Goal: Task Accomplishment & Management: Manage account settings

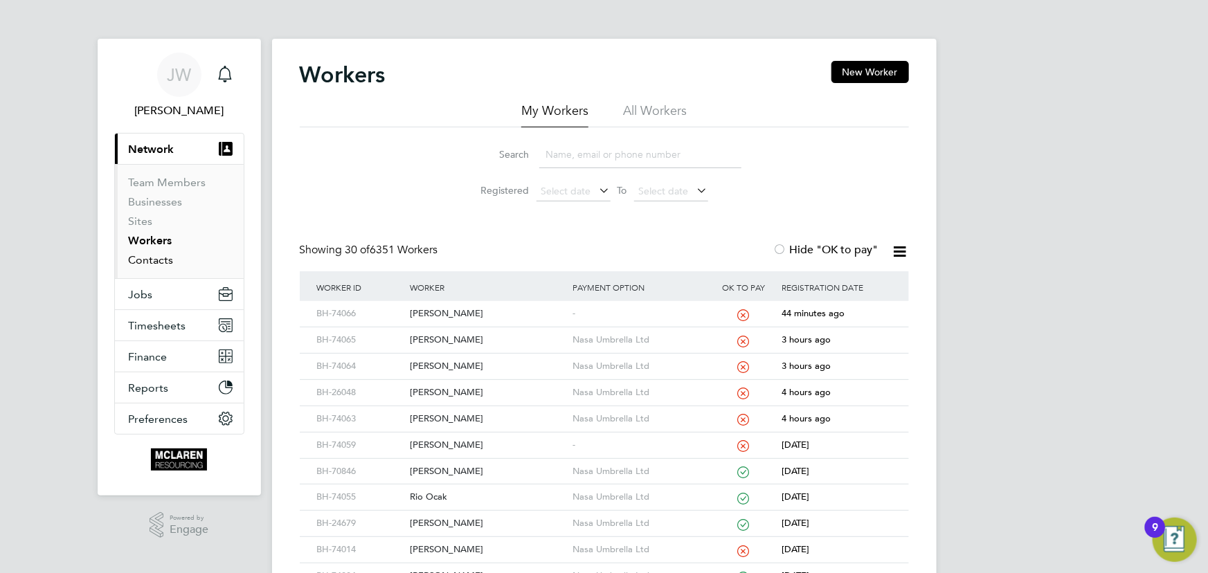
click at [168, 260] on link "Contacts" at bounding box center [151, 259] width 45 height 13
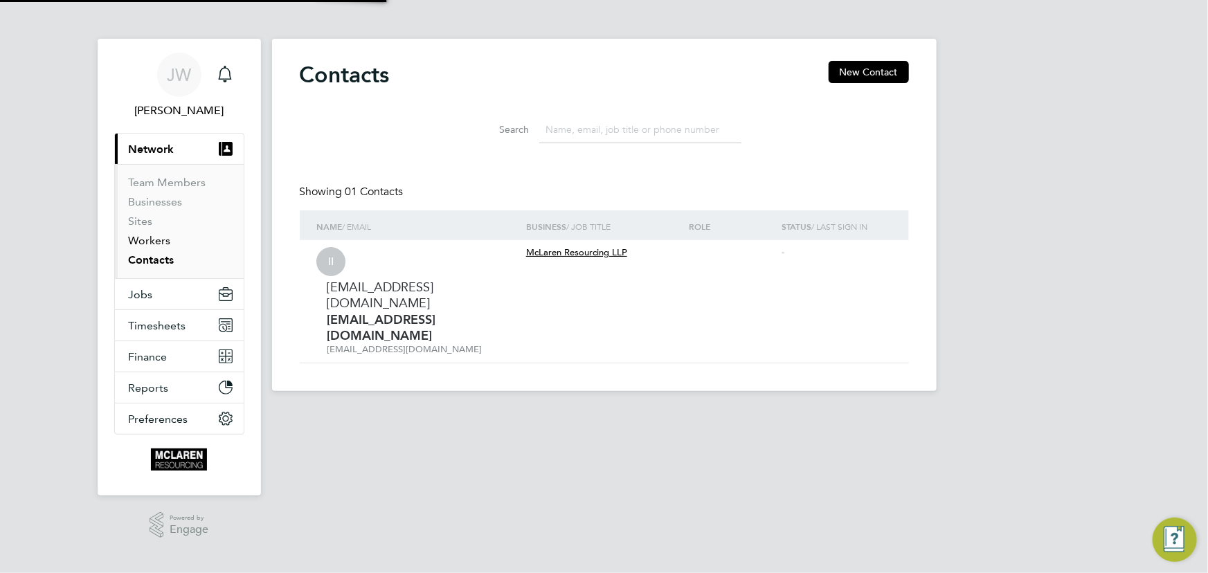
click at [160, 246] on li "Workers" at bounding box center [181, 243] width 104 height 19
drag, startPoint x: 147, startPoint y: 242, endPoint x: 231, endPoint y: 239, distance: 83.9
click at [147, 242] on link "Workers" at bounding box center [150, 240] width 42 height 13
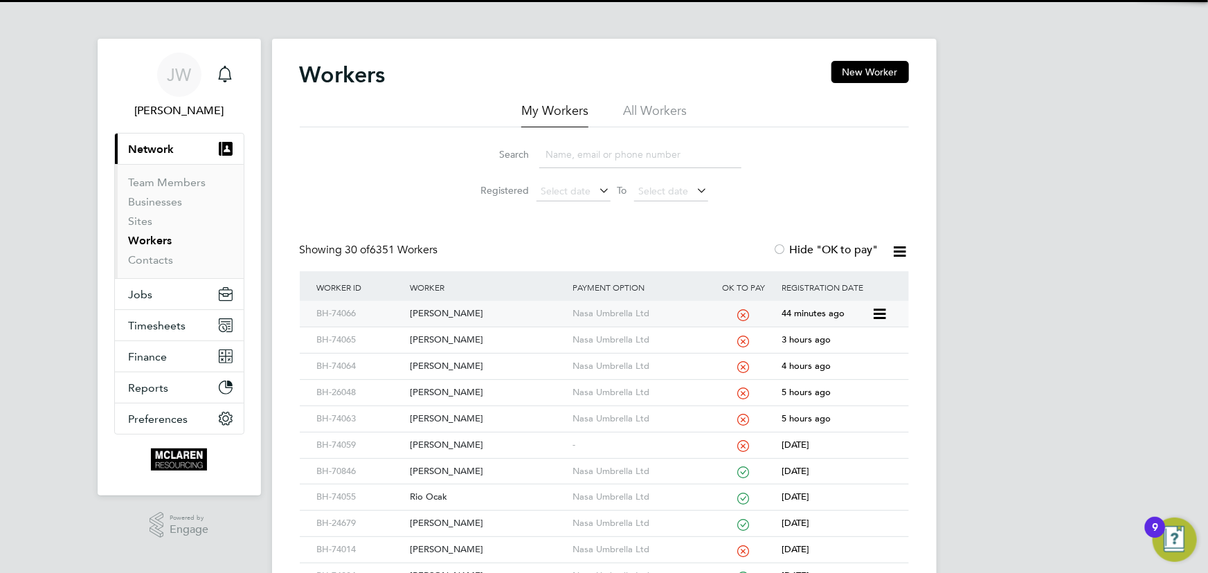
click at [431, 314] on div "[PERSON_NAME]" at bounding box center [487, 314] width 163 height 26
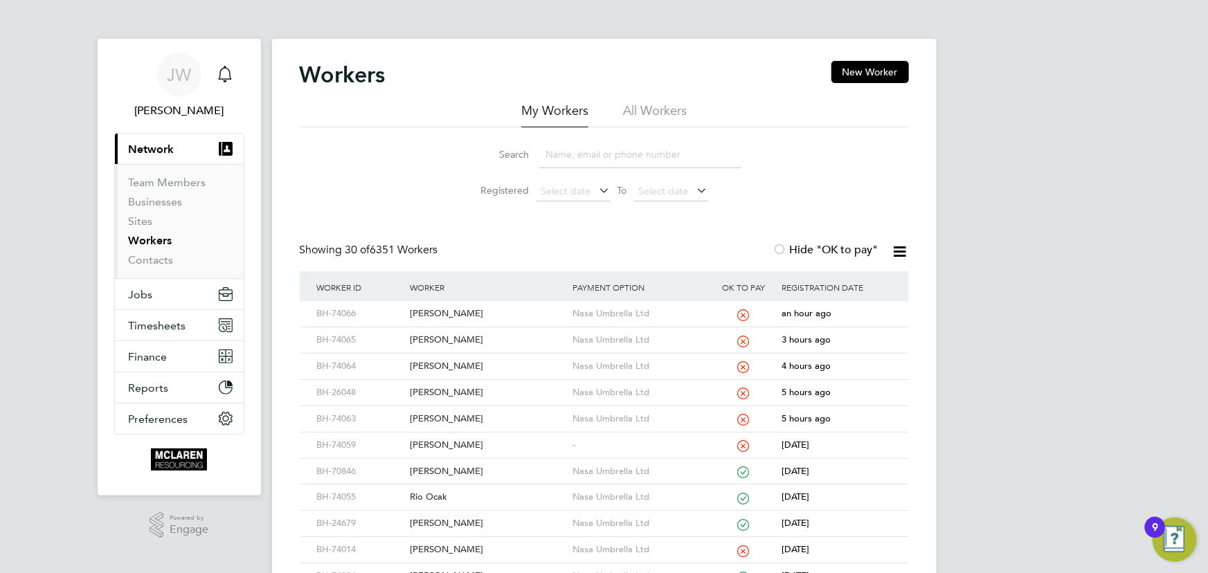
click at [567, 156] on input at bounding box center [640, 154] width 202 height 27
type input "sam"
click at [443, 321] on div "[PERSON_NAME]" at bounding box center [487, 314] width 163 height 26
click at [138, 260] on link "Contacts" at bounding box center [151, 259] width 45 height 13
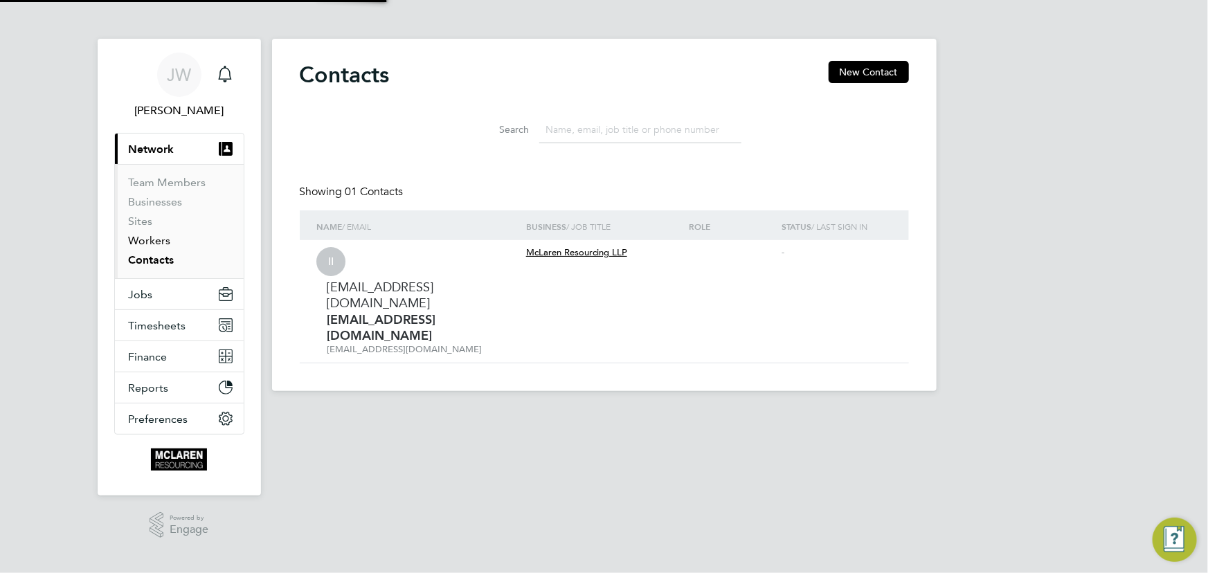
click at [151, 242] on link "Workers" at bounding box center [150, 240] width 42 height 13
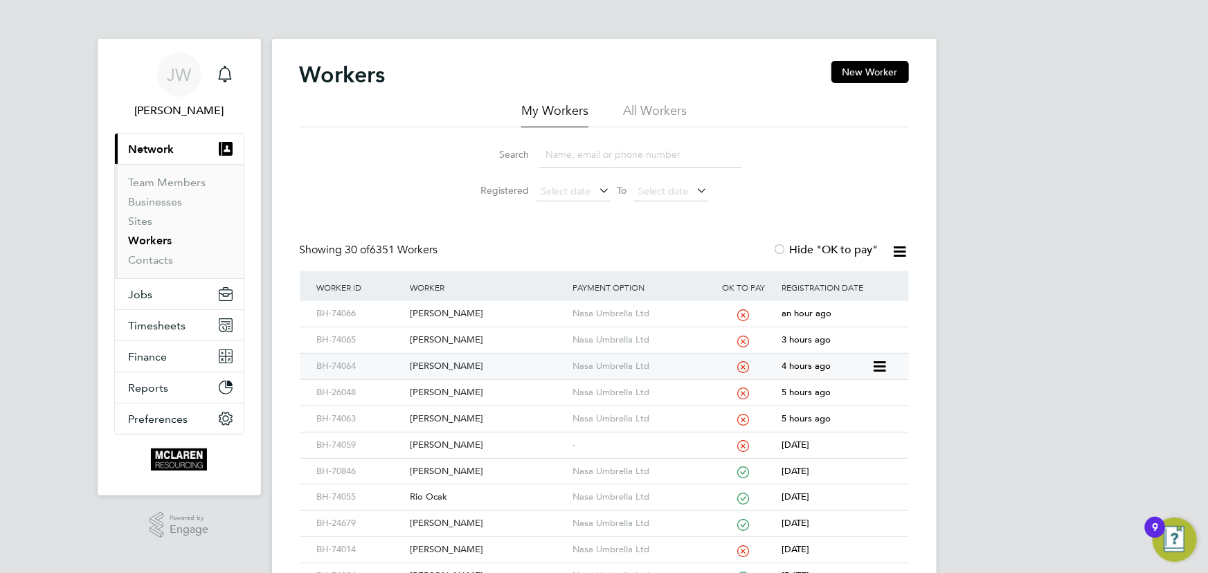
click at [453, 365] on div "[PERSON_NAME]" at bounding box center [487, 367] width 163 height 26
click at [445, 390] on div "[PERSON_NAME]" at bounding box center [487, 393] width 163 height 26
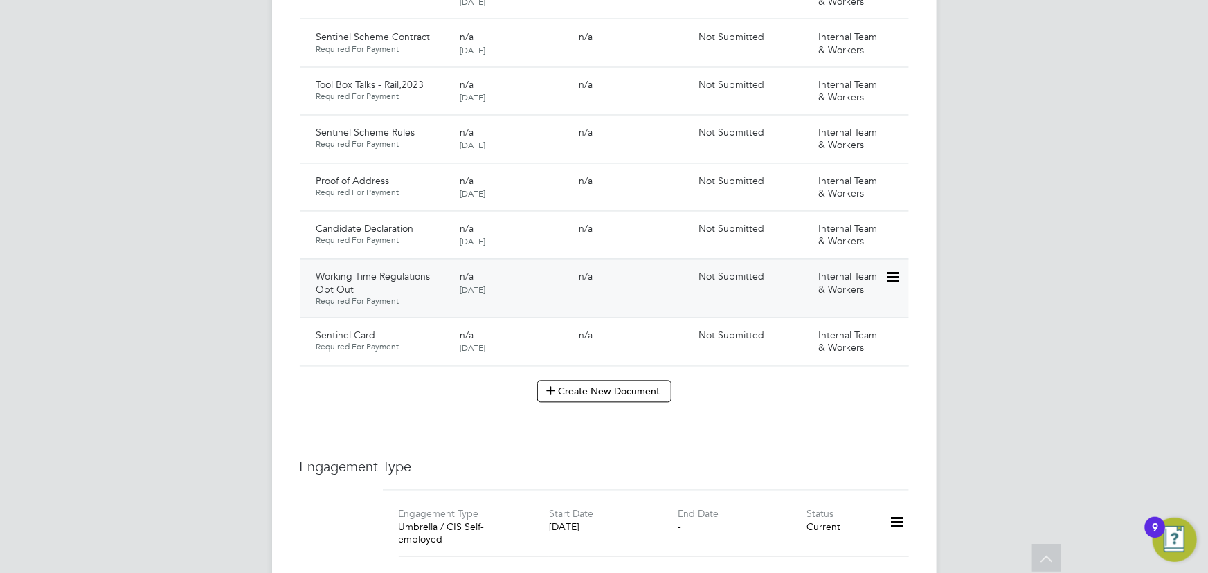
scroll to position [1447, 0]
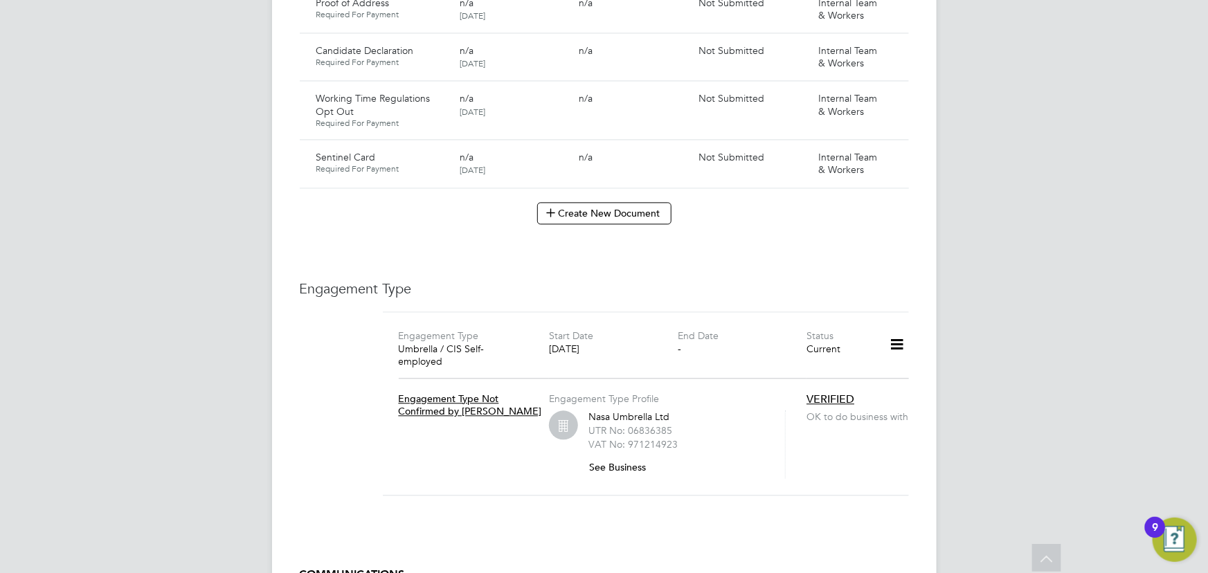
click at [577, 202] on button "Create New Document" at bounding box center [604, 213] width 134 height 22
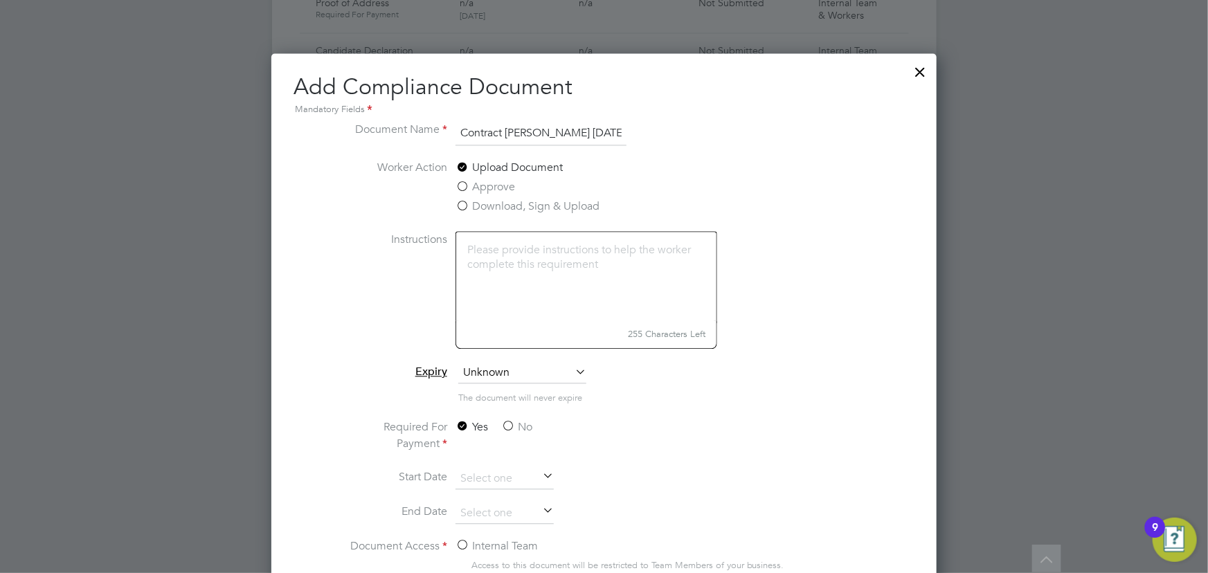
scroll to position [1636, 0]
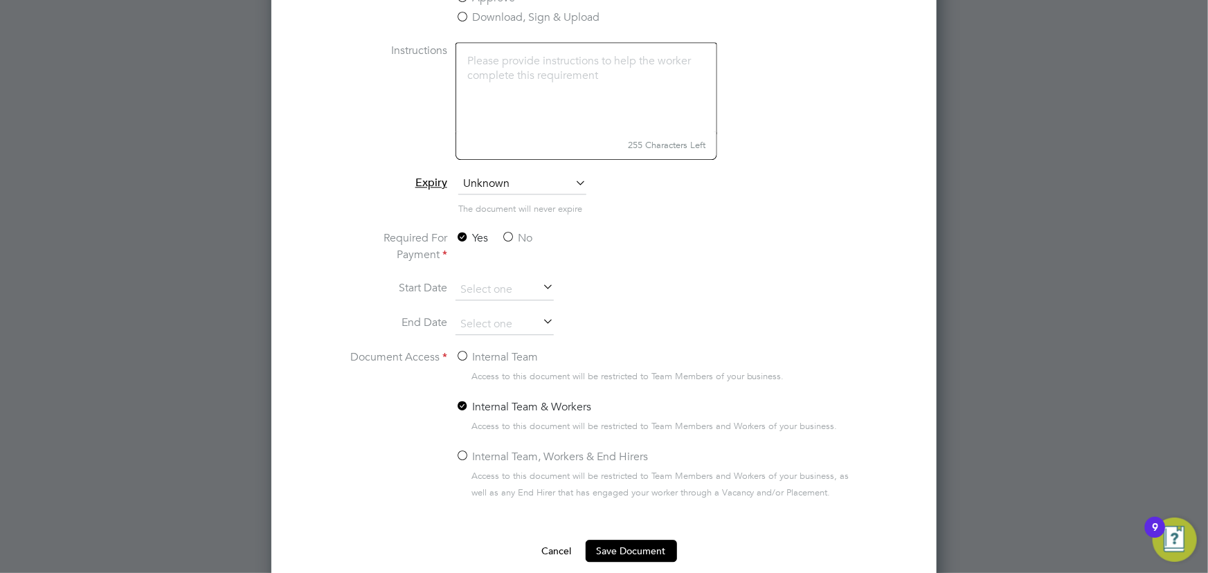
type input "Contract LB Foster 27.09.25"
click at [511, 236] on label "No" at bounding box center [516, 238] width 31 height 17
click at [0, 0] on input "No" at bounding box center [0, 0] width 0 height 0
click at [517, 352] on label "Internal Team" at bounding box center [497, 357] width 82 height 17
click at [0, 0] on input "Internal Team" at bounding box center [0, 0] width 0 height 0
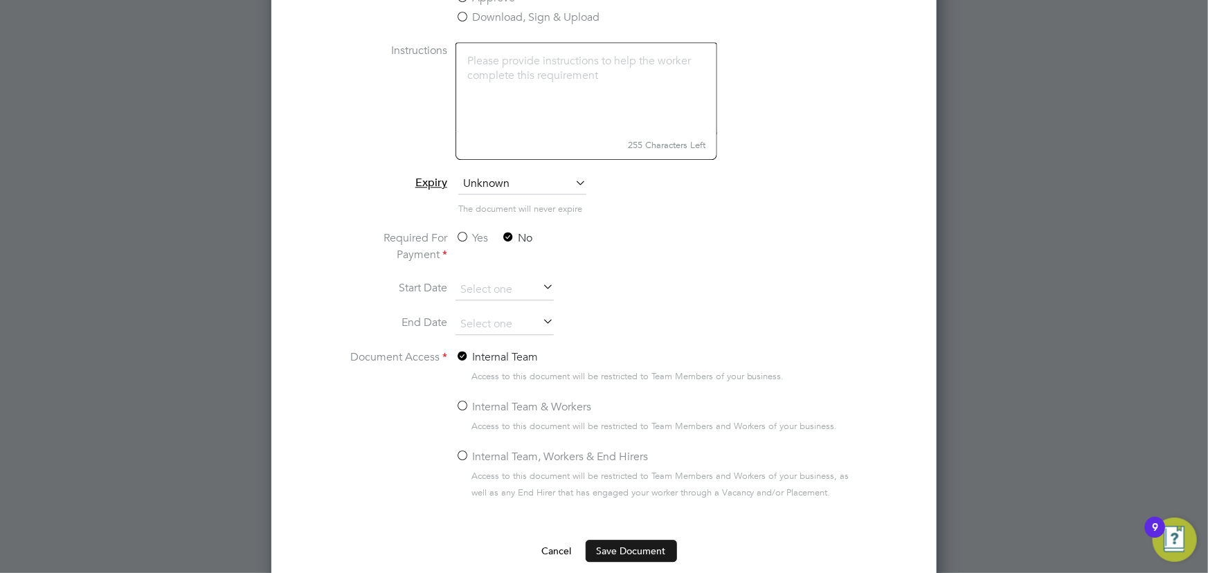
click at [638, 549] on button "Save Document" at bounding box center [631, 551] width 91 height 22
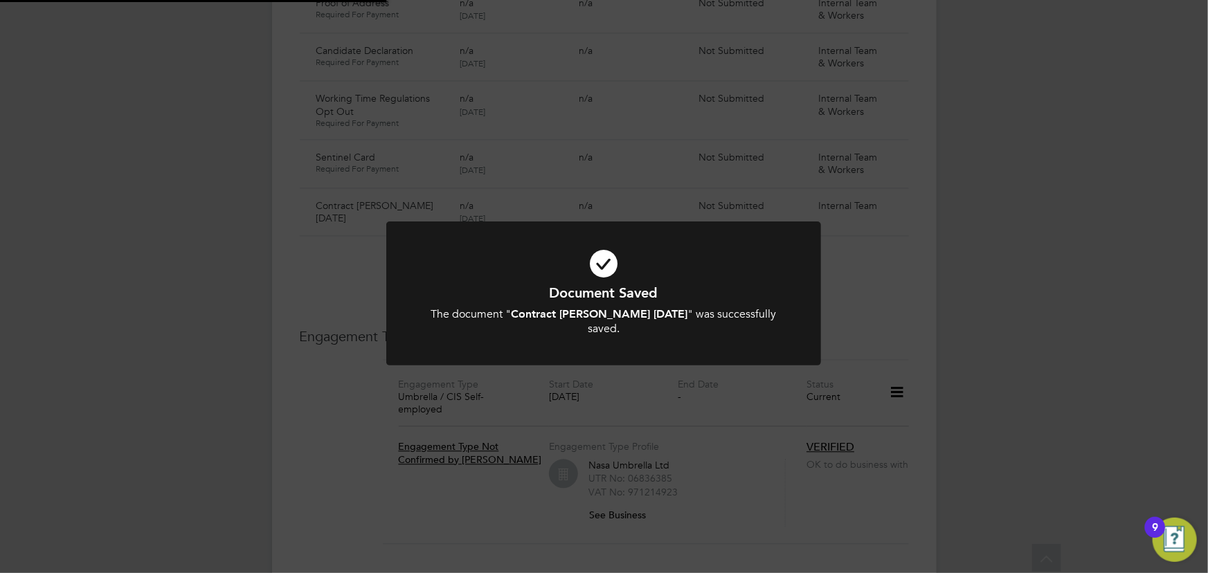
click at [1010, 327] on div "Document Saved The document " Contract LB Foster 27.09.25 " was successfully sa…" at bounding box center [604, 286] width 1208 height 573
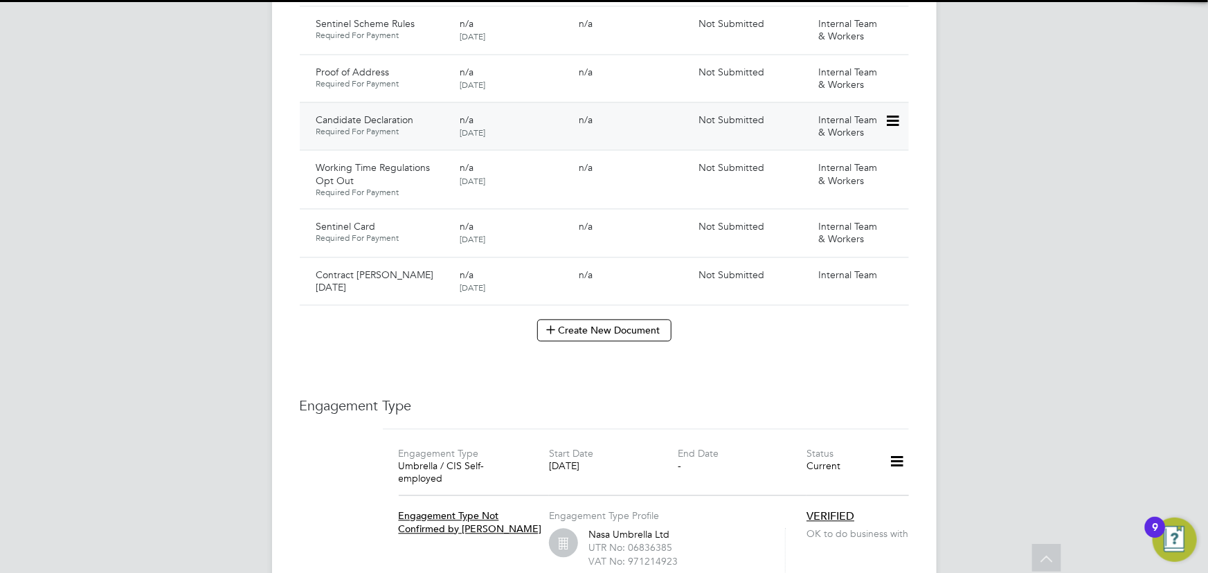
scroll to position [1259, 0]
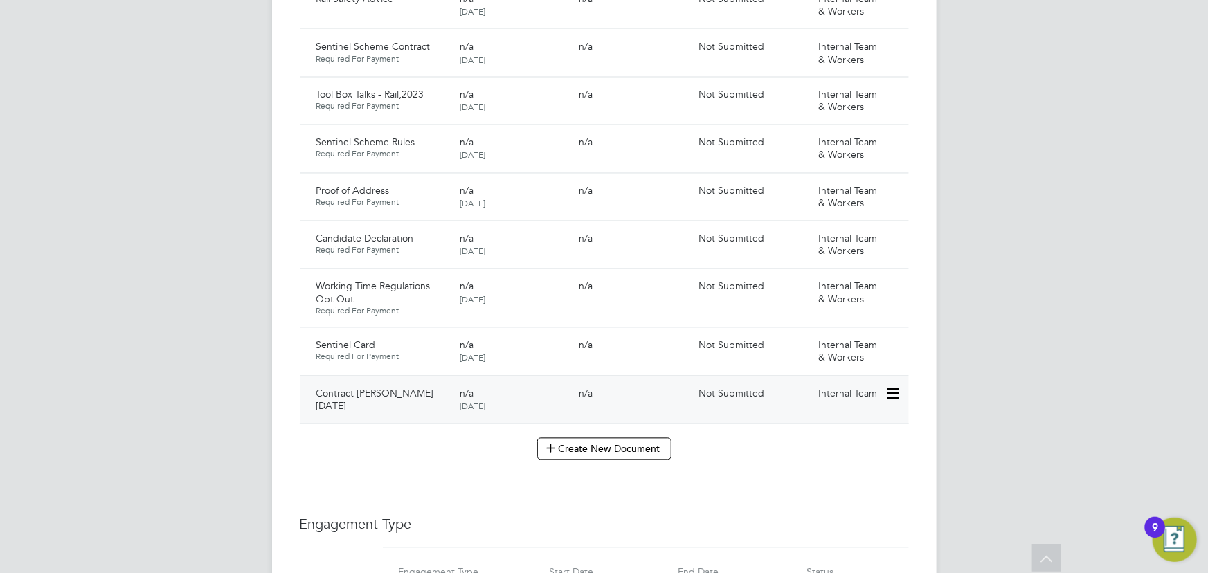
click at [895, 386] on icon at bounding box center [892, 394] width 14 height 17
click at [852, 429] on li "Submit Document" at bounding box center [850, 432] width 97 height 19
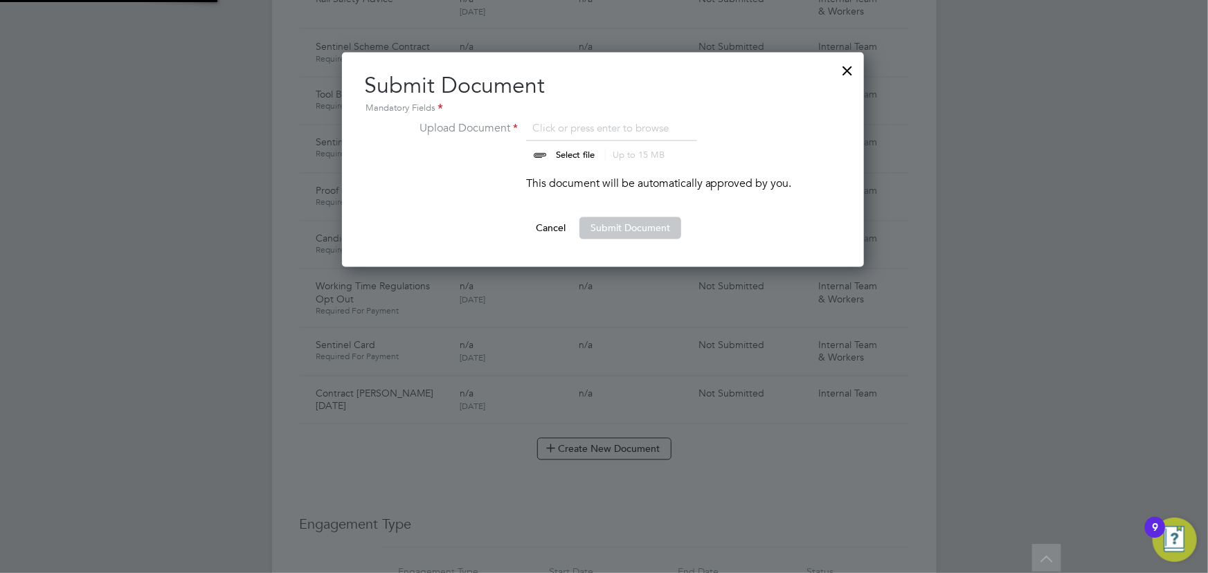
scroll to position [215, 523]
click at [562, 159] on input "file" at bounding box center [588, 141] width 217 height 42
type input "C:\fakepath\Complete_with_Docusign_Candidate_Terms_CIS_T (1).pdf"
click at [620, 223] on button "Submit Document" at bounding box center [631, 228] width 102 height 22
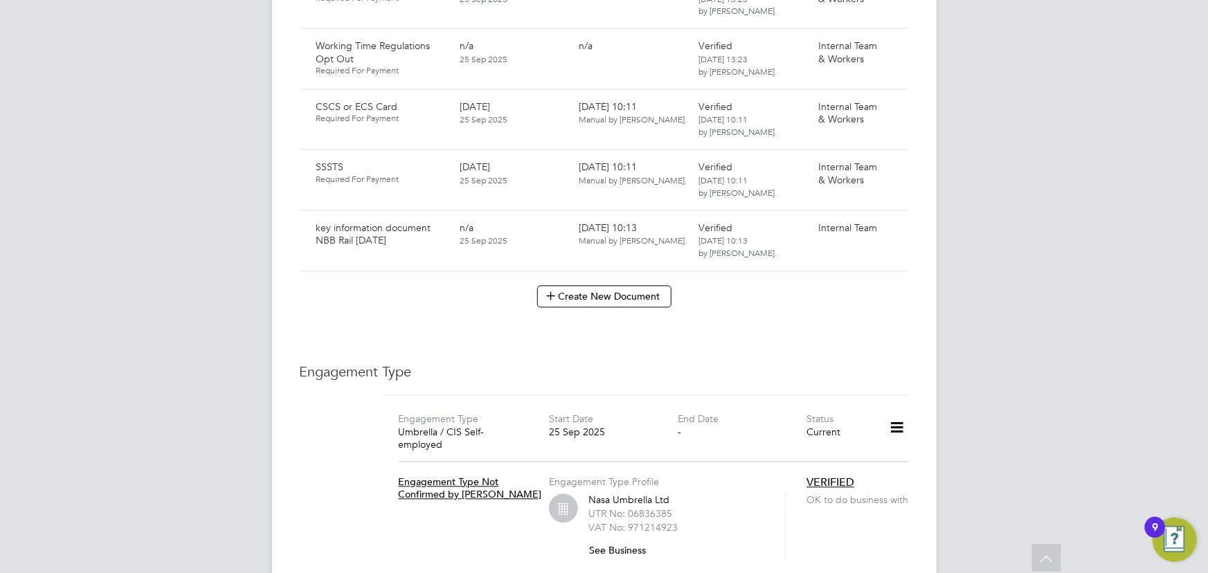
scroll to position [1322, 0]
click at [646, 285] on button "Create New Document" at bounding box center [604, 296] width 134 height 22
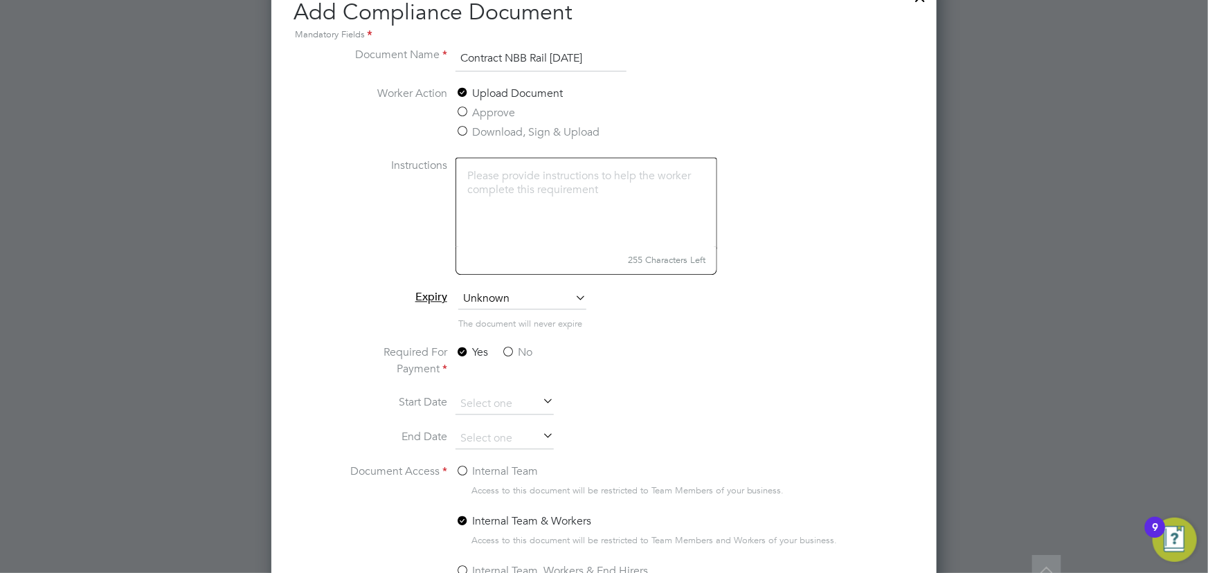
scroll to position [1447, 0]
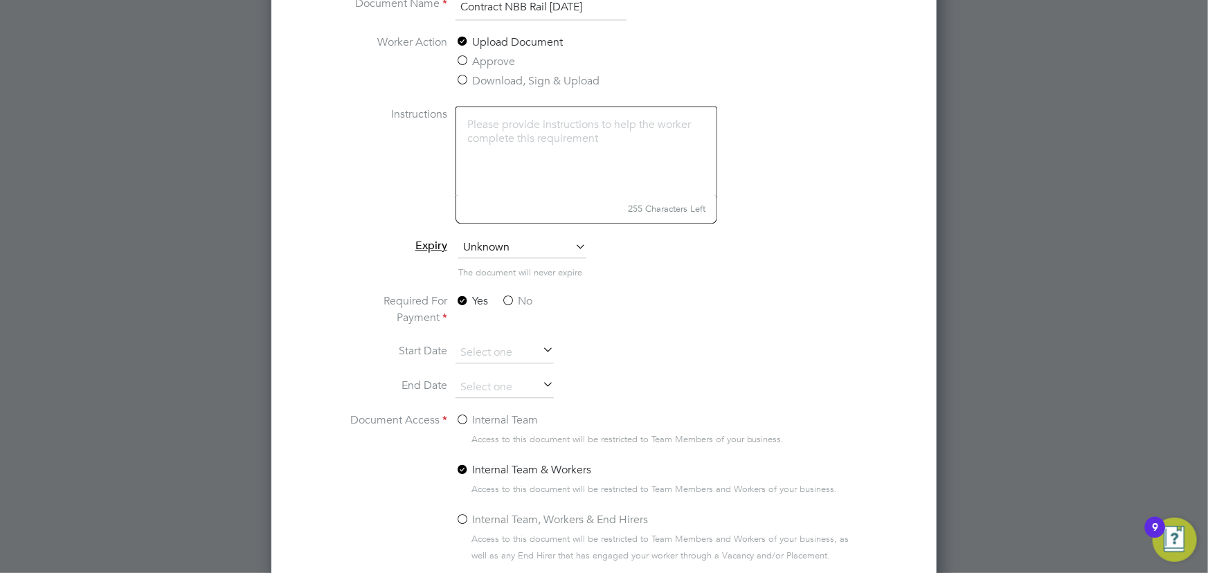
type input "Contract NBB Rail 25.09.25"
click at [517, 290] on li "The document will never expire" at bounding box center [603, 279] width 521 height 28
click at [516, 298] on label "No" at bounding box center [516, 301] width 31 height 17
click at [0, 0] on input "No" at bounding box center [0, 0] width 0 height 0
click at [501, 419] on label "Internal Team" at bounding box center [497, 420] width 82 height 17
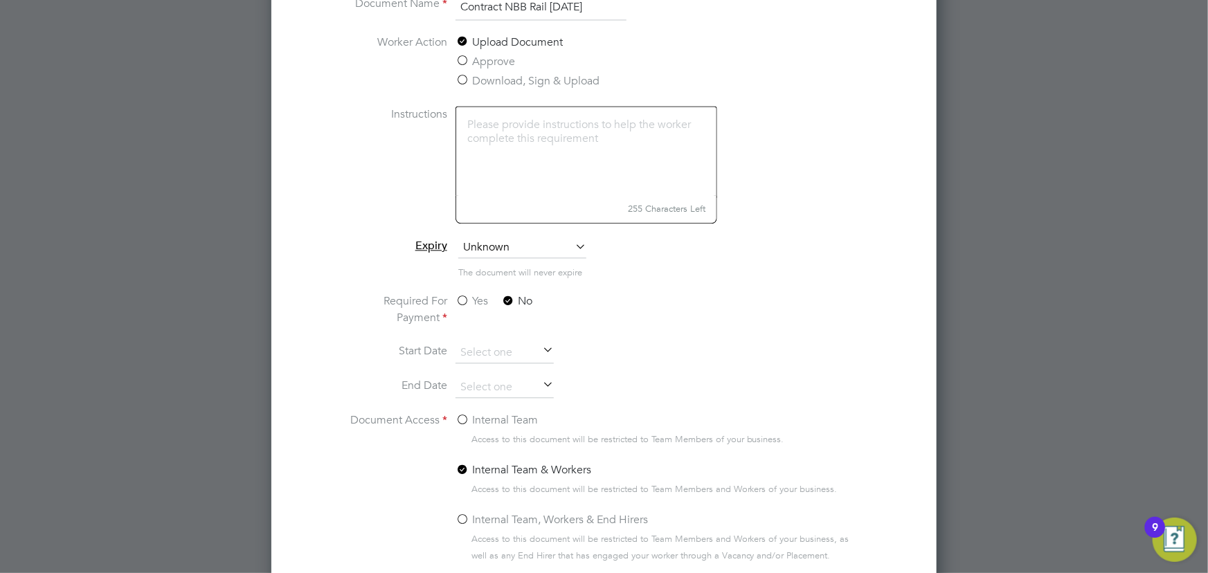
click at [0, 0] on input "Internal Team" at bounding box center [0, 0] width 0 height 0
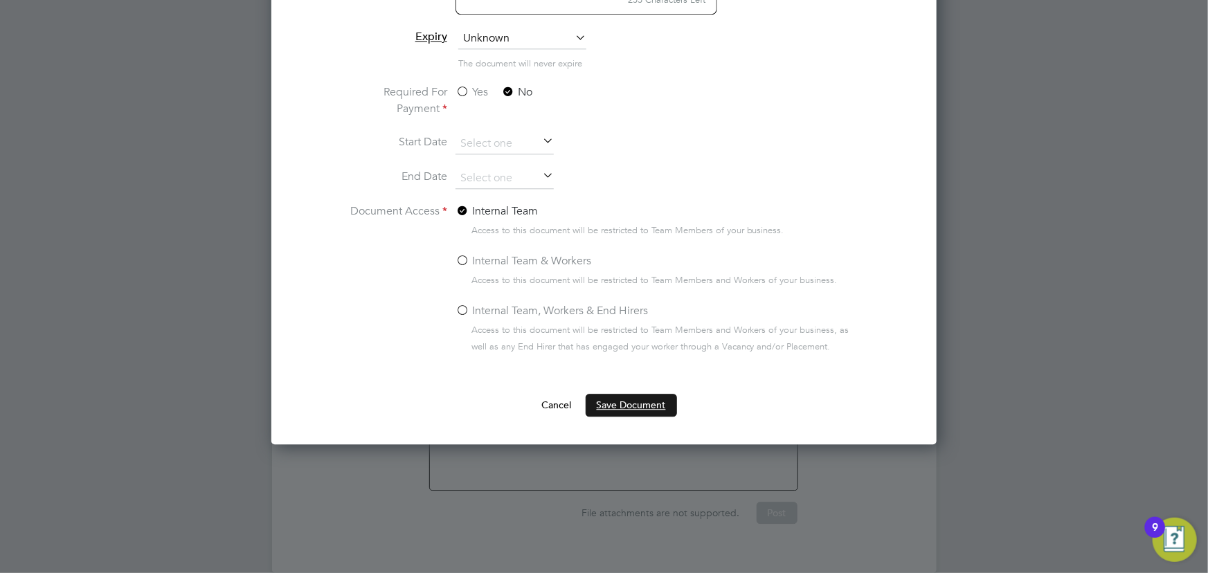
click at [632, 398] on button "Save Document" at bounding box center [631, 405] width 91 height 22
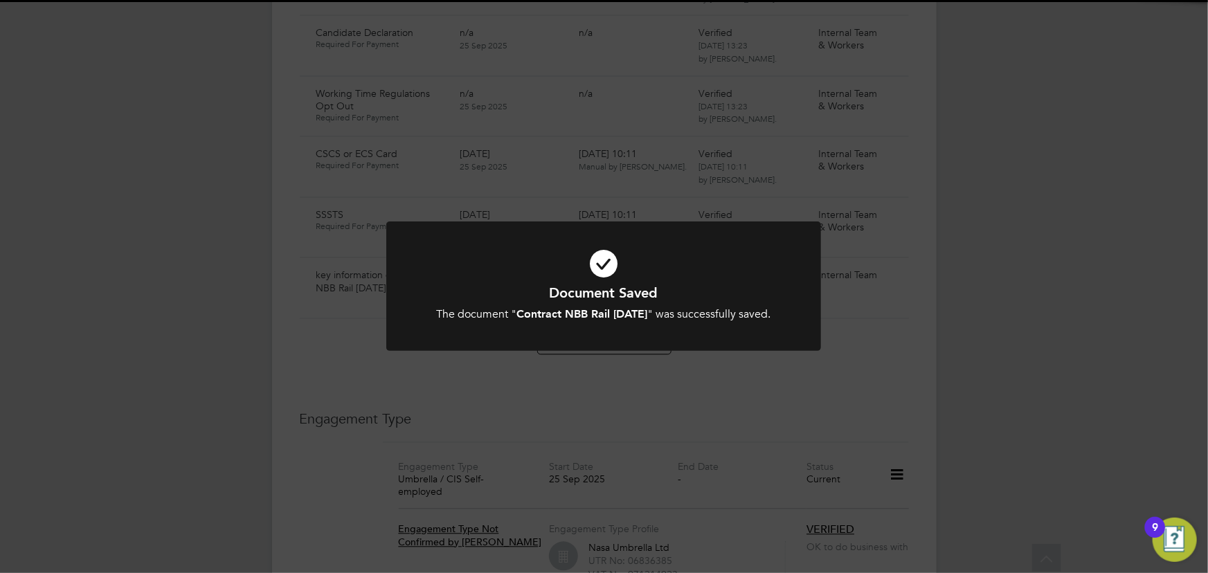
click at [214, 315] on div "Document Saved The document " Contract NBB Rail 25.09.25 " was successfully sav…" at bounding box center [604, 286] width 1208 height 573
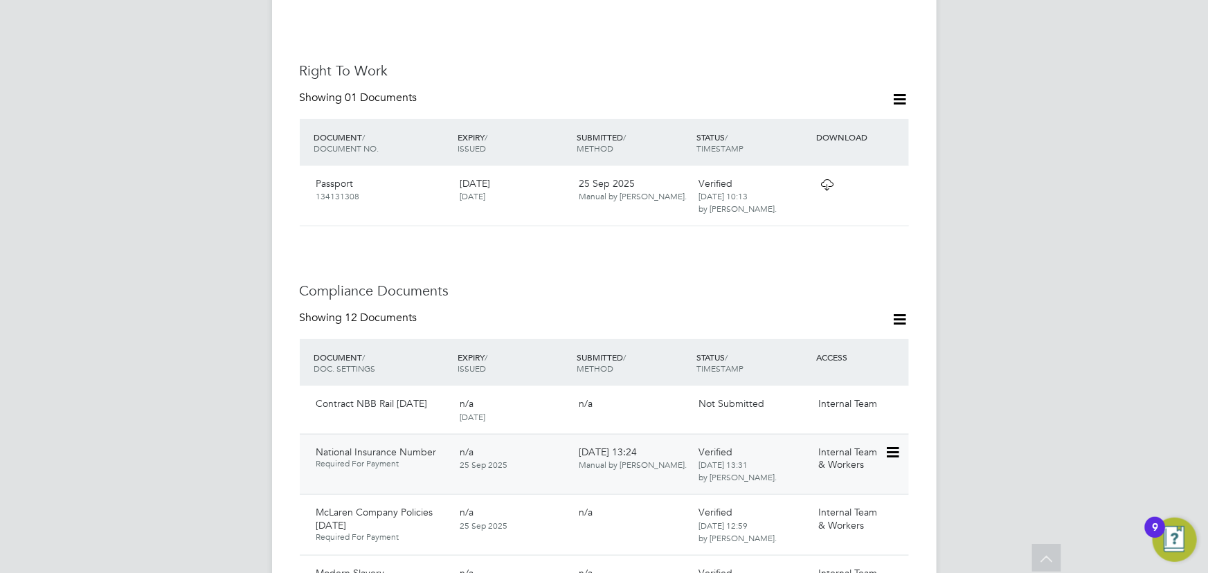
scroll to position [692, 0]
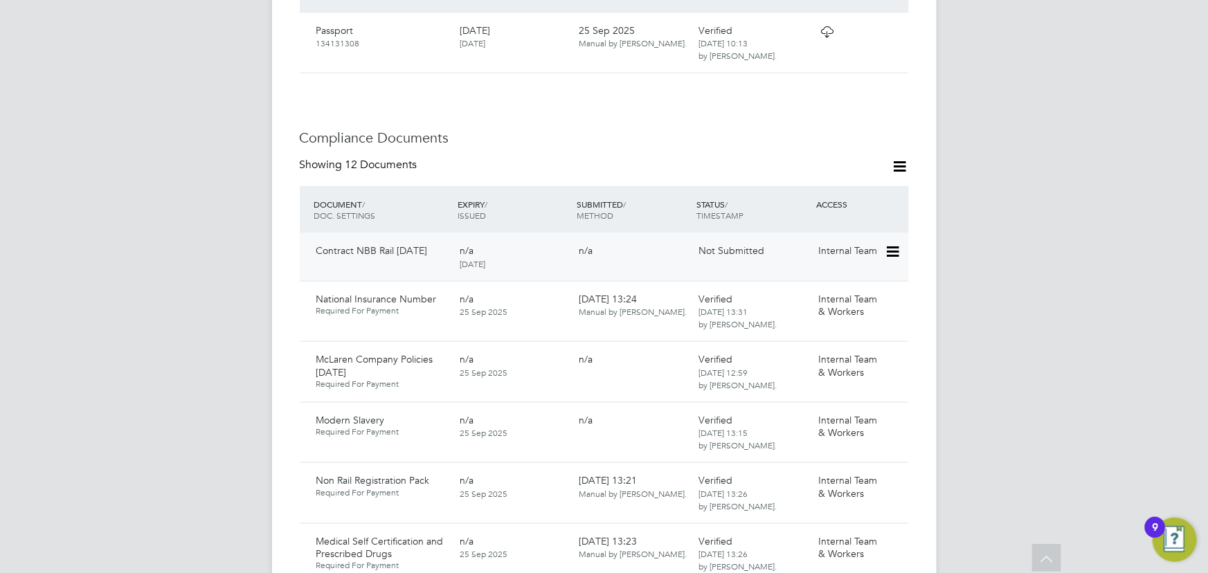
click at [899, 244] on icon at bounding box center [892, 252] width 14 height 17
click at [832, 298] on li "Submit Document" at bounding box center [850, 289] width 97 height 19
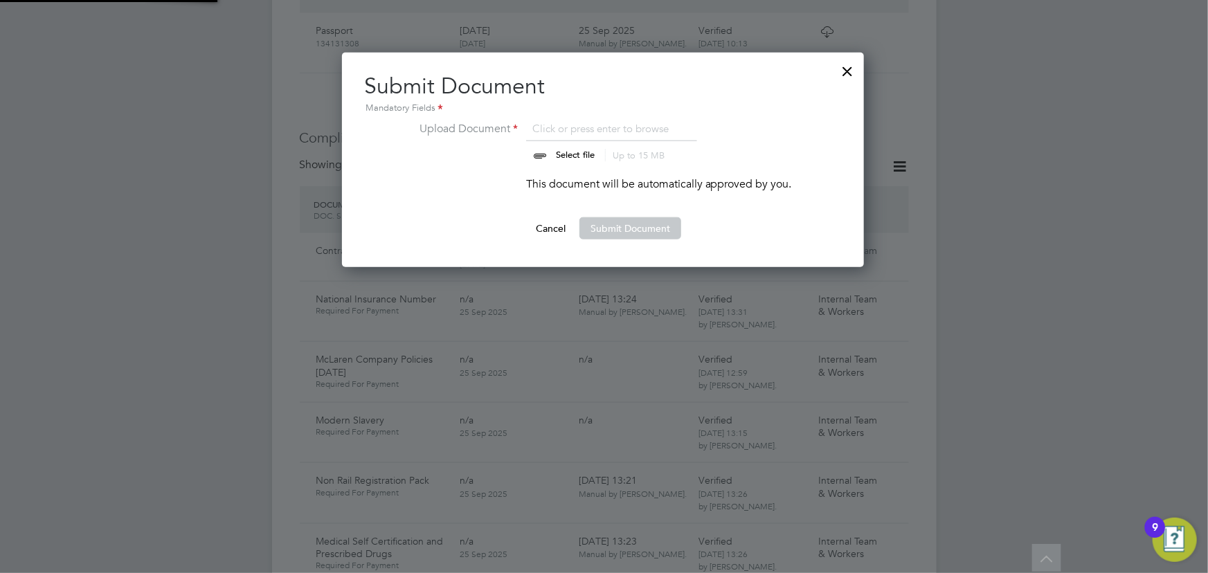
scroll to position [215, 523]
click at [580, 154] on input "file" at bounding box center [588, 141] width 217 height 42
type input "C:\fakepath\Complete_with_Docusign_Candidate_Terms_CIS_S (10).pdf"
click at [616, 225] on button "Submit Document" at bounding box center [631, 228] width 102 height 22
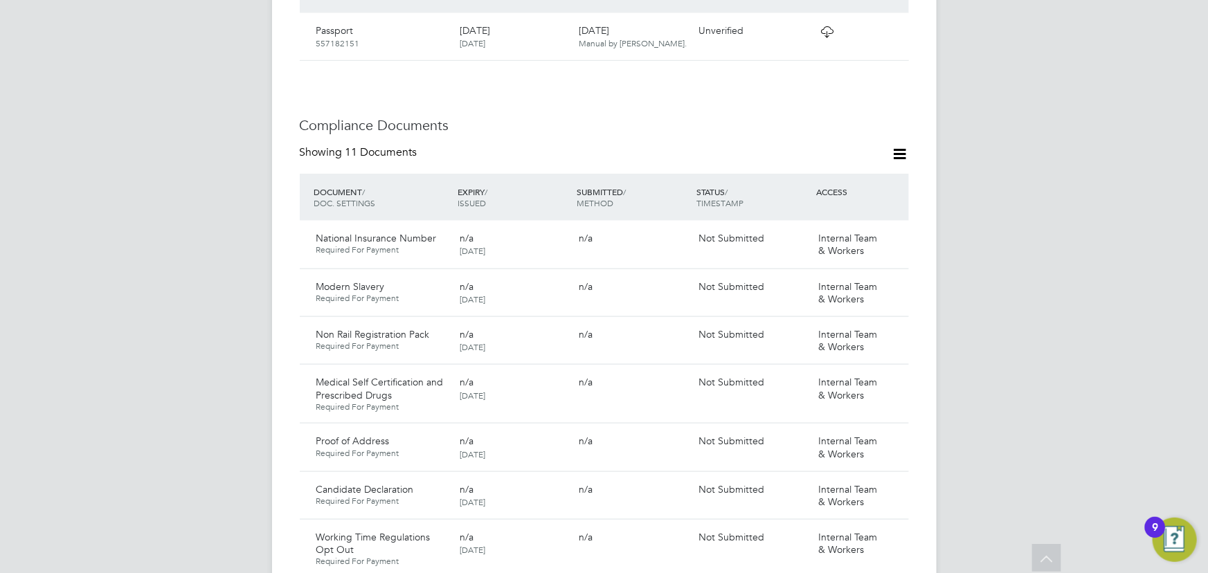
scroll to position [1070, 0]
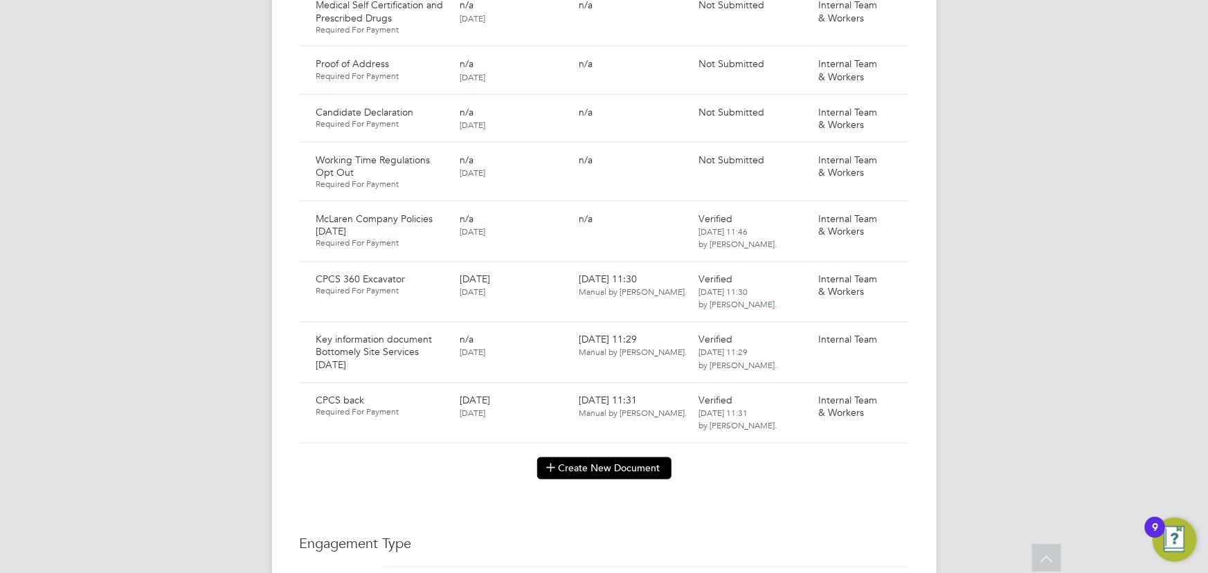
click at [576, 460] on button "Create New Document" at bounding box center [604, 469] width 134 height 22
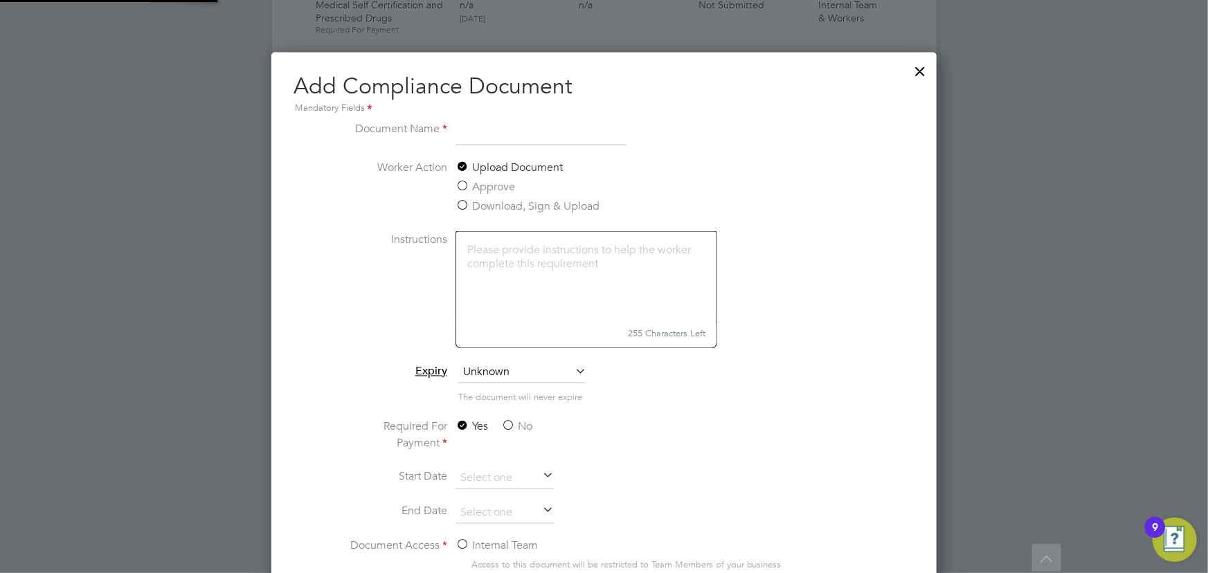
scroll to position [724, 665]
click at [527, 120] on input at bounding box center [541, 132] width 171 height 25
click at [519, 136] on input at bounding box center [541, 132] width 171 height 25
type input "c"
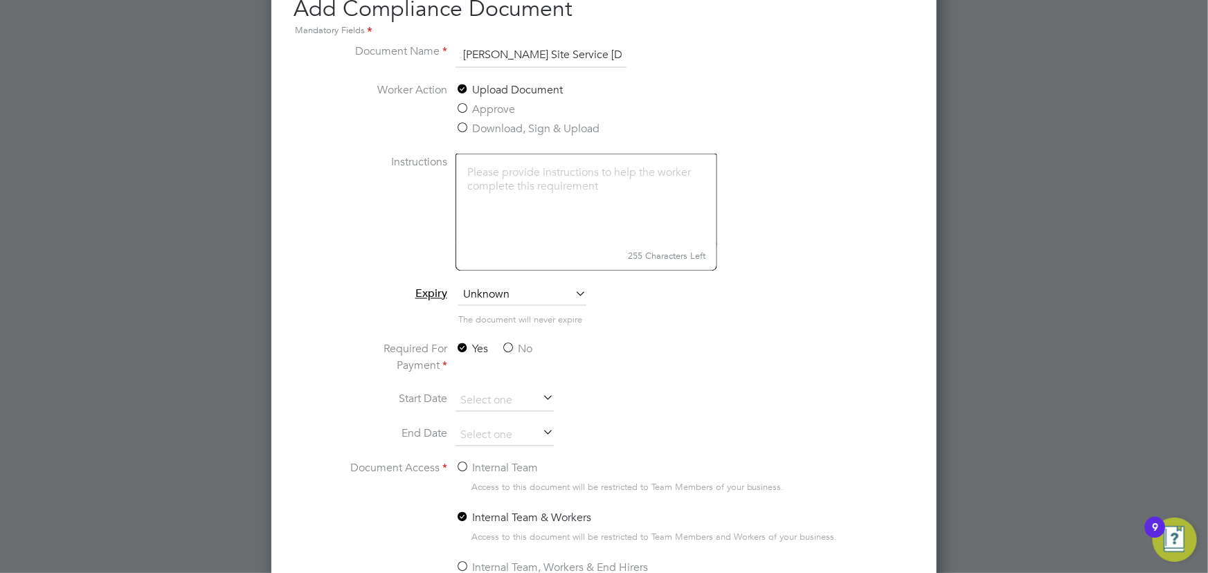
scroll to position [1322, 0]
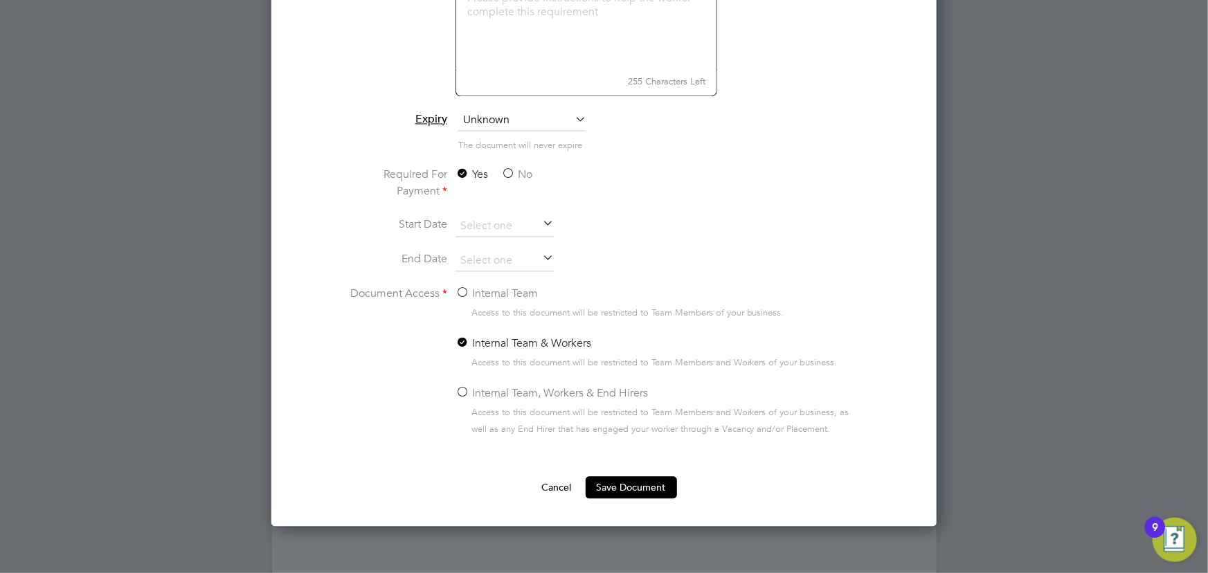
type input "Contract Bottomley Site Service 29.09.29"
click at [508, 174] on label "No" at bounding box center [516, 175] width 31 height 17
click at [0, 0] on input "No" at bounding box center [0, 0] width 0 height 0
click at [510, 297] on label "Internal Team" at bounding box center [497, 294] width 82 height 17
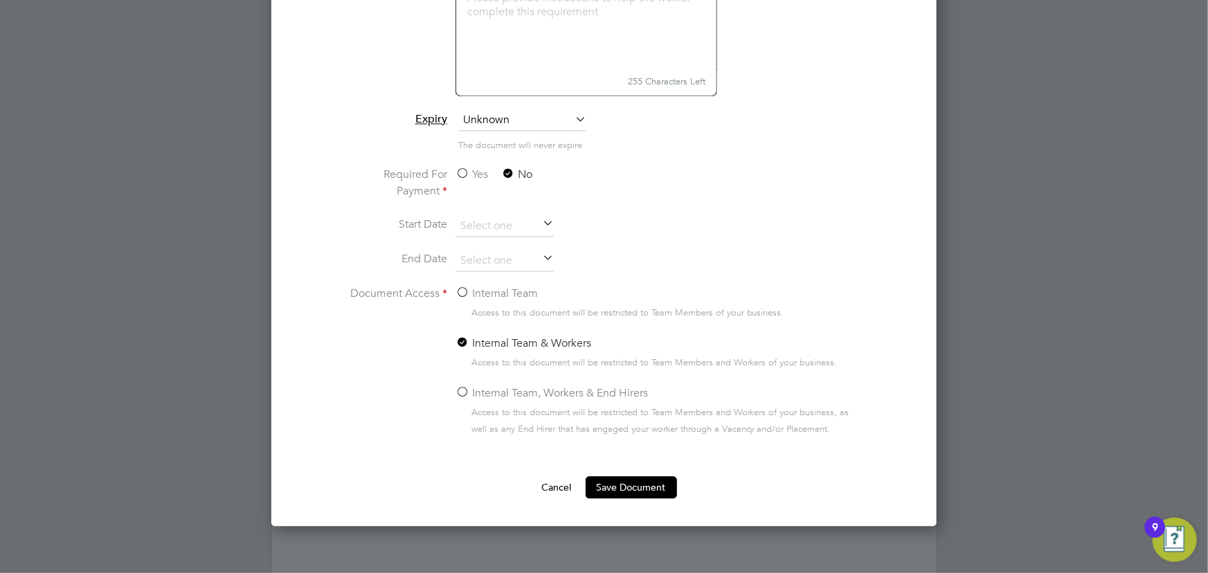
click at [0, 0] on input "Internal Team" at bounding box center [0, 0] width 0 height 0
click at [619, 485] on button "Save Document" at bounding box center [631, 488] width 91 height 22
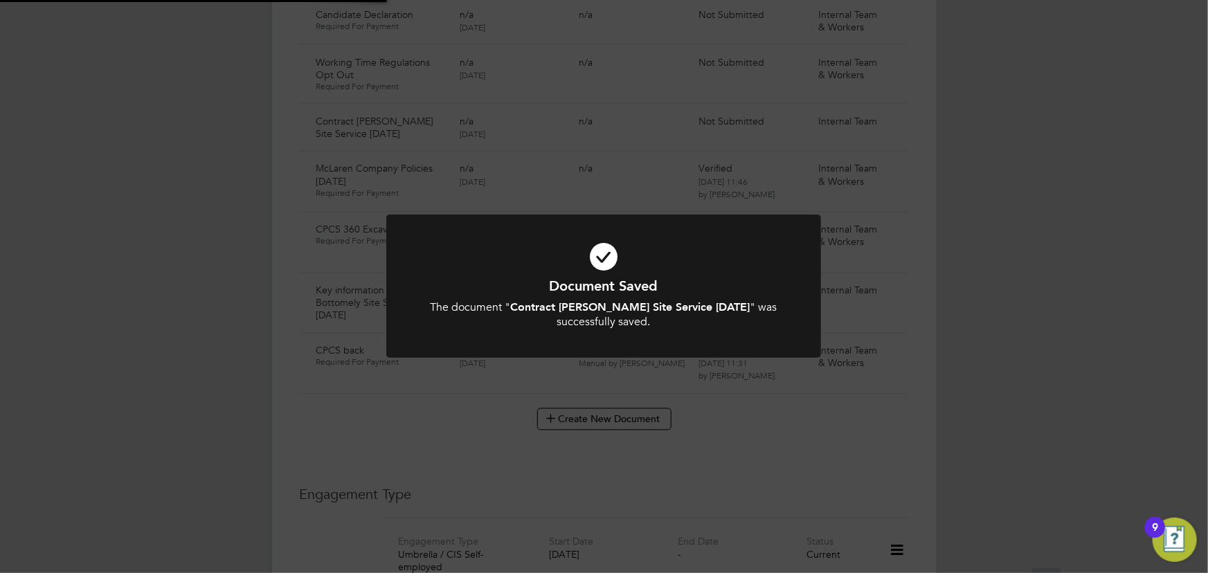
scroll to position [1070, 0]
click at [217, 378] on div "Document Saved The document " Contract Bottomley Site Service 29.09.29 " was su…" at bounding box center [604, 286] width 1208 height 573
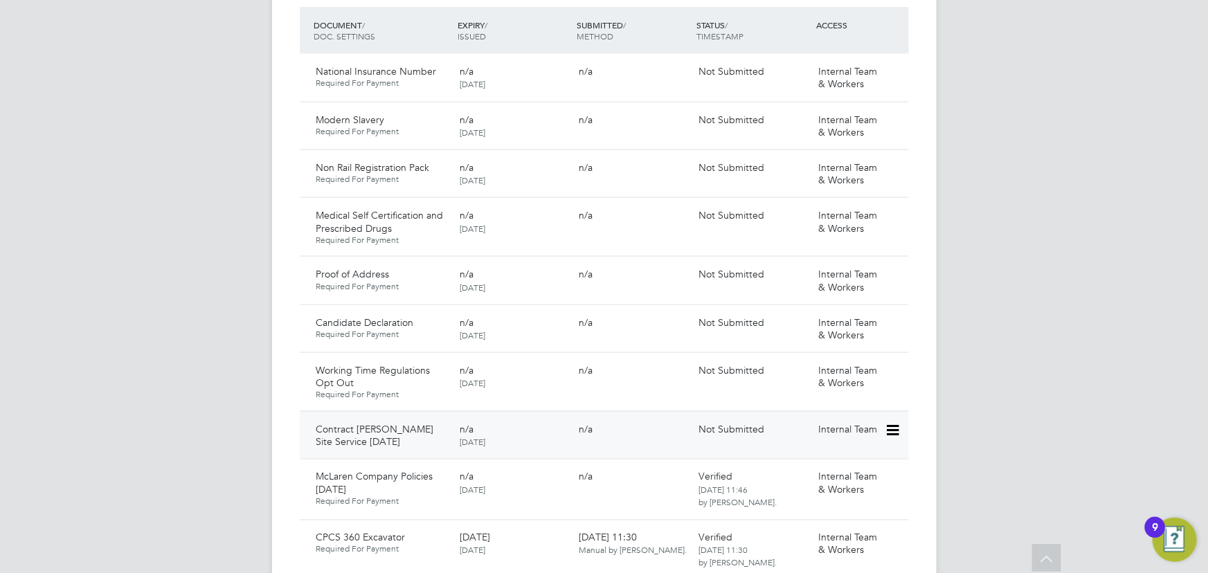
scroll to position [1007, 0]
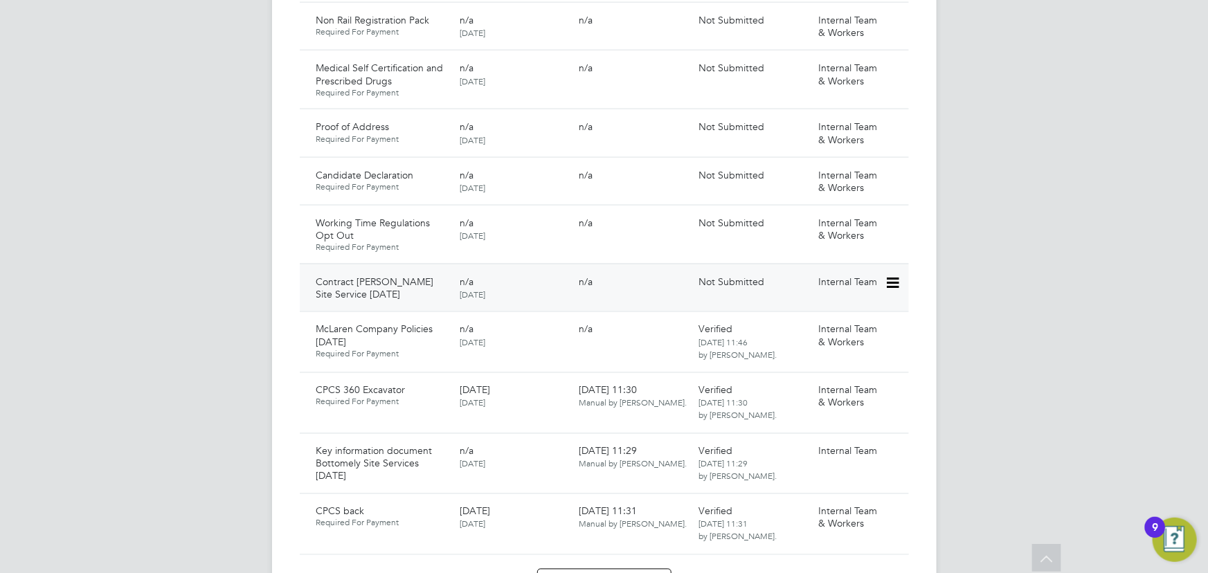
click at [897, 275] on icon at bounding box center [892, 283] width 14 height 17
click at [847, 316] on li "Submit Document" at bounding box center [850, 321] width 97 height 19
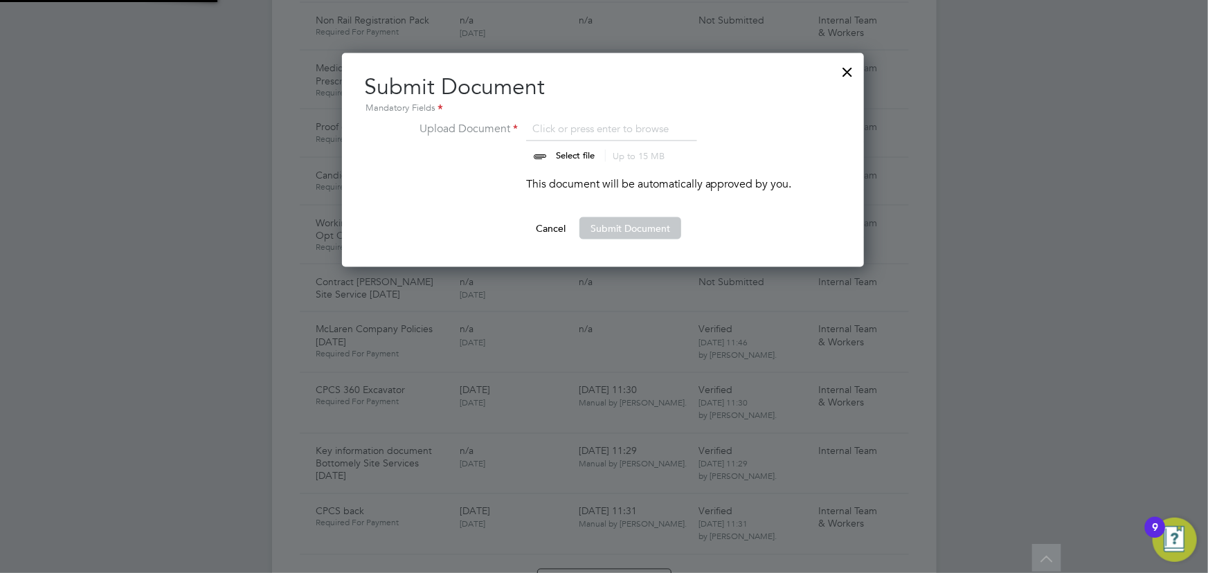
scroll to position [215, 523]
click at [575, 152] on input "file" at bounding box center [588, 141] width 217 height 42
type input "C:\fakepath\Complete_with_Docusign_Candidate_Terms_CIS_M (8).pdf"
click at [604, 223] on button "Submit Document" at bounding box center [631, 228] width 102 height 22
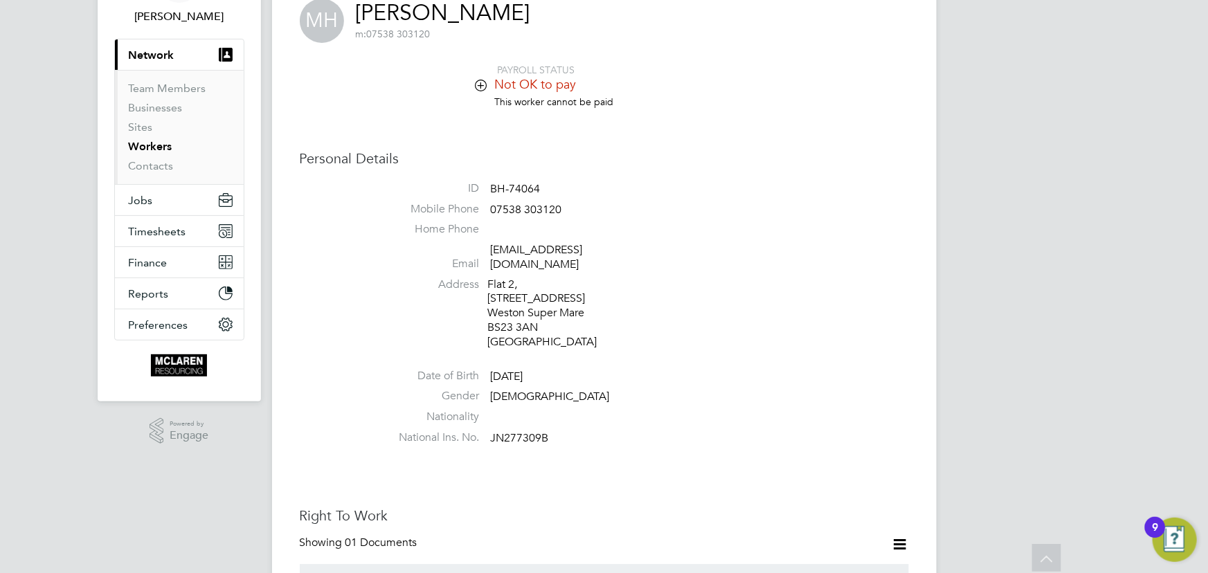
scroll to position [0, 0]
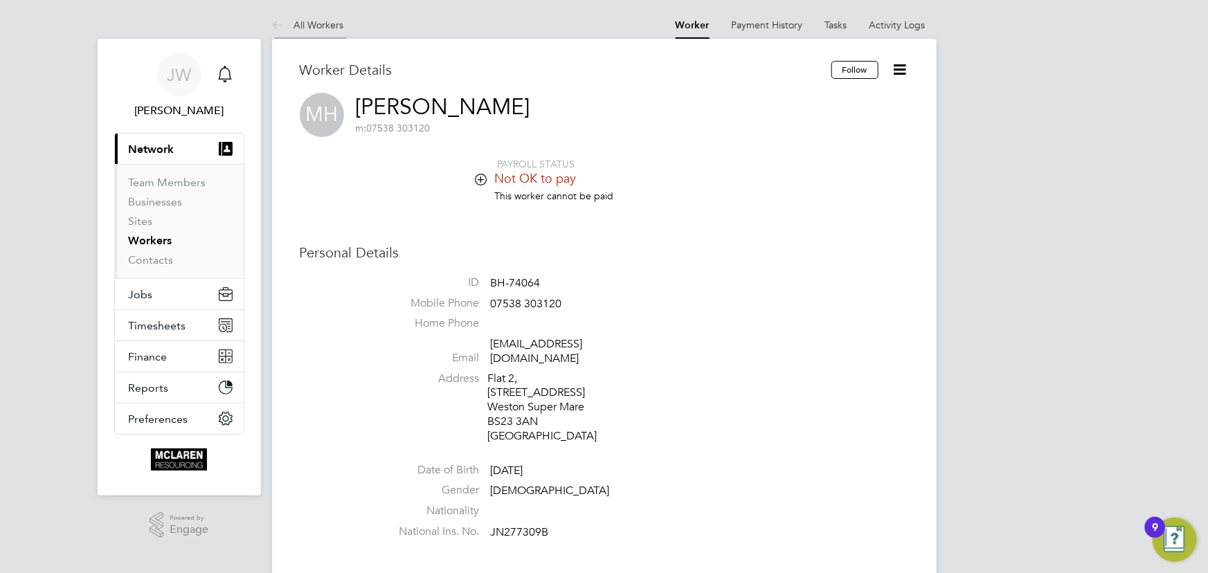
click at [332, 22] on link "All Workers" at bounding box center [308, 25] width 72 height 12
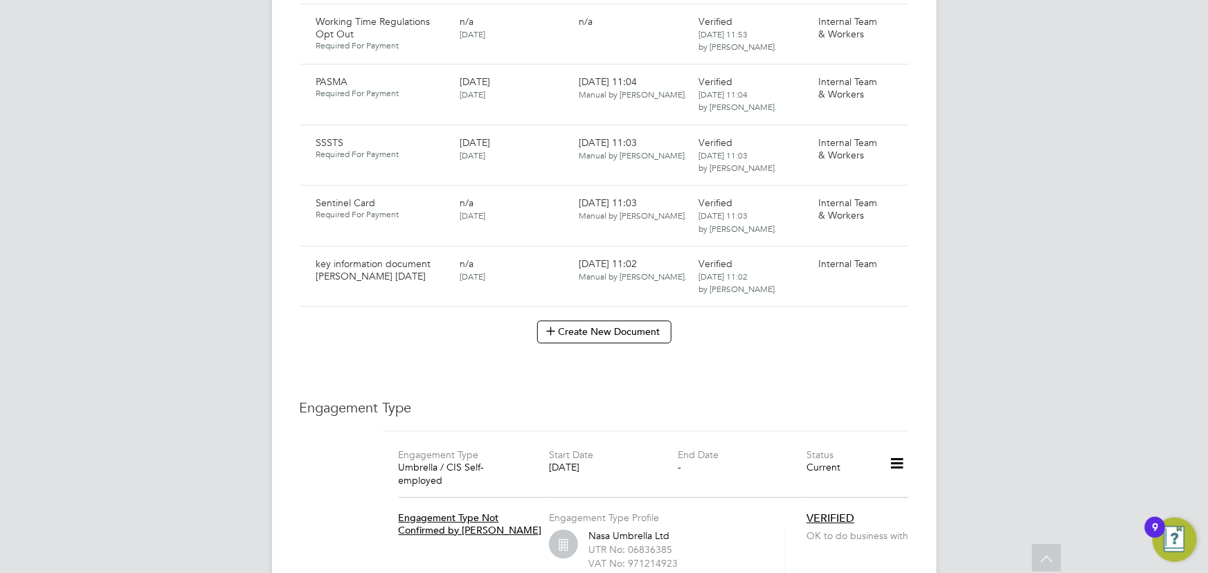
scroll to position [1699, 0]
drag, startPoint x: 588, startPoint y: 337, endPoint x: 580, endPoint y: 325, distance: 14.4
click at [589, 337] on button "Create New Document" at bounding box center [604, 330] width 134 height 22
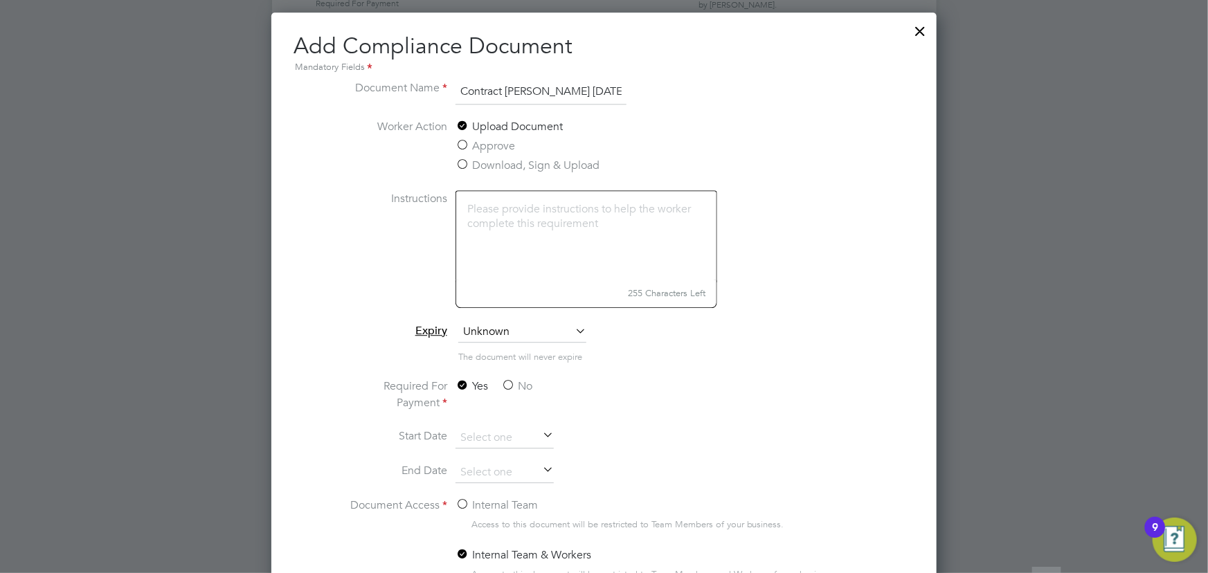
scroll to position [1762, 0]
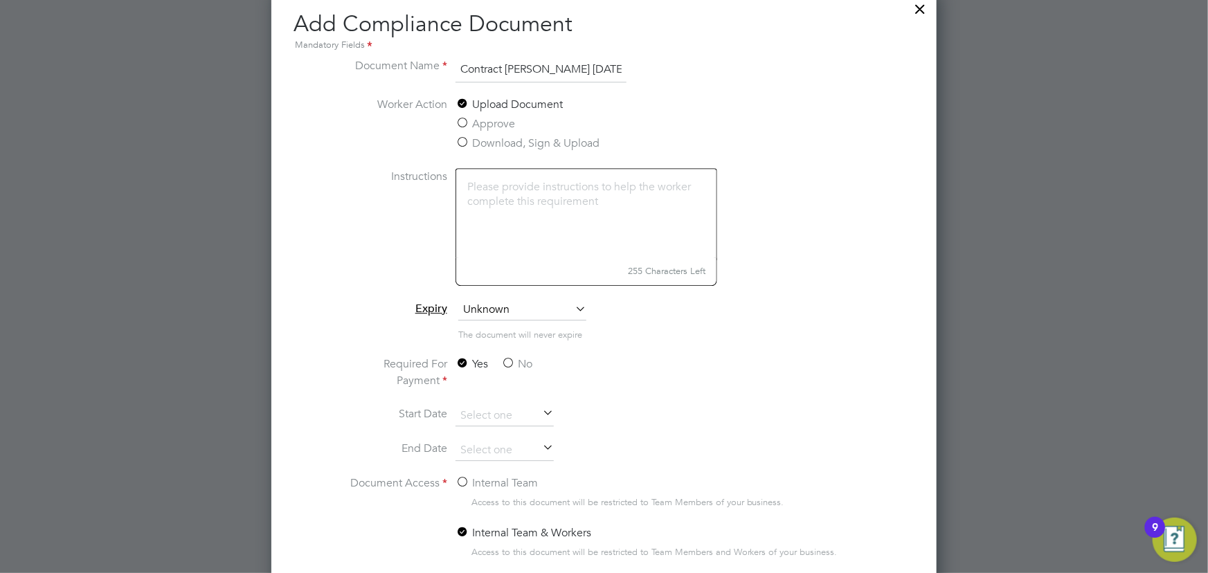
type input "Contract LB Foster 28.09.25"
click at [510, 360] on label "No" at bounding box center [516, 364] width 31 height 17
click at [0, 0] on input "No" at bounding box center [0, 0] width 0 height 0
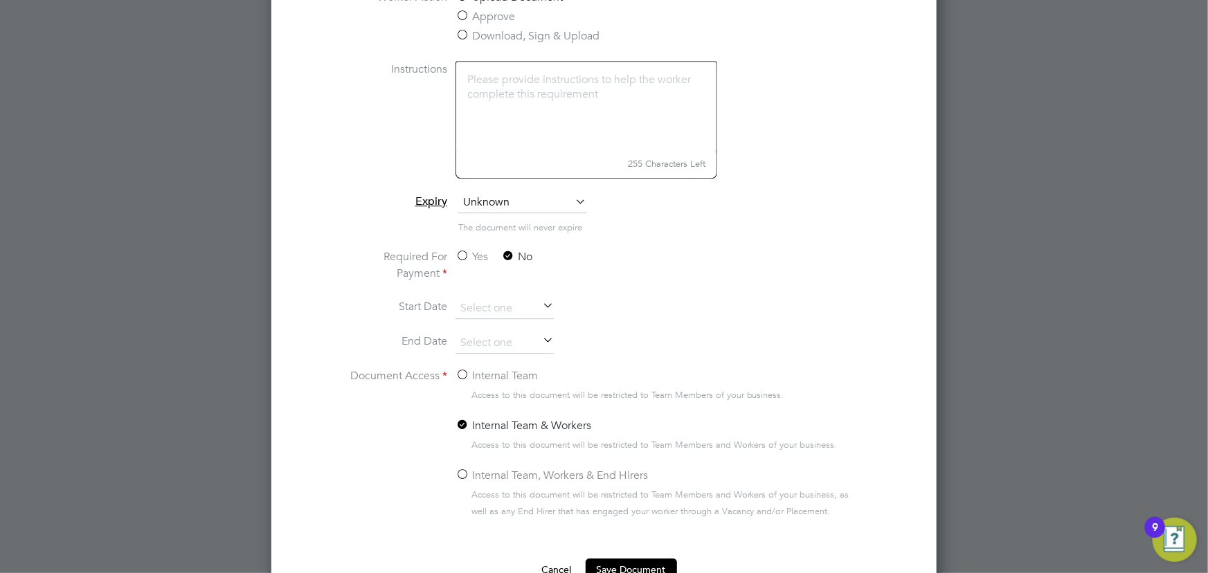
scroll to position [1951, 0]
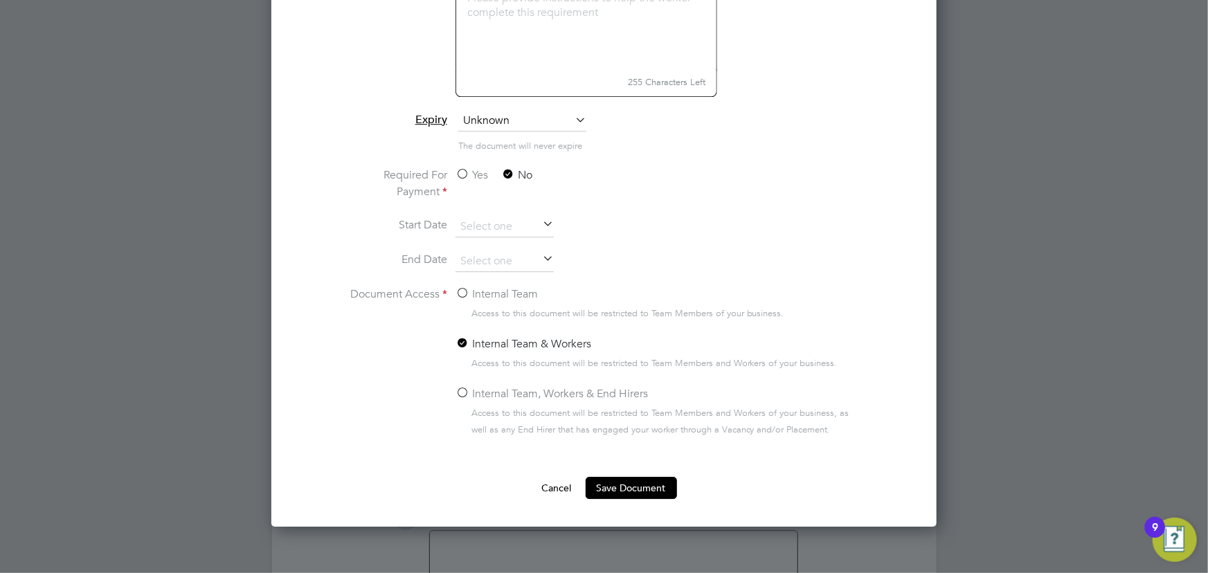
click at [486, 289] on label "Internal Team" at bounding box center [497, 294] width 82 height 17
click at [0, 0] on input "Internal Team" at bounding box center [0, 0] width 0 height 0
click at [634, 488] on button "Save Document" at bounding box center [631, 488] width 91 height 22
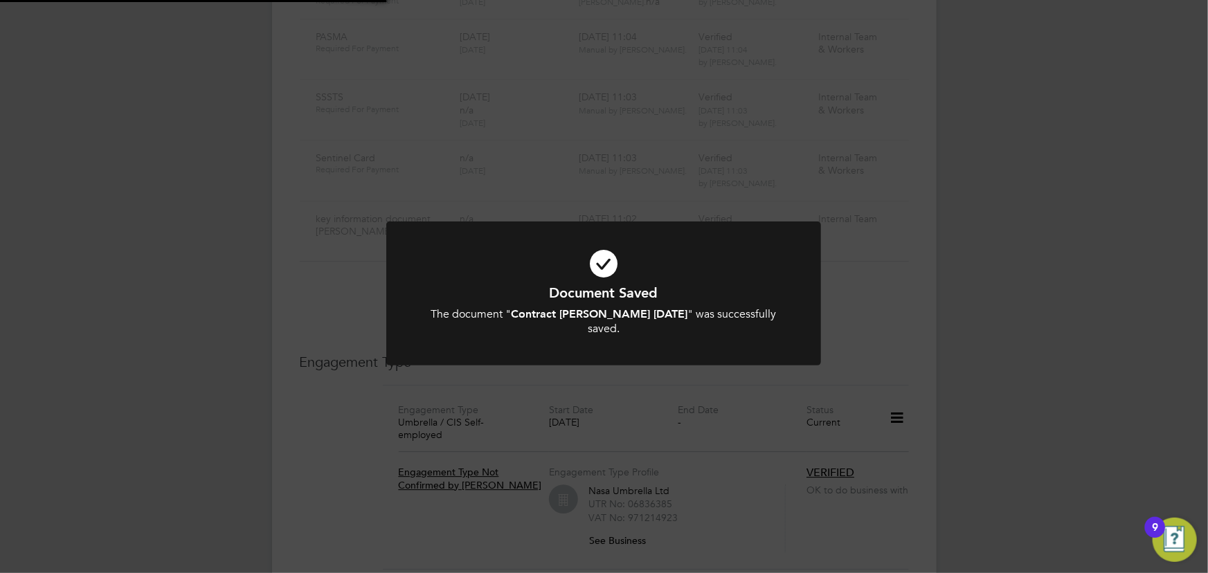
scroll to position [1699, 0]
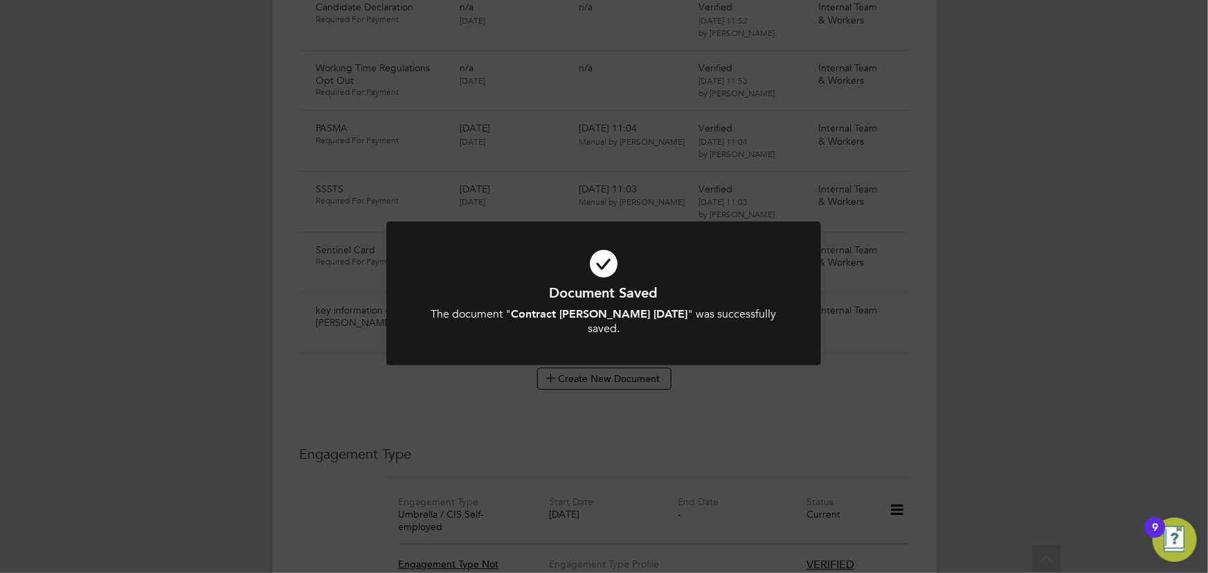
click at [1052, 402] on div "Document Saved The document " Contract LB Foster 28.09.25 " was successfully sa…" at bounding box center [604, 286] width 1208 height 573
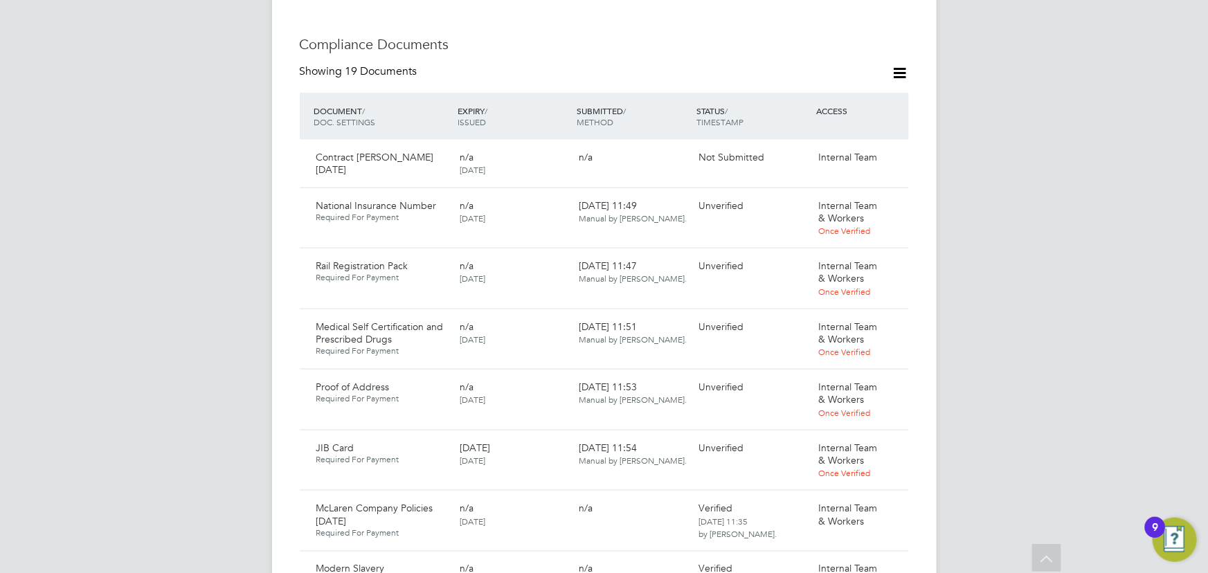
scroll to position [755, 0]
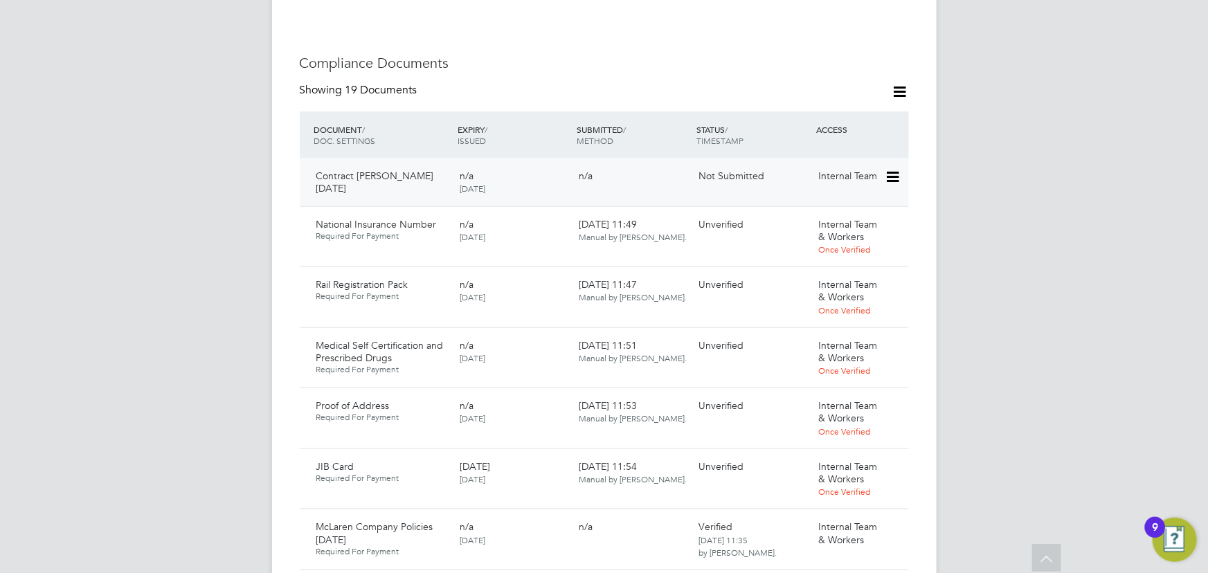
click at [895, 172] on icon at bounding box center [892, 177] width 14 height 17
click at [856, 229] on li "Submit Document" at bounding box center [850, 229] width 97 height 19
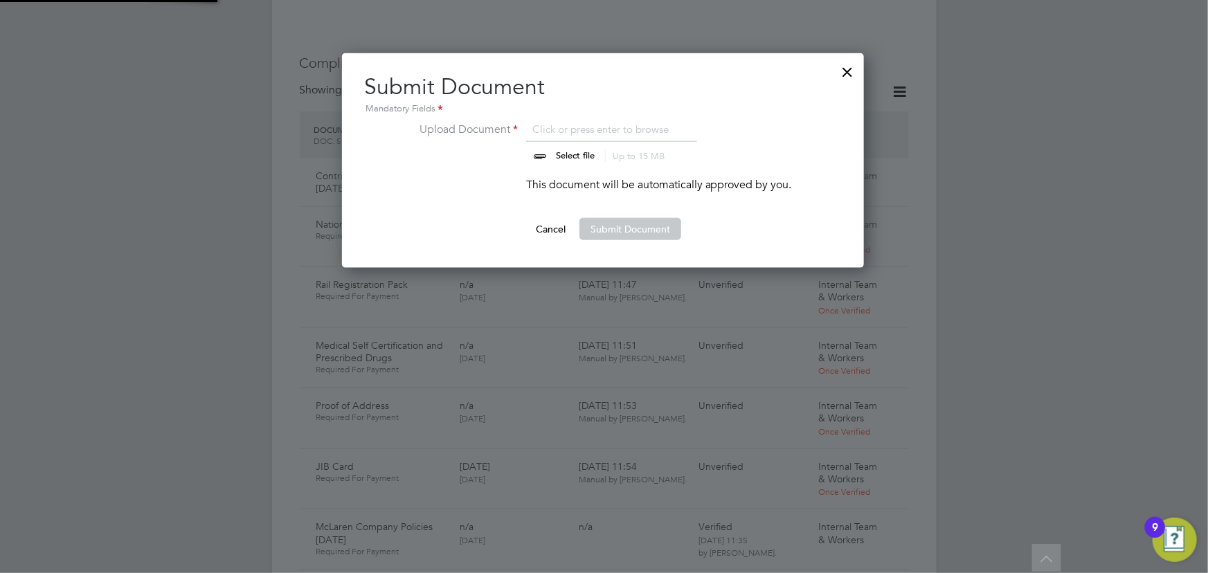
scroll to position [215, 523]
click at [588, 152] on input "file" at bounding box center [588, 142] width 217 height 42
type input "C:\fakepath\Complete_with_Docusign_Candidate_Terms_CIS_L (9).pdf"
click at [627, 234] on button "Submit Document" at bounding box center [631, 229] width 102 height 22
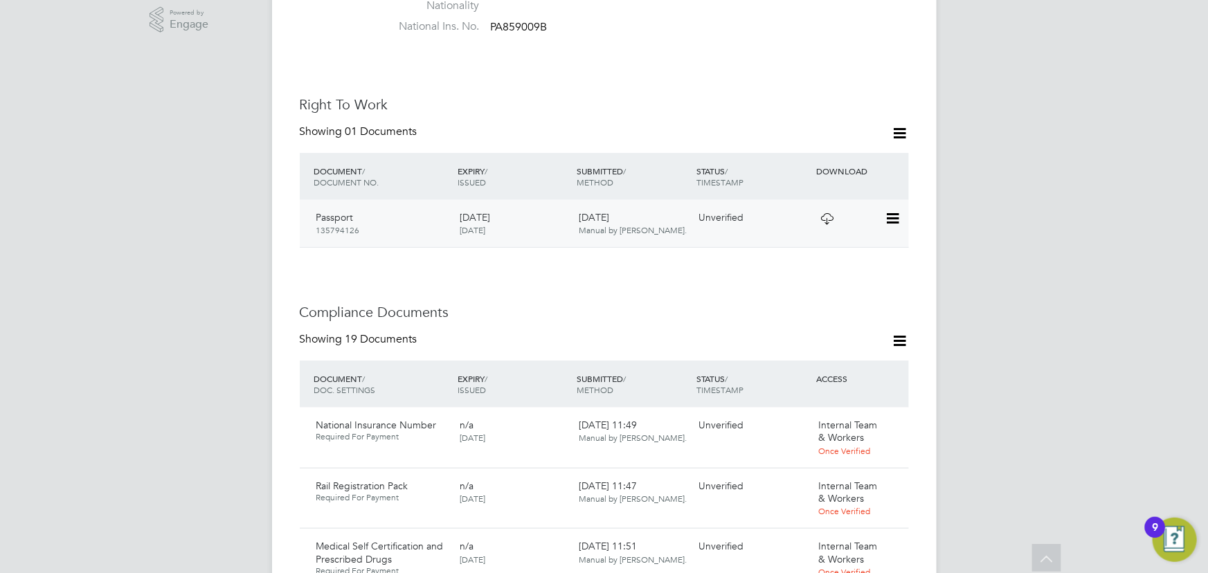
scroll to position [503, 0]
click at [894, 215] on icon at bounding box center [892, 221] width 14 height 17
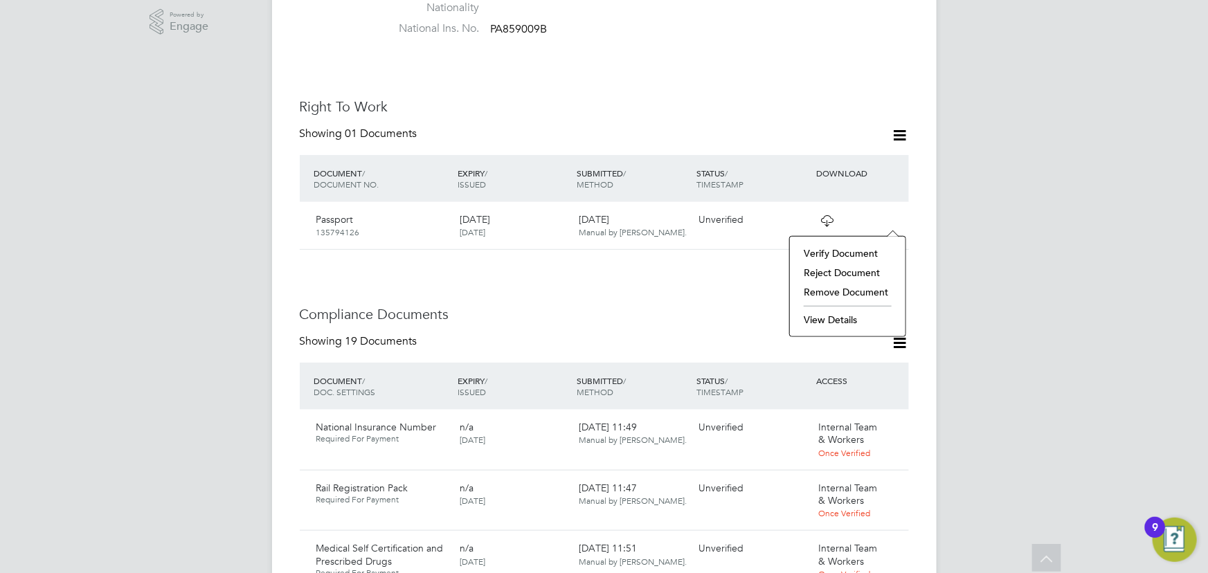
click at [835, 322] on li "View Details" at bounding box center [848, 319] width 102 height 19
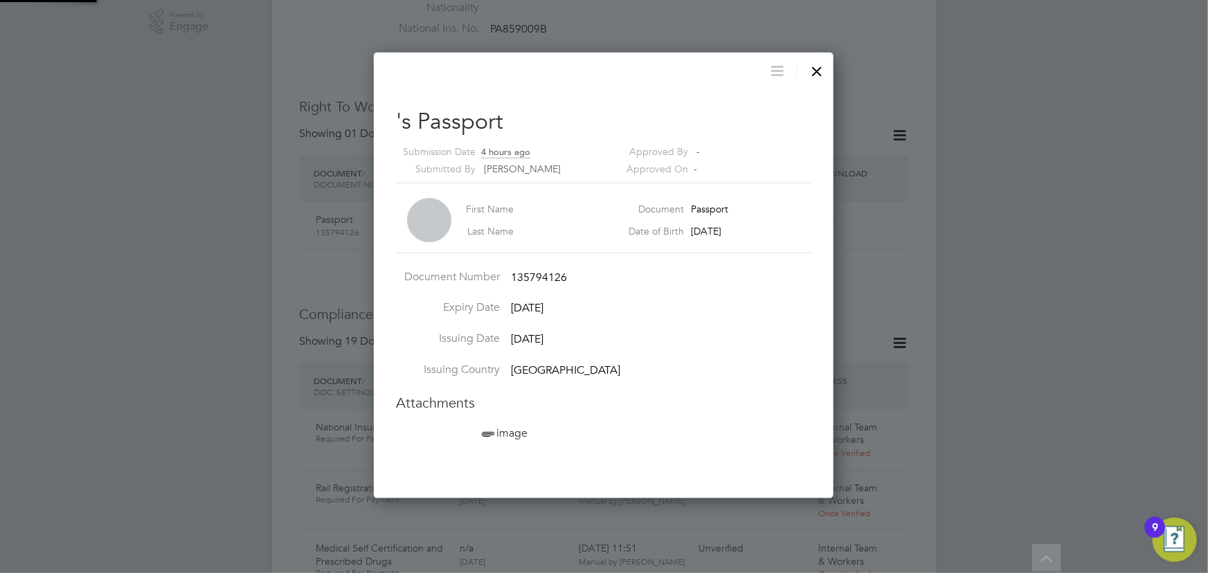
scroll to position [446, 460]
click at [517, 435] on span "image" at bounding box center [503, 434] width 48 height 14
click at [810, 64] on div at bounding box center [817, 67] width 25 height 25
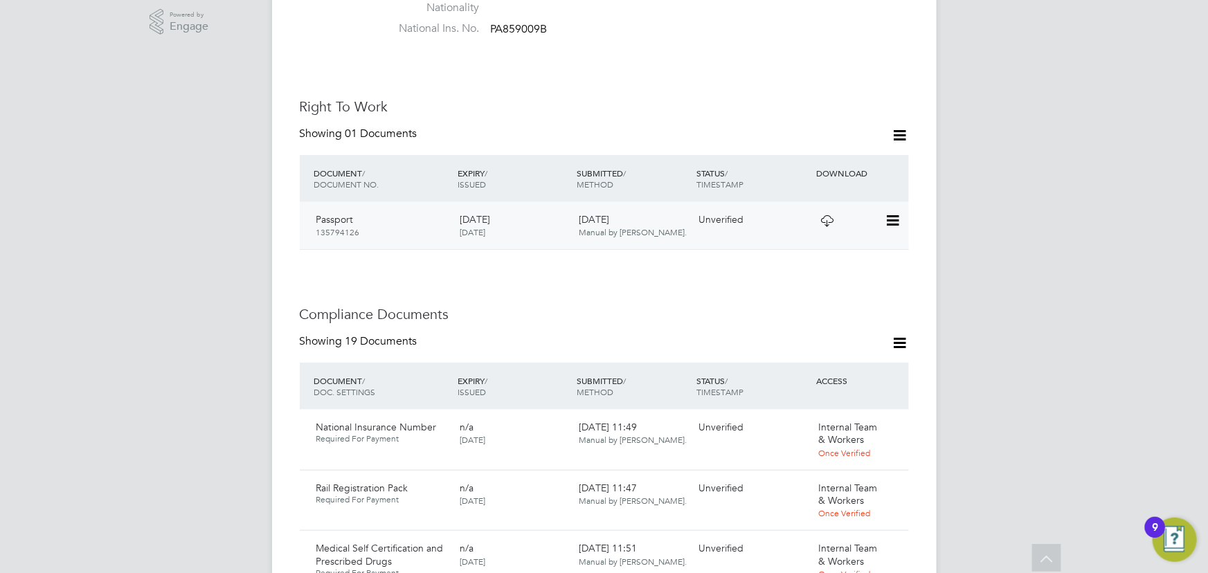
click at [890, 219] on icon at bounding box center [892, 221] width 14 height 17
click at [819, 253] on li "Verify Document" at bounding box center [848, 253] width 102 height 19
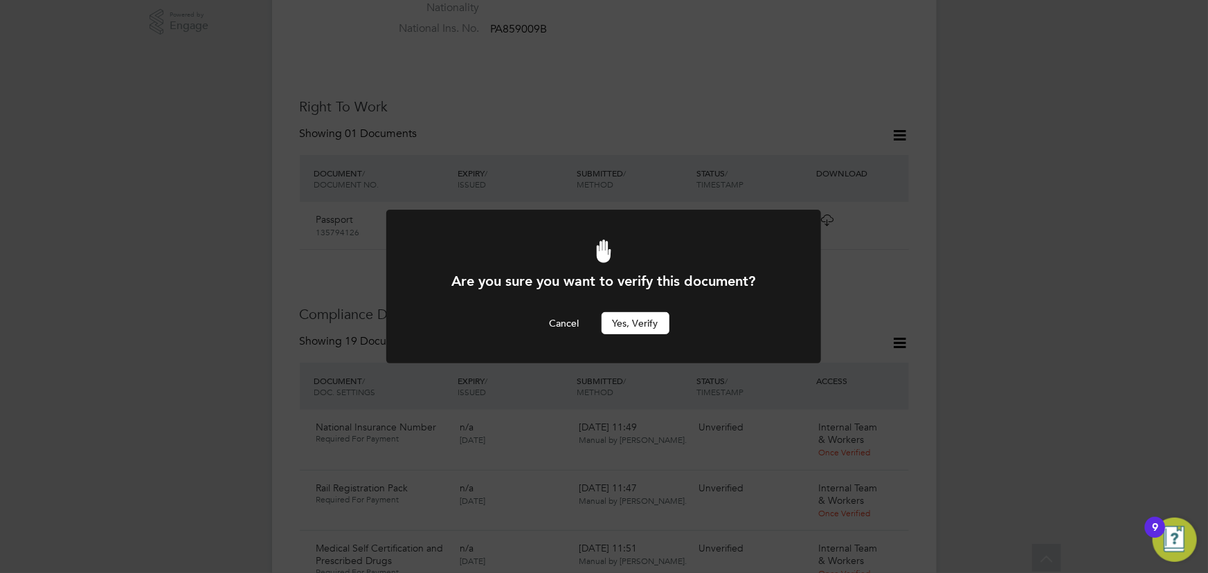
scroll to position [0, 0]
click at [645, 321] on button "Yes, verify" at bounding box center [636, 323] width 68 height 22
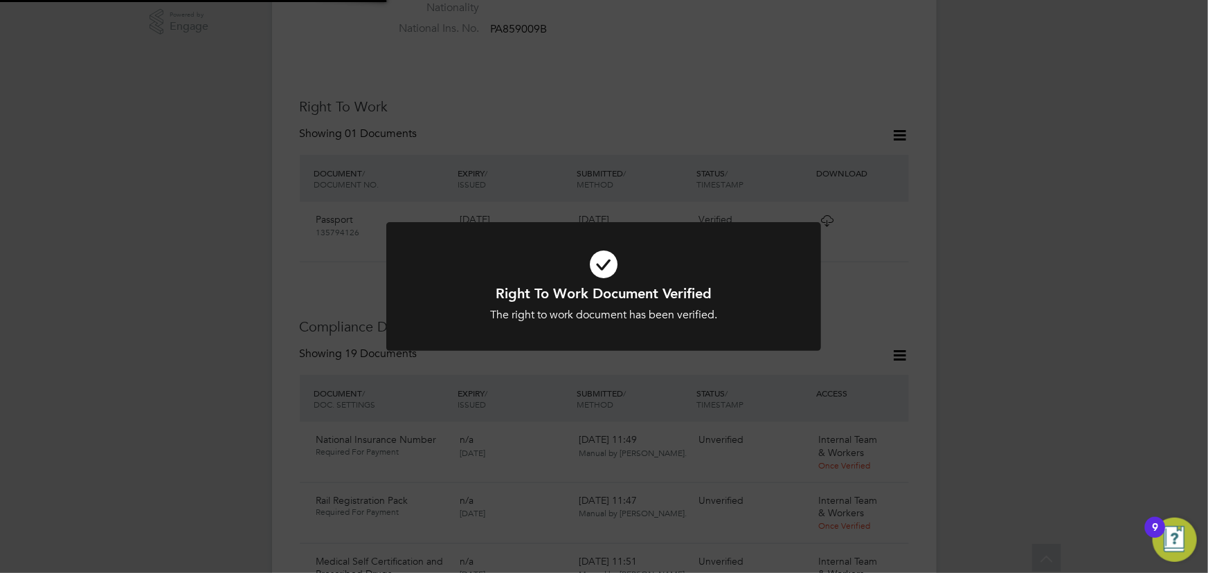
click at [949, 286] on div "Right To Work Document Verified The right to work document has been verified. C…" at bounding box center [604, 286] width 1208 height 573
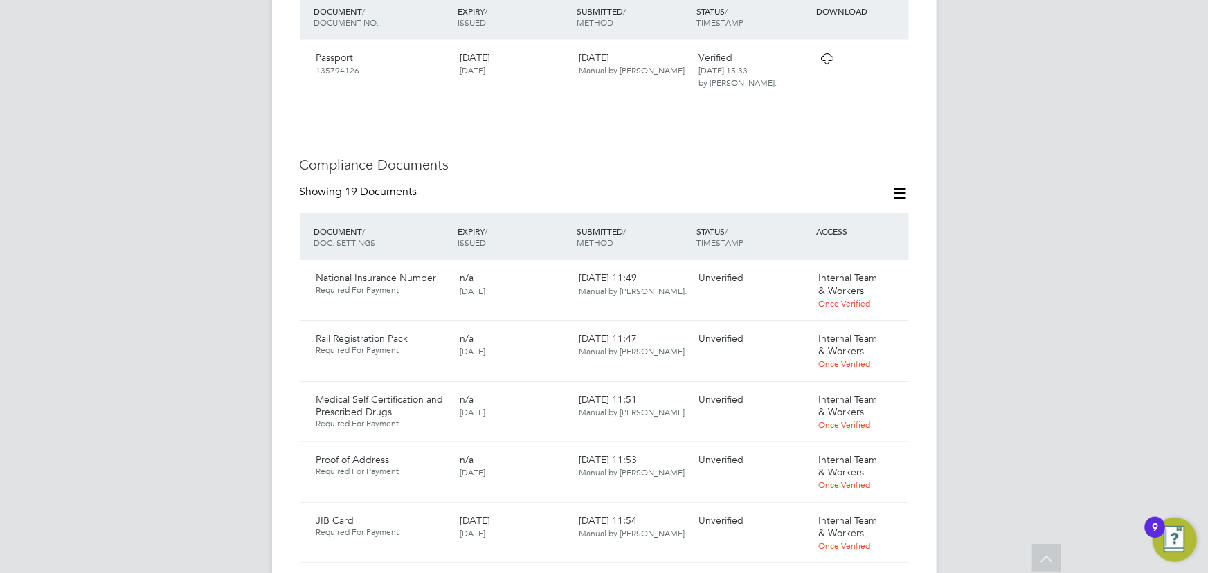
scroll to position [755, 0]
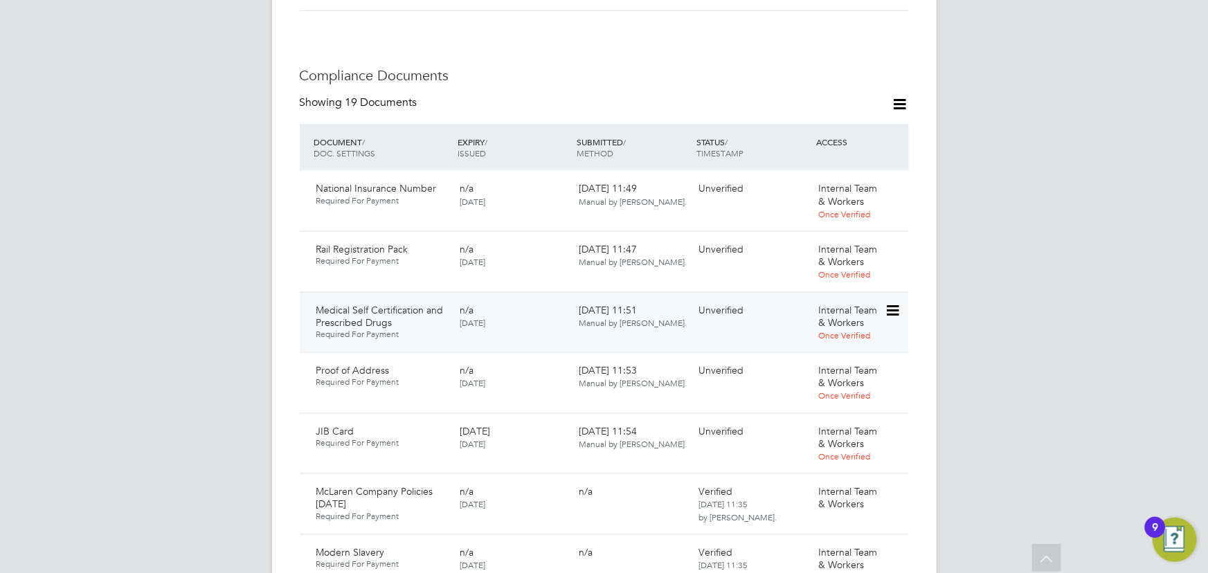
drag, startPoint x: 891, startPoint y: 307, endPoint x: 886, endPoint y: 313, distance: 7.9
click at [891, 306] on icon at bounding box center [892, 311] width 14 height 17
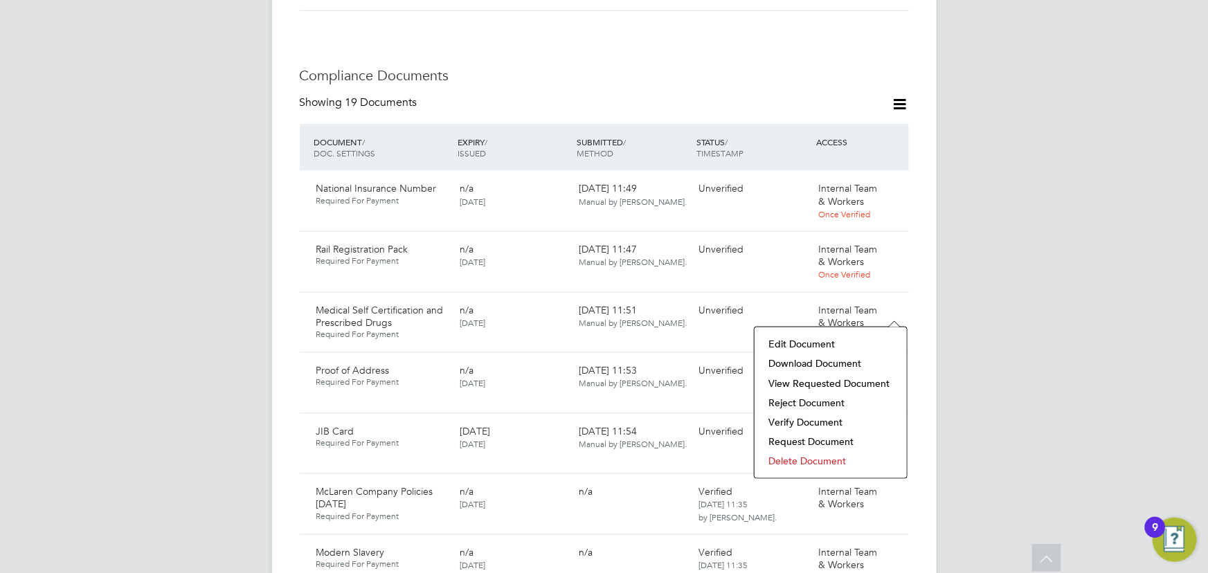
click at [846, 362] on li "Download Document" at bounding box center [831, 363] width 138 height 19
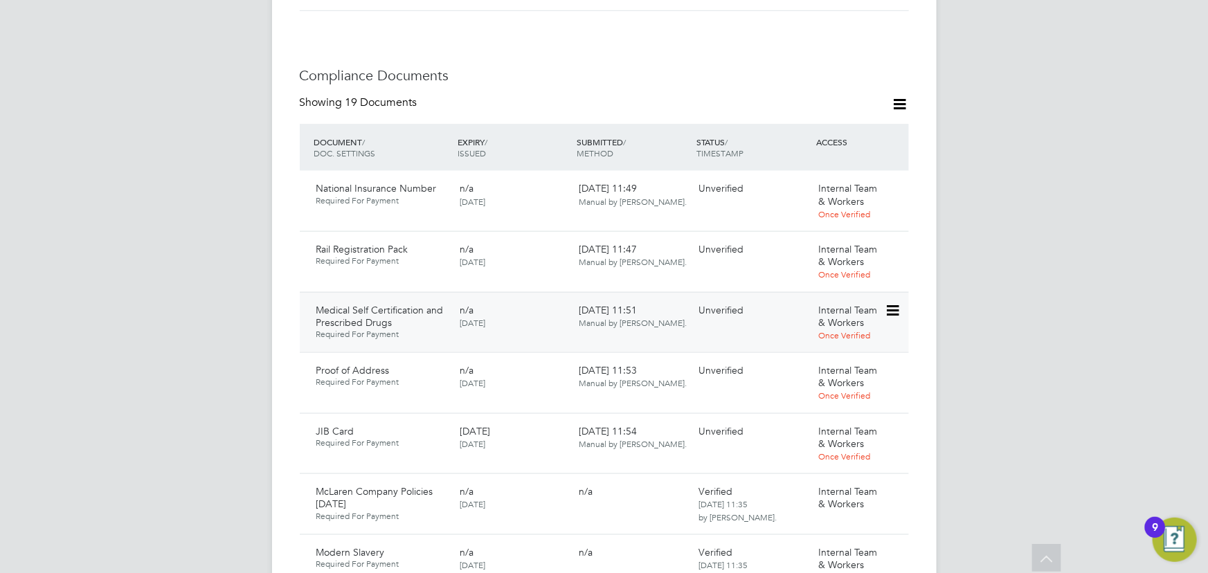
click at [896, 307] on icon at bounding box center [892, 311] width 14 height 17
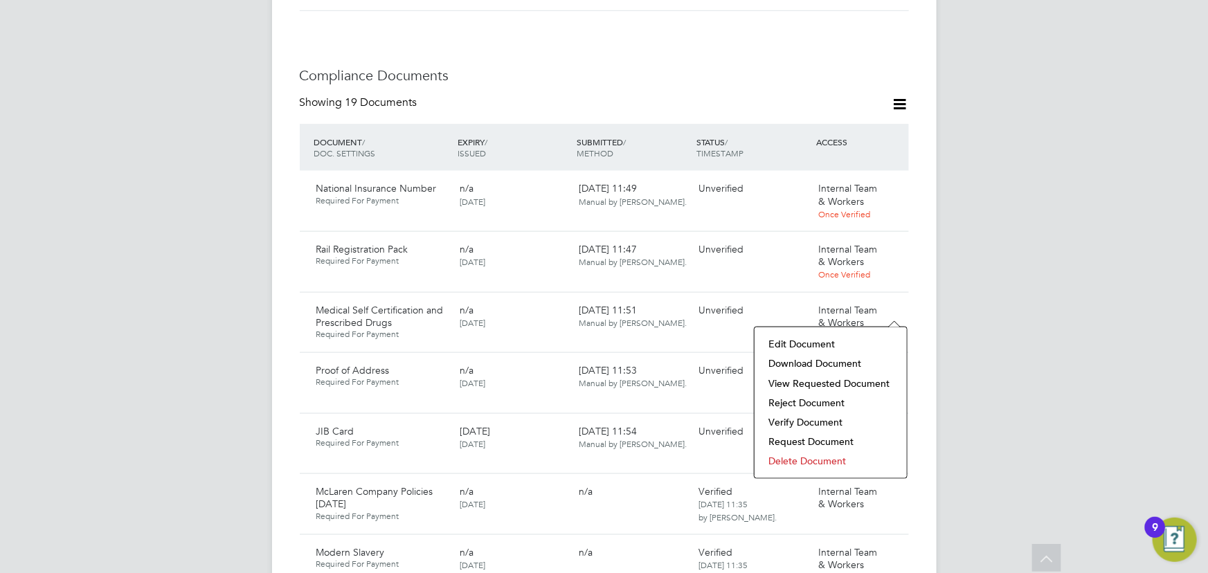
click at [816, 418] on li "Verify Document" at bounding box center [831, 422] width 138 height 19
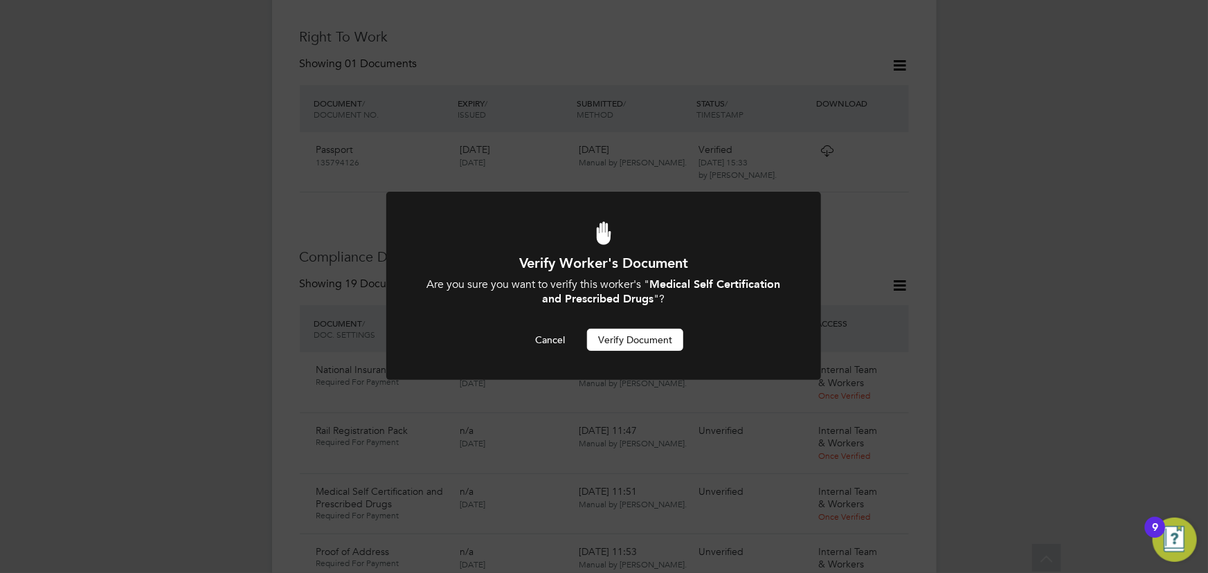
scroll to position [0, 0]
click at [654, 339] on button "Verify Document" at bounding box center [635, 340] width 96 height 22
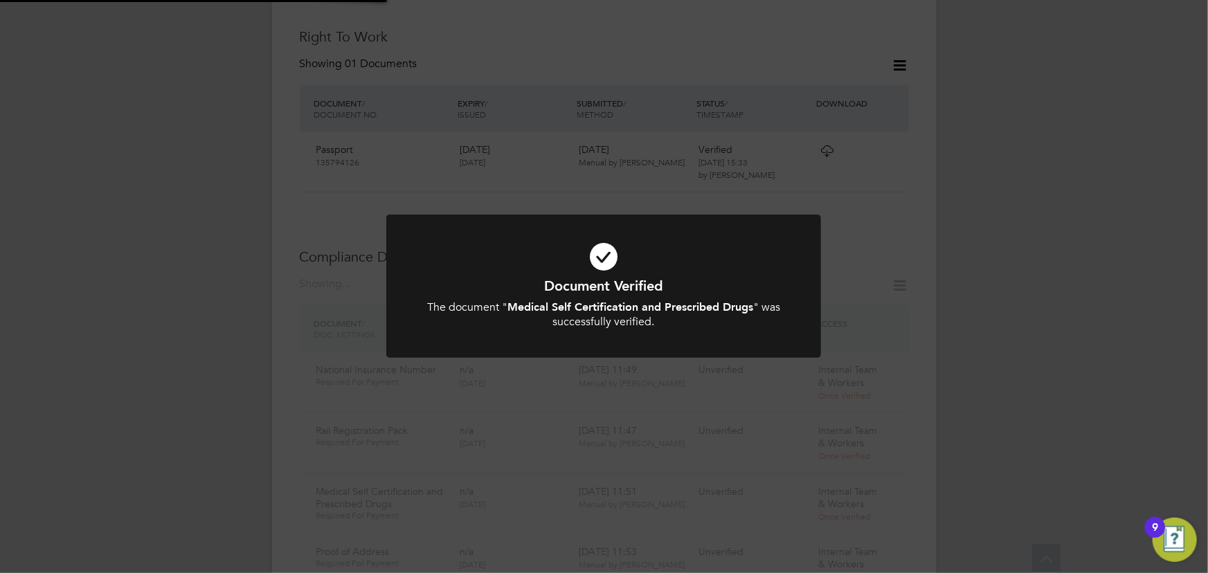
click at [1004, 276] on div "Document Verified The document " Medical Self Certification and Prescribed Drug…" at bounding box center [604, 286] width 1208 height 573
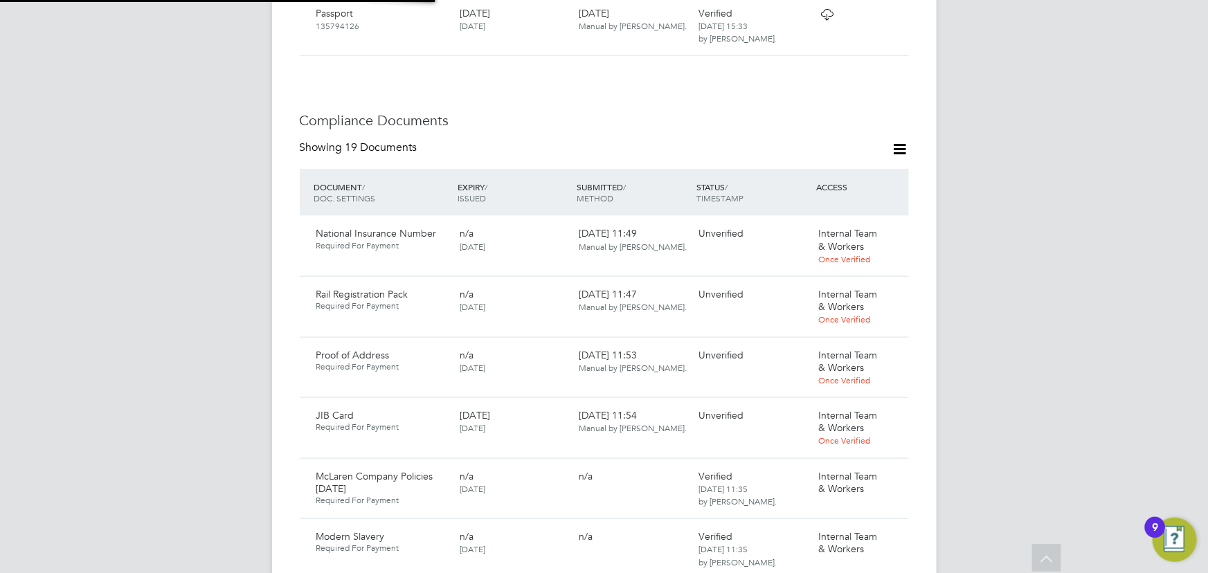
scroll to position [825, 0]
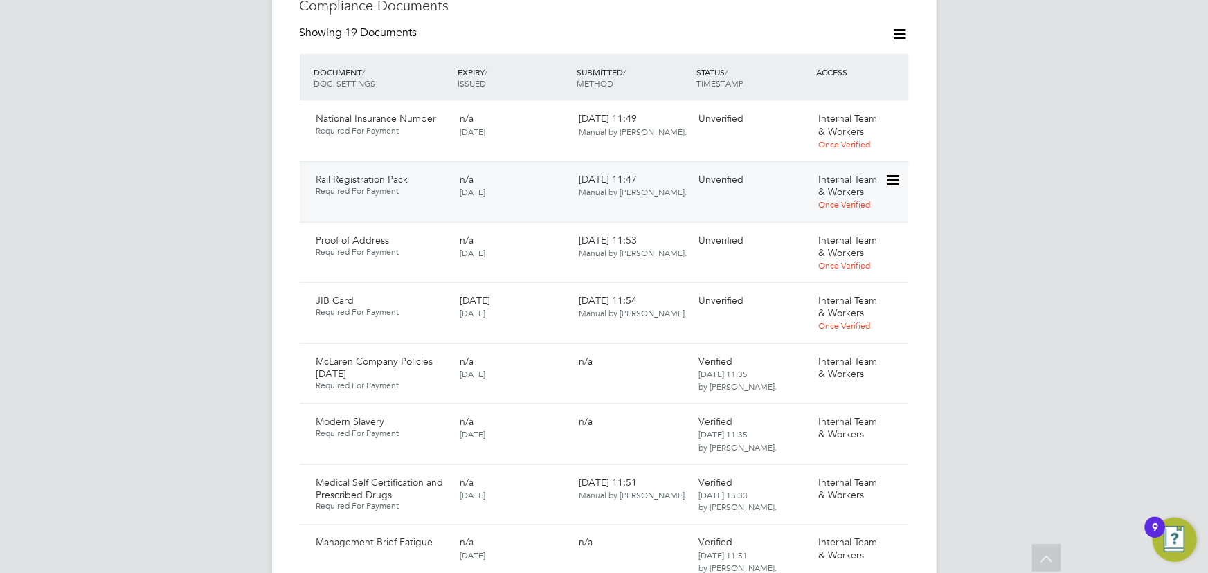
click at [890, 179] on icon at bounding box center [892, 180] width 14 height 17
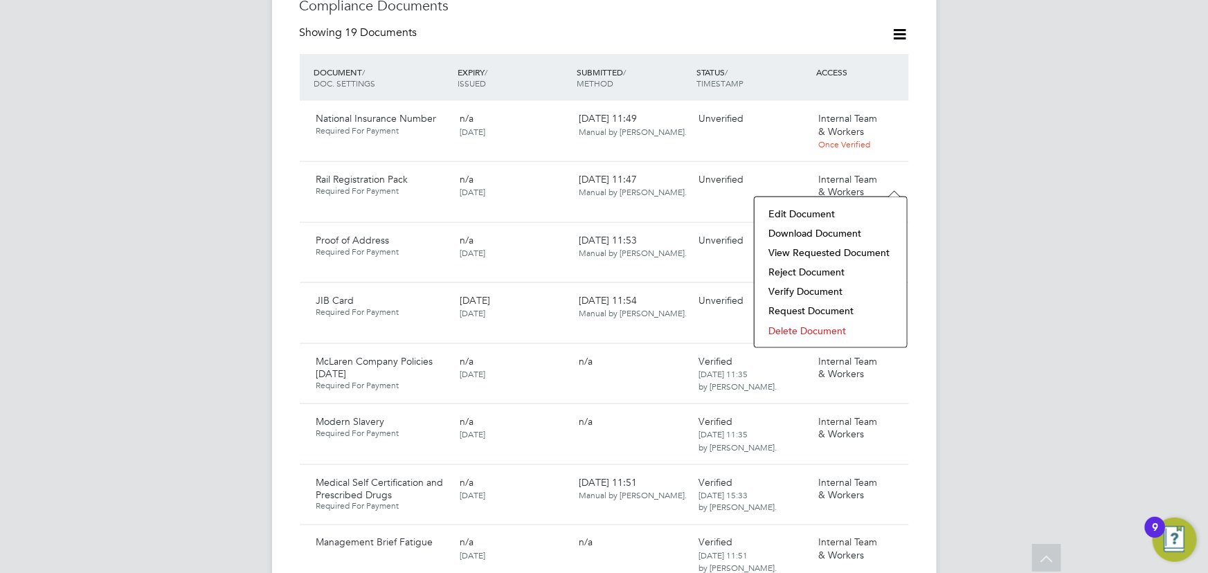
click at [831, 235] on li "Download Document" at bounding box center [831, 233] width 138 height 19
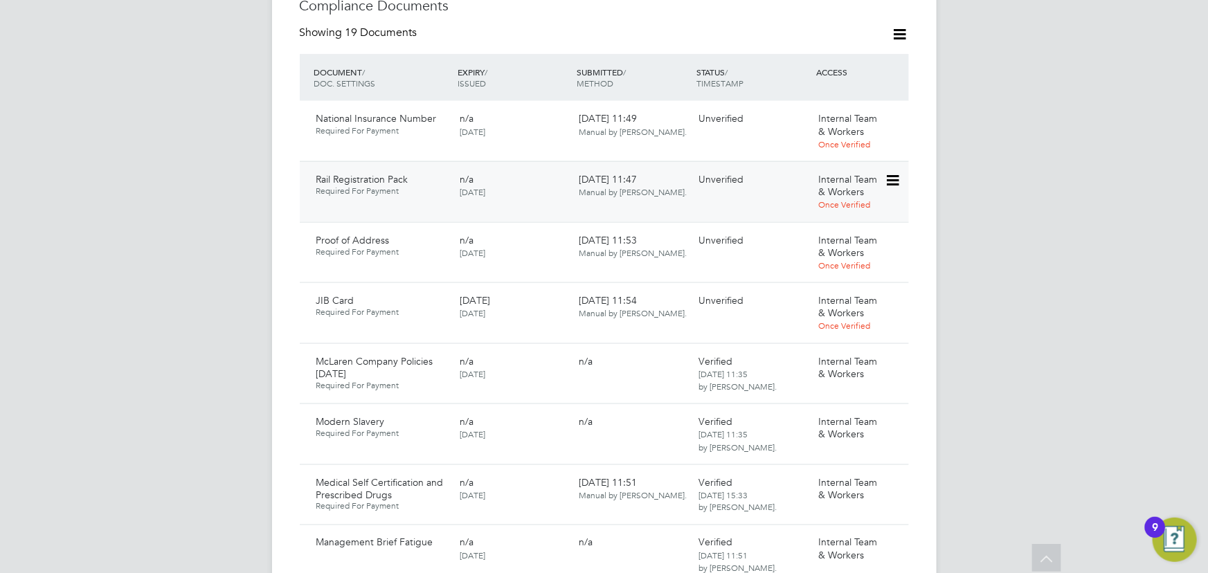
click at [897, 172] on icon at bounding box center [892, 180] width 14 height 17
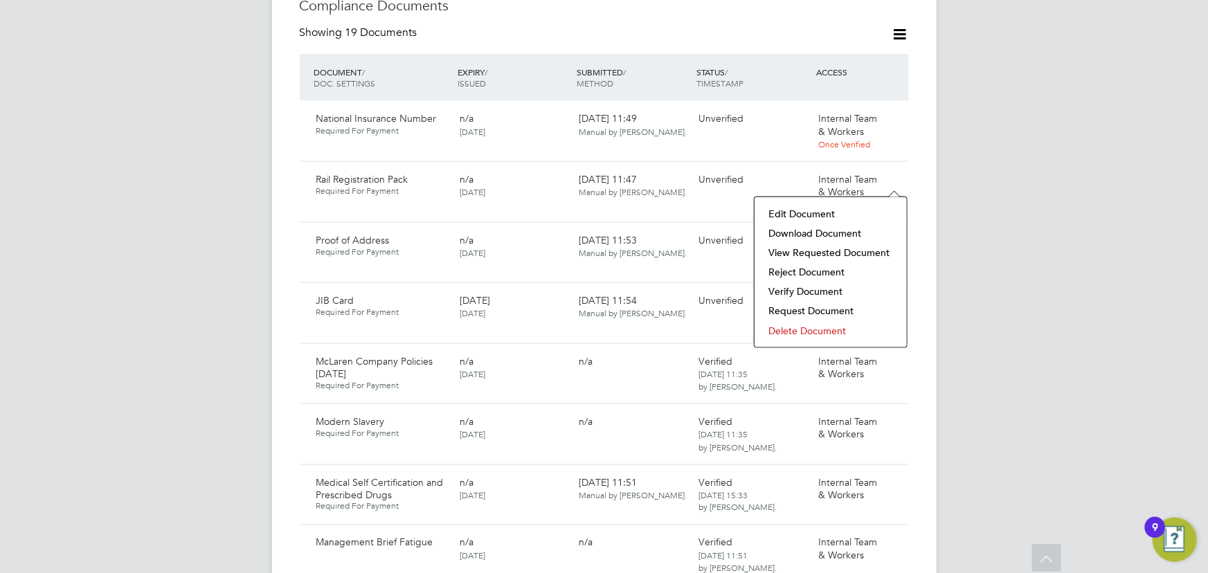
click at [813, 287] on li "Verify Document" at bounding box center [831, 291] width 138 height 19
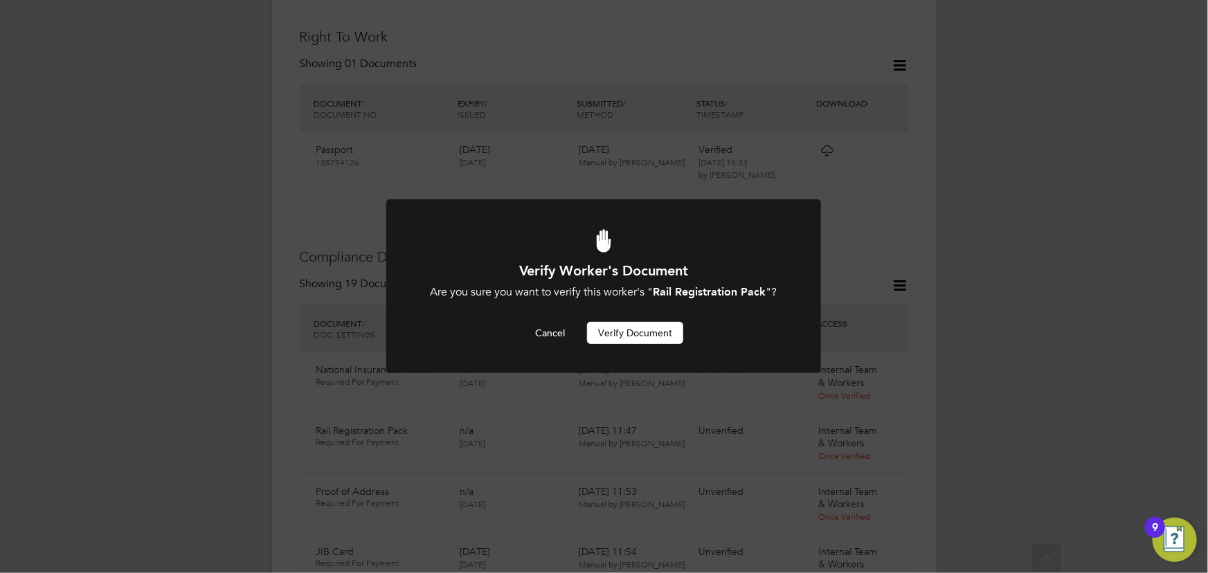
click at [685, 338] on div "Cancel Verify Document" at bounding box center [604, 333] width 360 height 22
click at [677, 334] on button "Verify Document" at bounding box center [635, 333] width 96 height 22
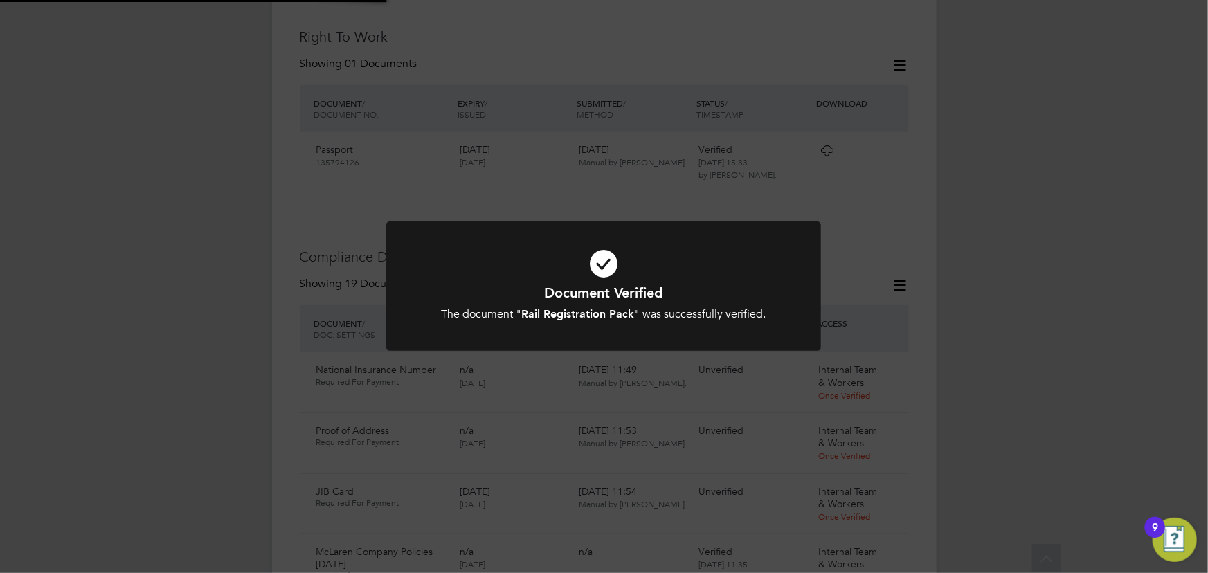
click at [985, 311] on div "Document Verified The document " Rail Registration Pack " was successfully veri…" at bounding box center [604, 286] width 1208 height 573
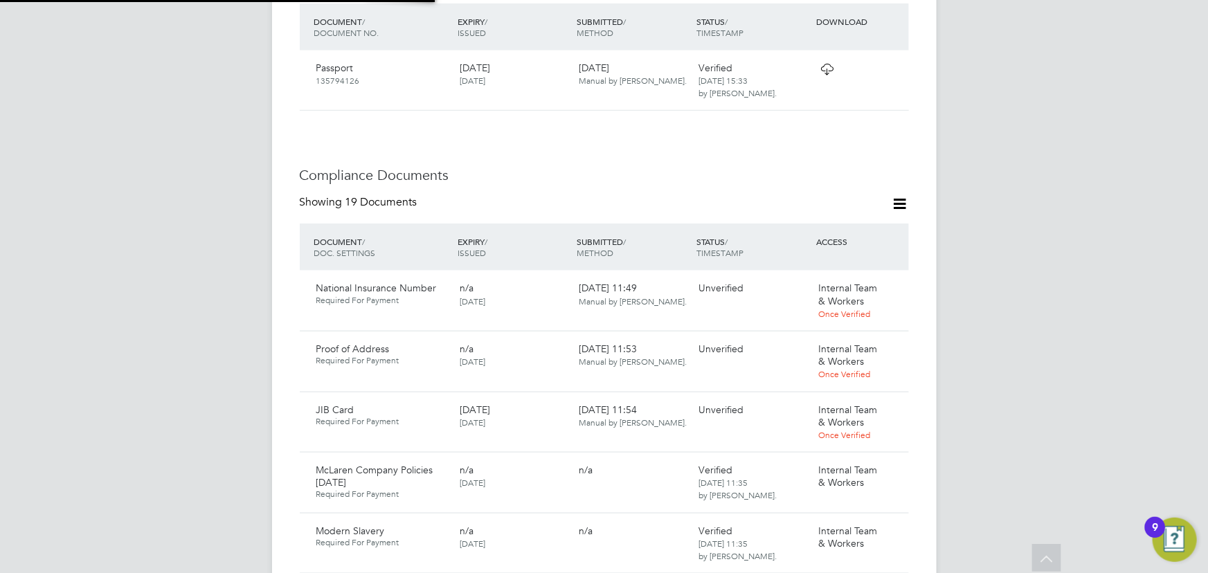
scroll to position [762, 0]
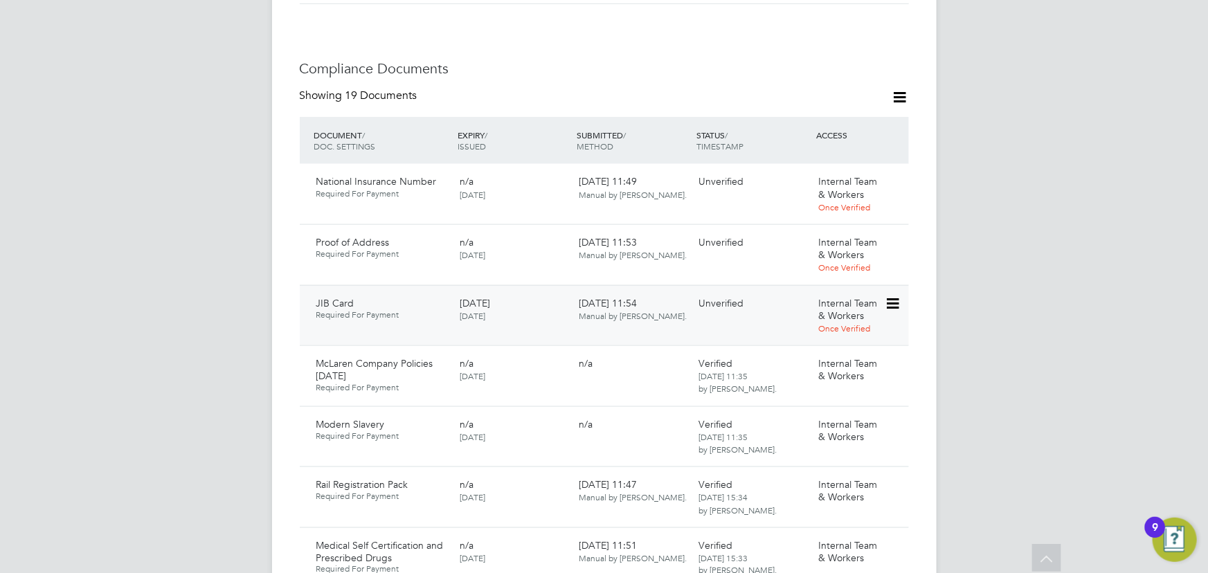
click at [893, 305] on icon at bounding box center [892, 304] width 14 height 17
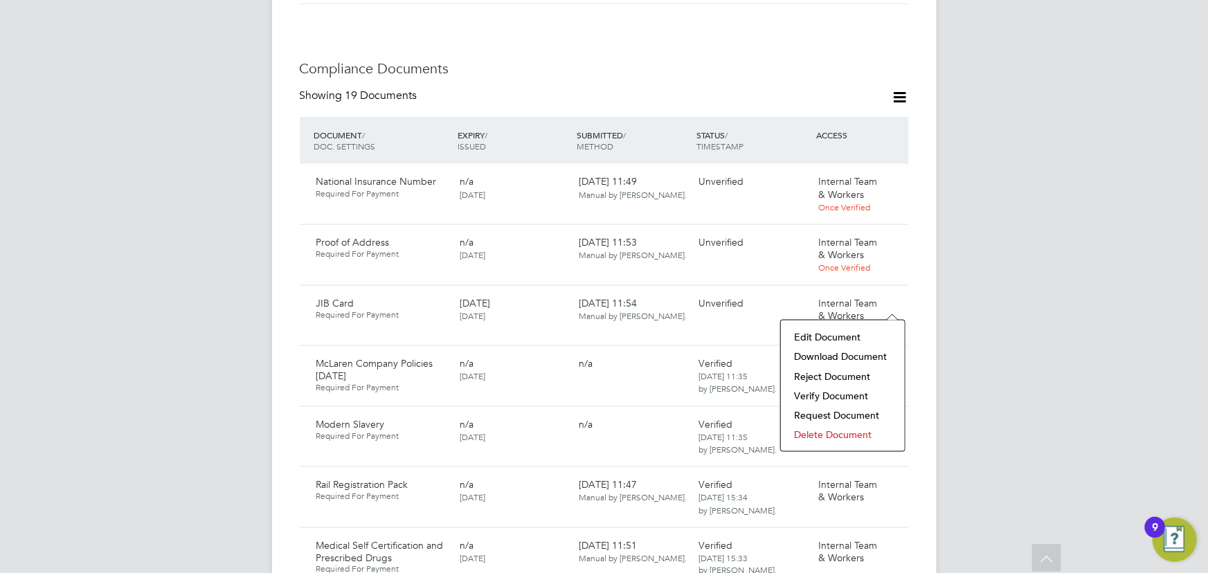
click at [836, 364] on li "Download Document" at bounding box center [843, 356] width 110 height 19
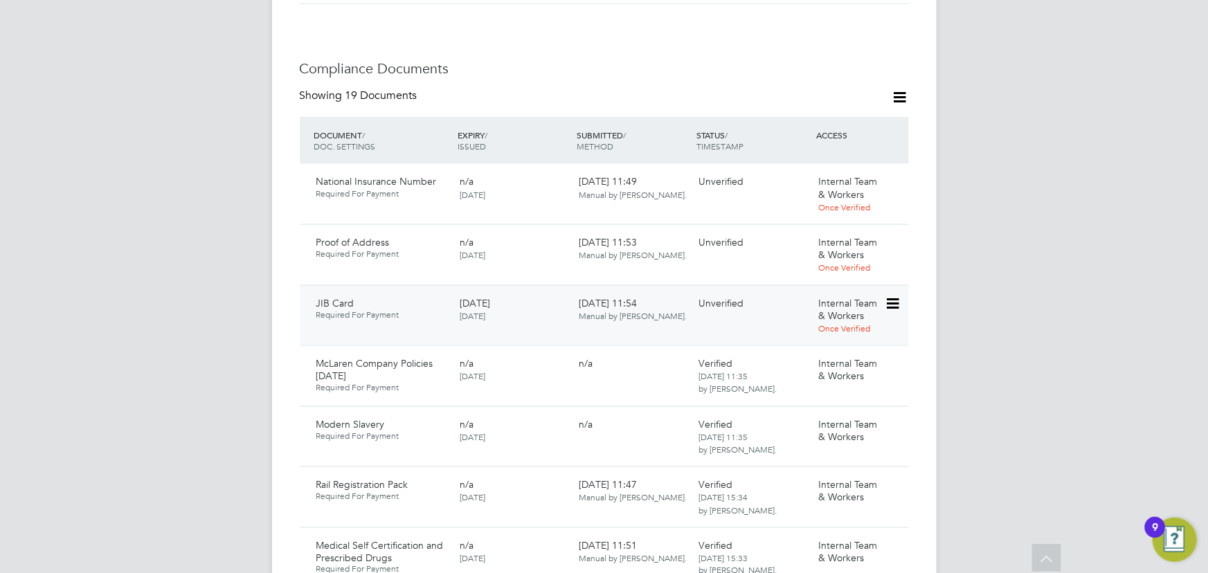
click at [892, 301] on icon at bounding box center [892, 304] width 14 height 17
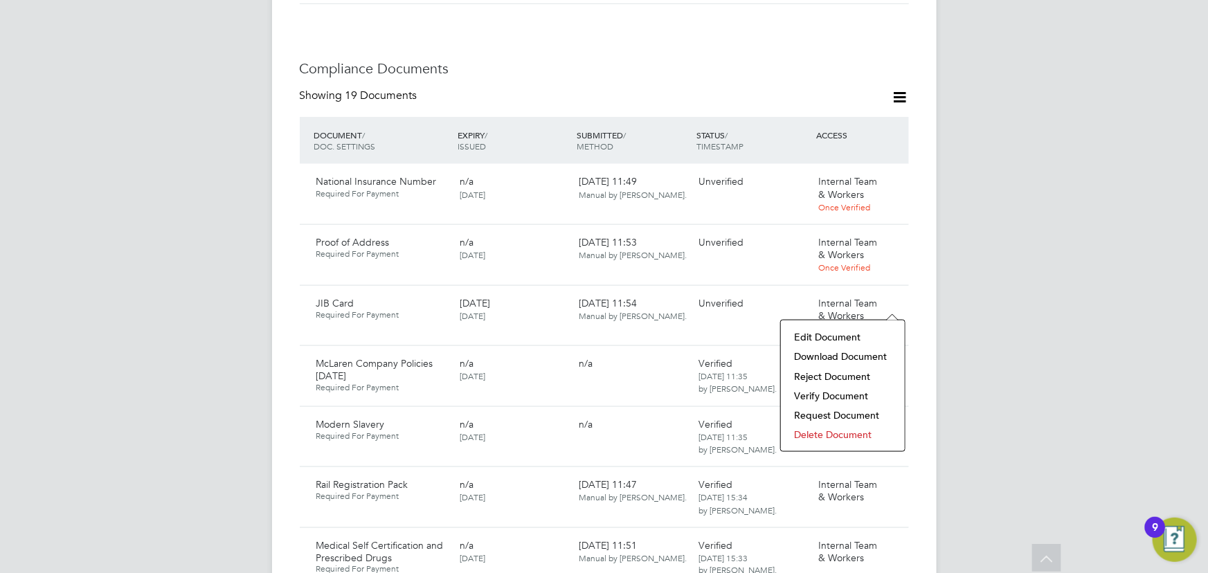
click at [819, 393] on li "Verify Document" at bounding box center [843, 395] width 110 height 19
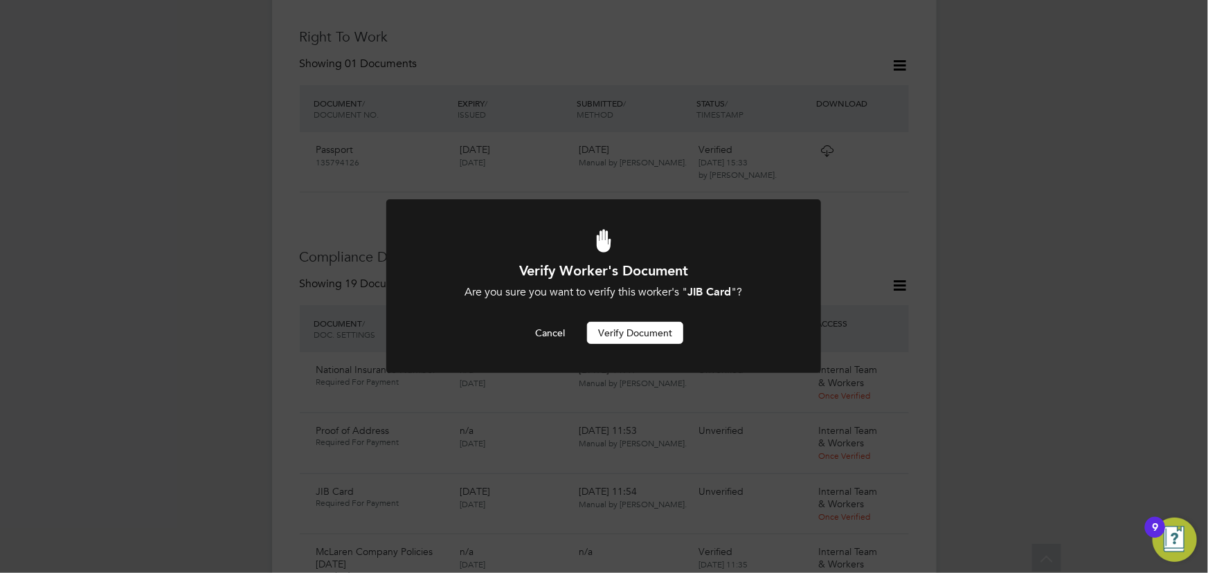
click at [667, 336] on button "Verify Document" at bounding box center [635, 333] width 96 height 22
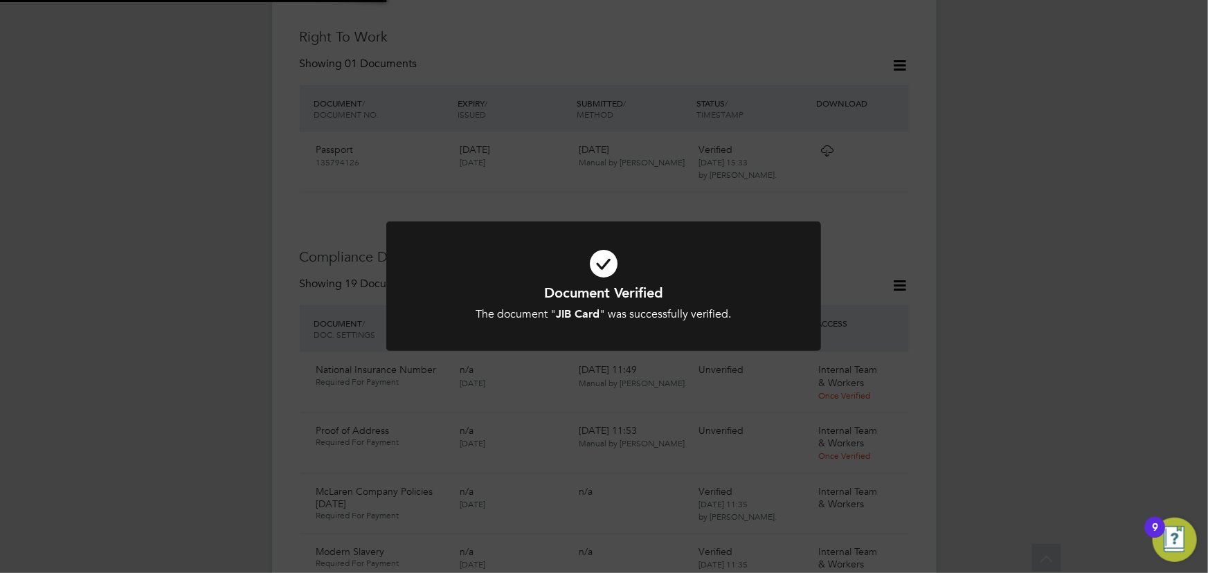
click at [1033, 300] on div "Document Verified The document " JIB Card " was successfully verified. Cancel O…" at bounding box center [604, 286] width 1208 height 573
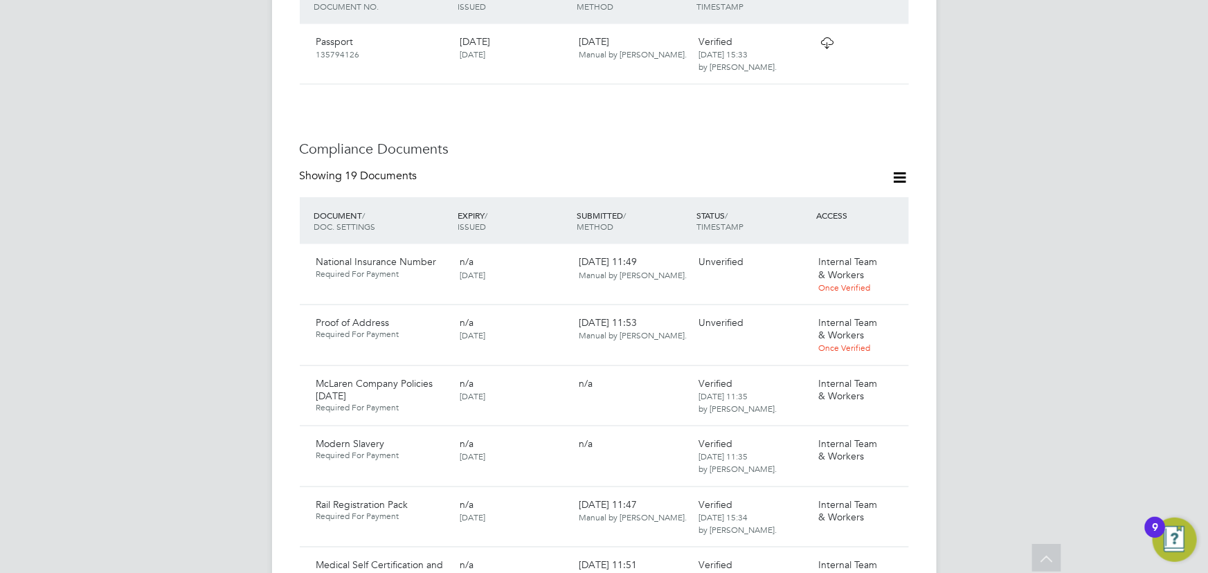
scroll to position [762, 0]
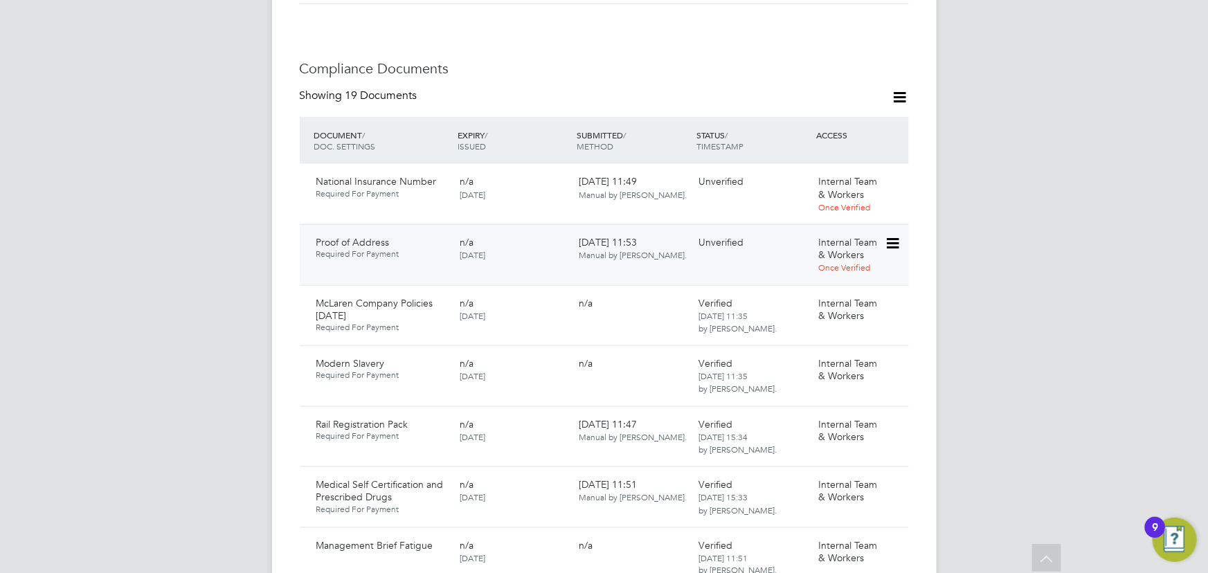
click at [896, 241] on icon at bounding box center [892, 243] width 14 height 17
click at [843, 290] on li "Download Document" at bounding box center [843, 296] width 110 height 19
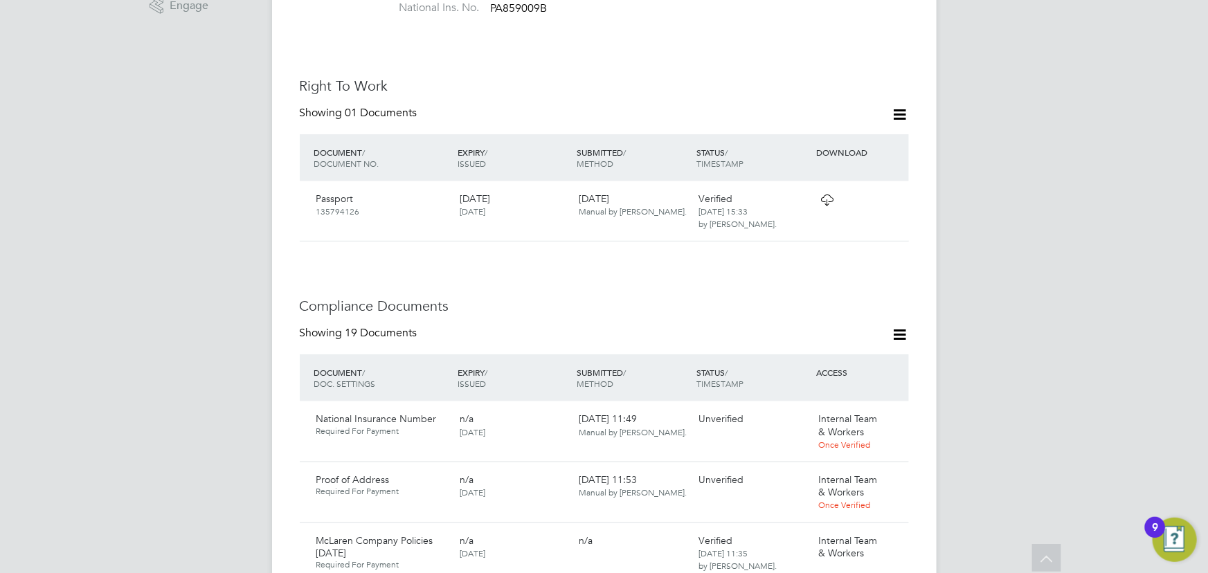
scroll to position [636, 0]
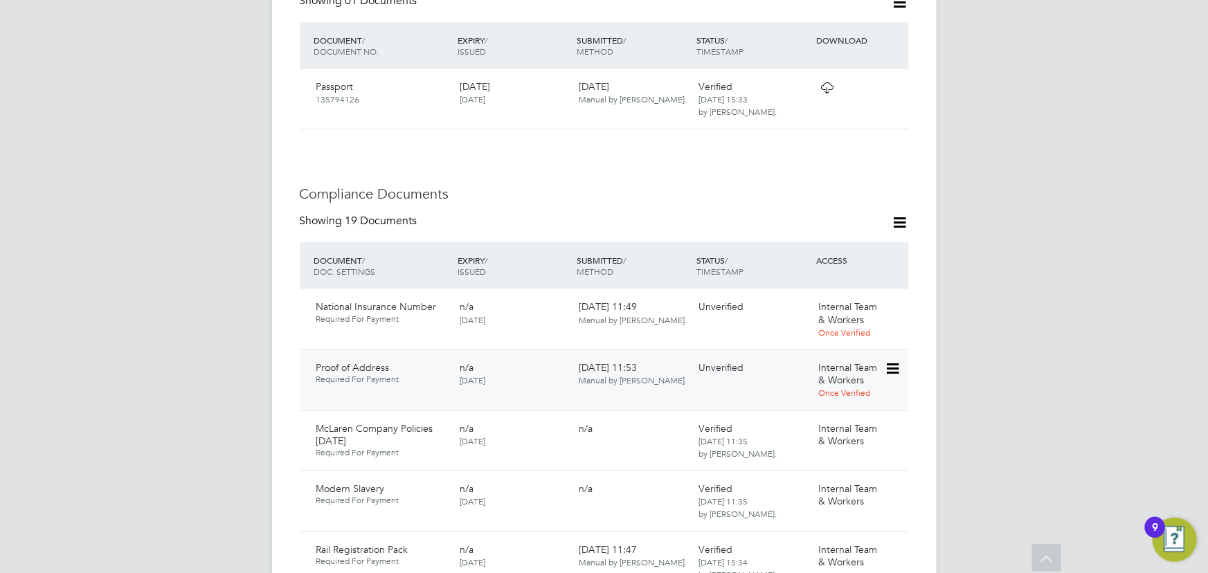
click at [897, 374] on icon at bounding box center [892, 369] width 14 height 17
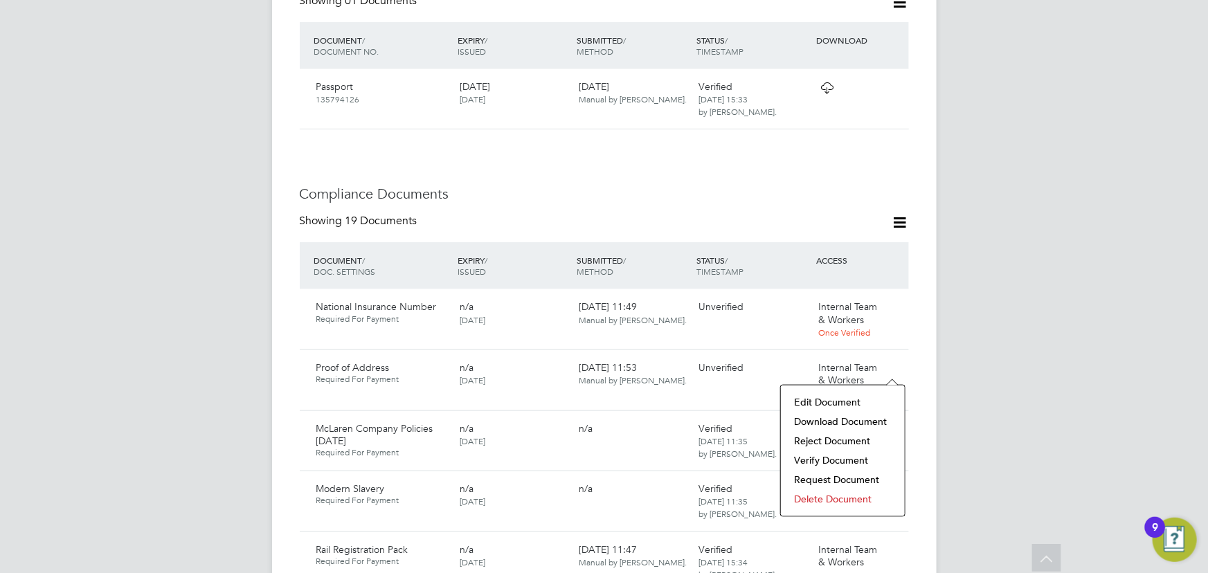
click at [841, 458] on li "Verify Document" at bounding box center [843, 460] width 110 height 19
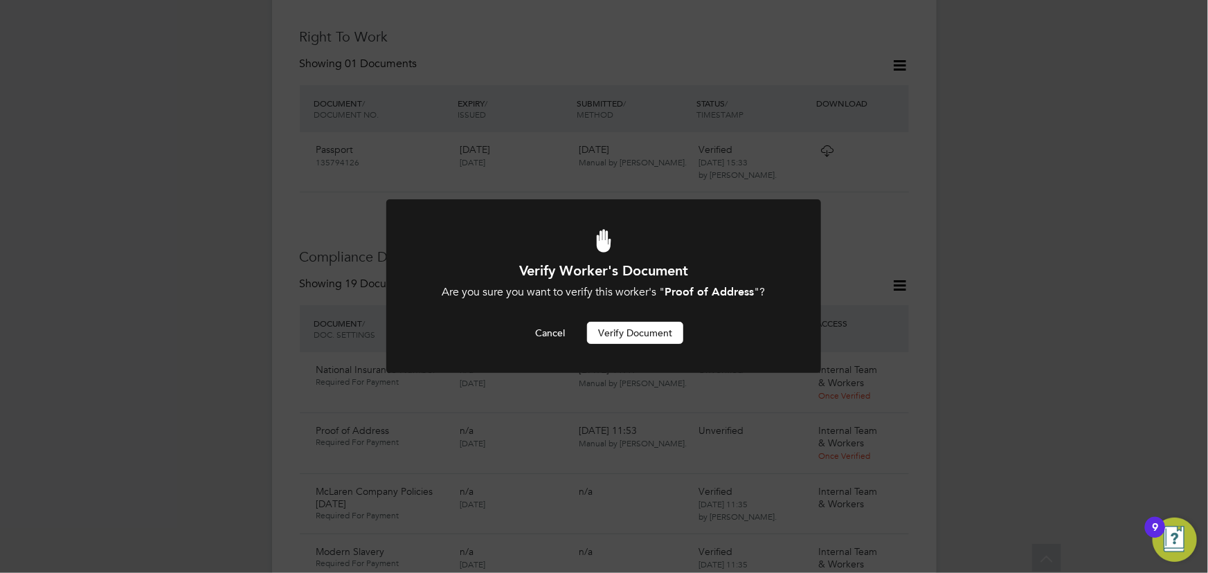
drag, startPoint x: 641, startPoint y: 330, endPoint x: 910, endPoint y: 310, distance: 270.0
click at [643, 329] on button "Verify Document" at bounding box center [635, 333] width 96 height 22
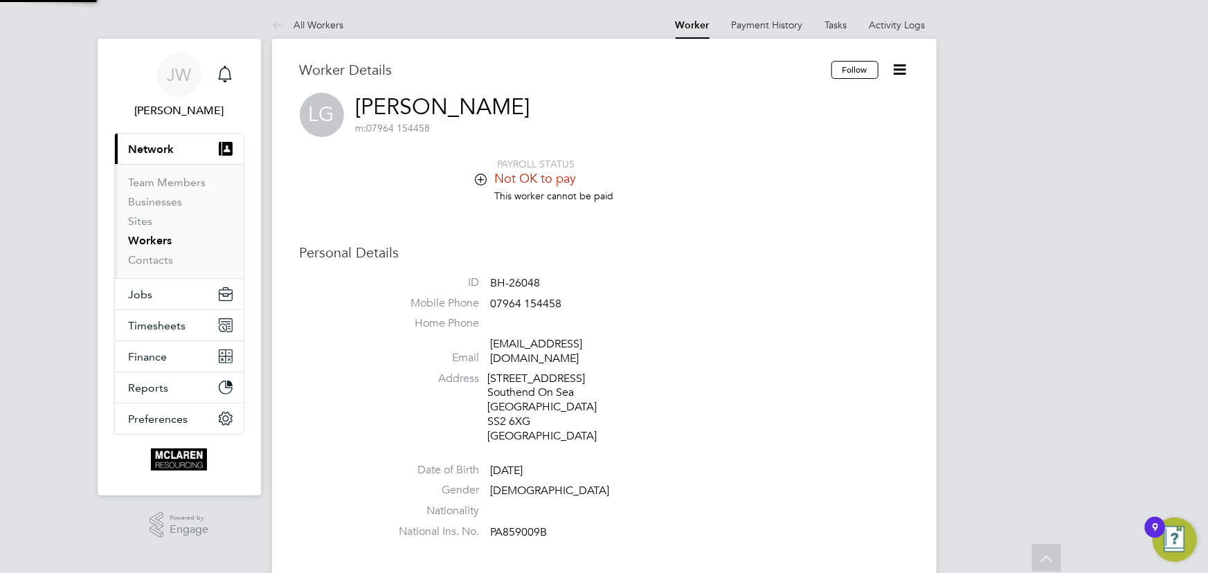
scroll to position [573, 0]
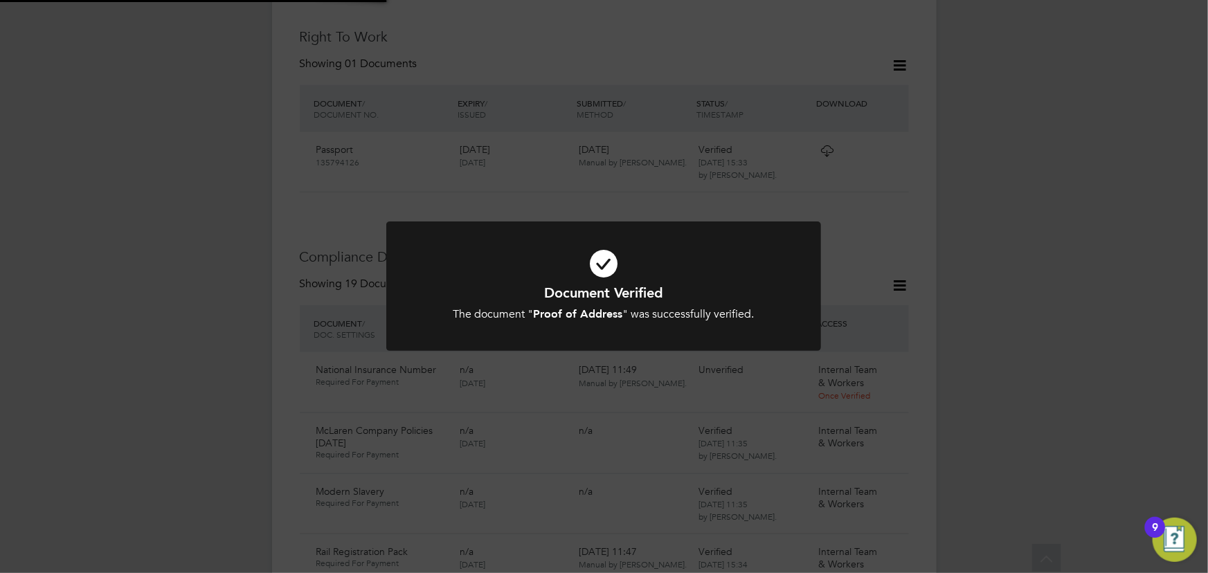
click at [991, 278] on div "Document Verified The document " Proof of Address " was successfully verified. …" at bounding box center [604, 286] width 1208 height 573
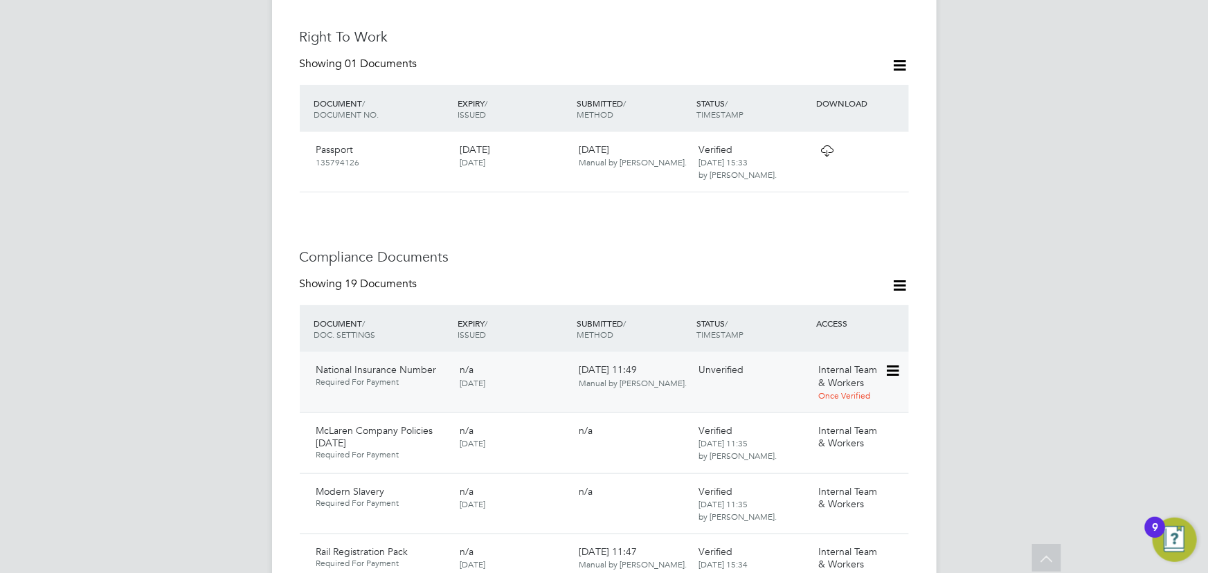
drag, startPoint x: 893, startPoint y: 373, endPoint x: 890, endPoint y: 379, distance: 7.1
click at [893, 373] on icon at bounding box center [892, 371] width 14 height 17
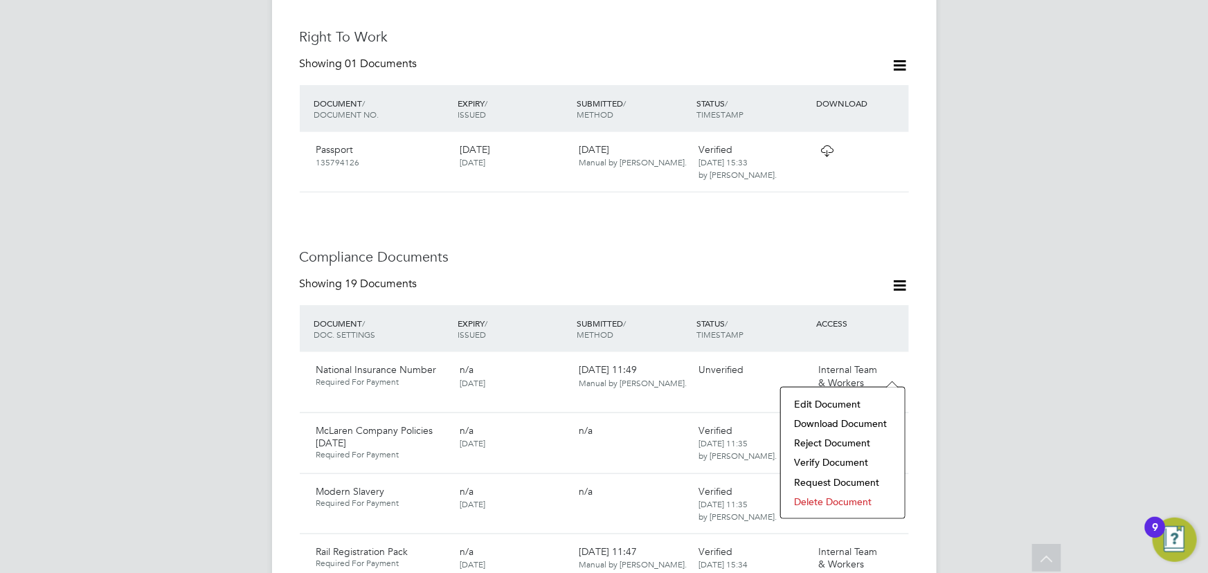
click at [831, 422] on li "Download Document" at bounding box center [843, 423] width 110 height 19
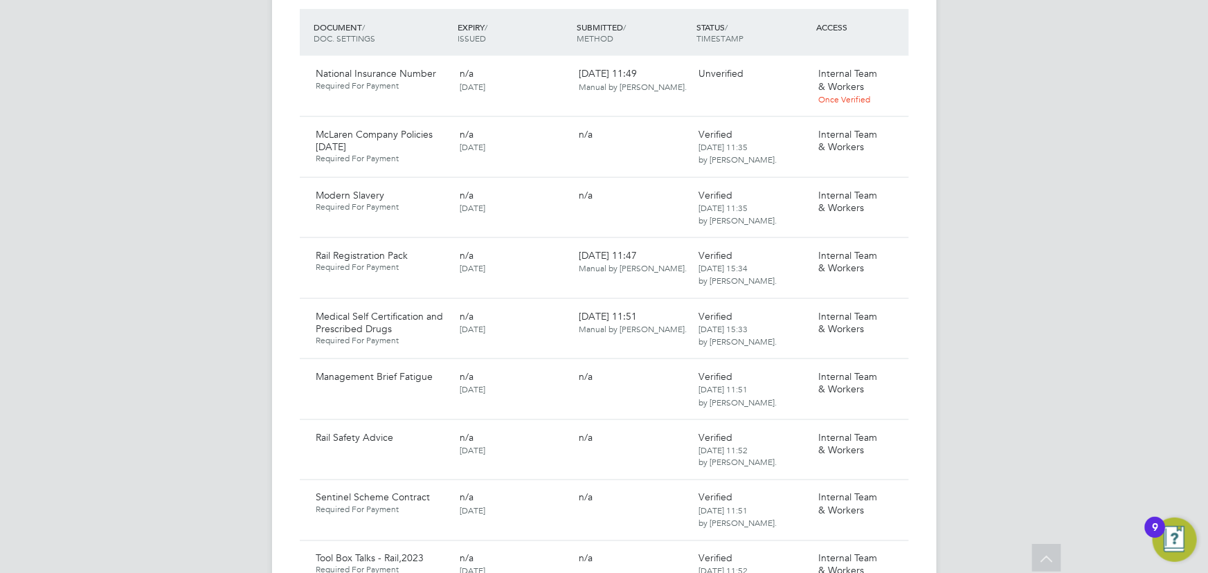
scroll to position [699, 0]
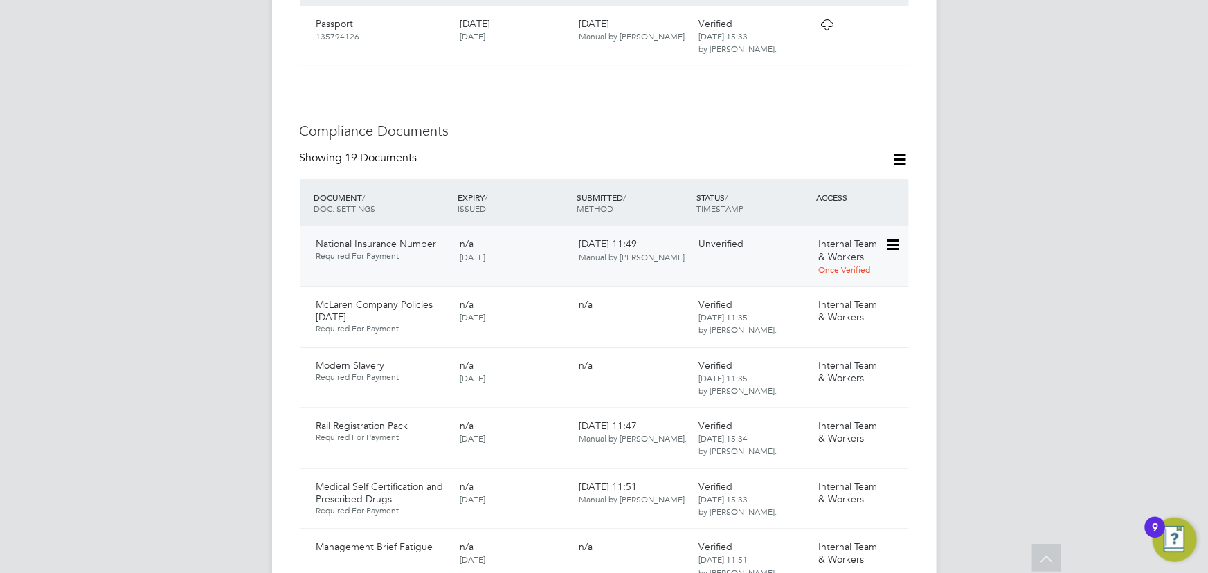
click at [893, 244] on icon at bounding box center [892, 245] width 14 height 17
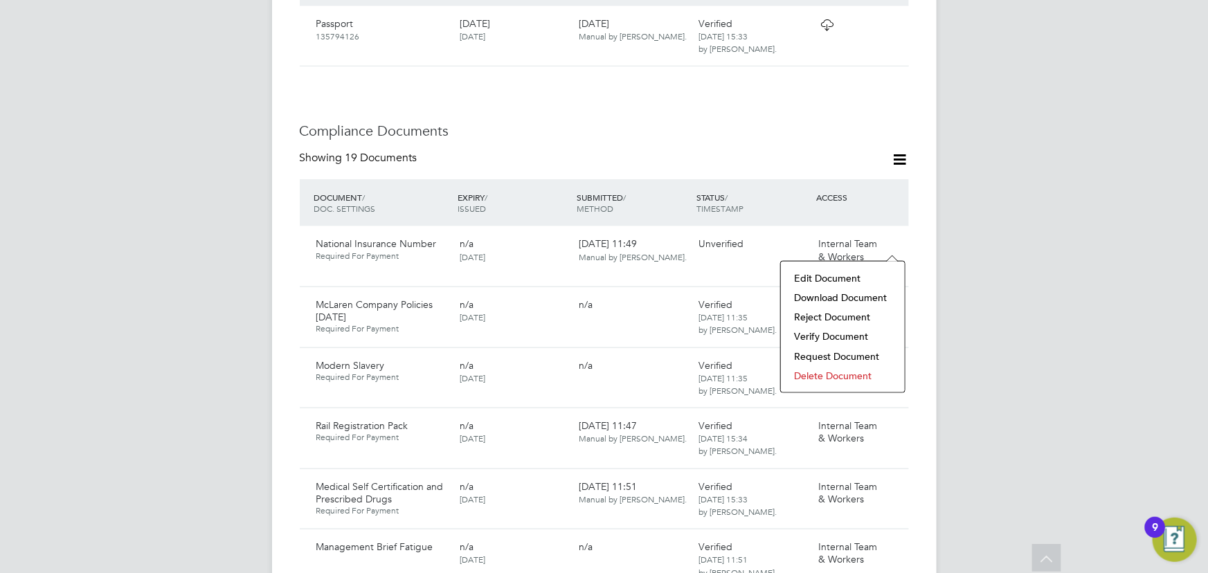
click at [829, 379] on li "Delete Document" at bounding box center [843, 375] width 110 height 19
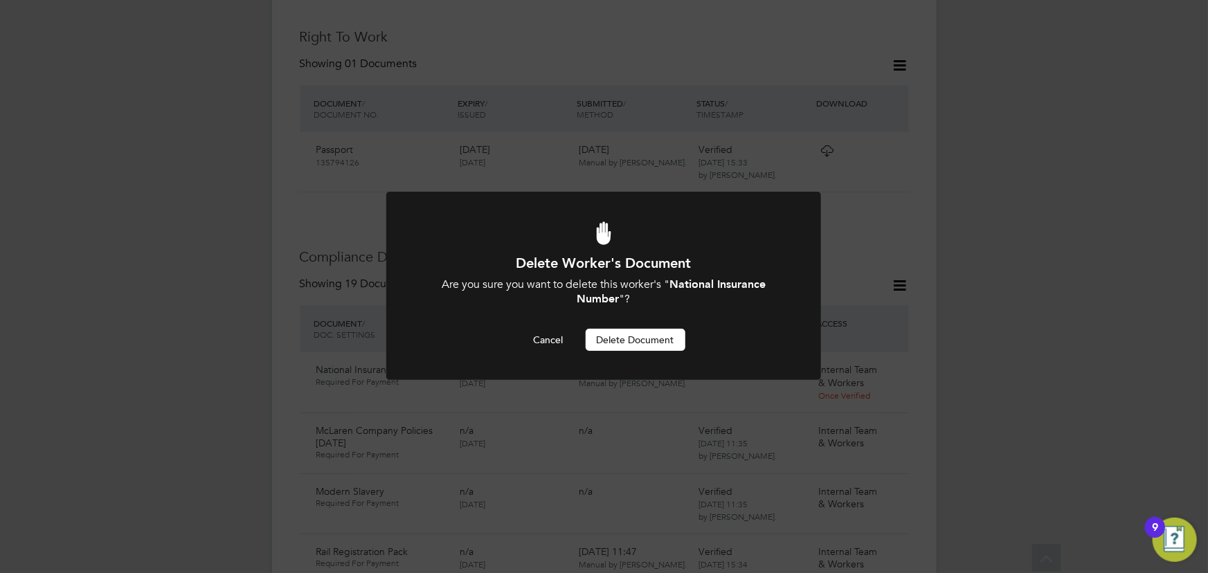
scroll to position [0, 0]
click at [658, 341] on button "Delete Document" at bounding box center [636, 340] width 100 height 22
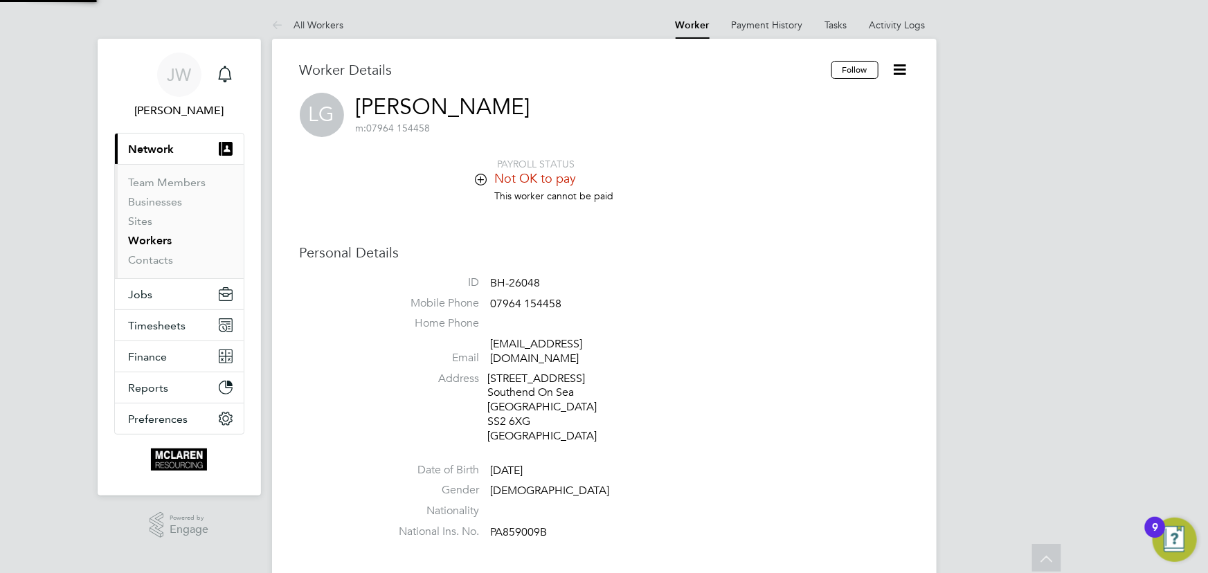
scroll to position [573, 0]
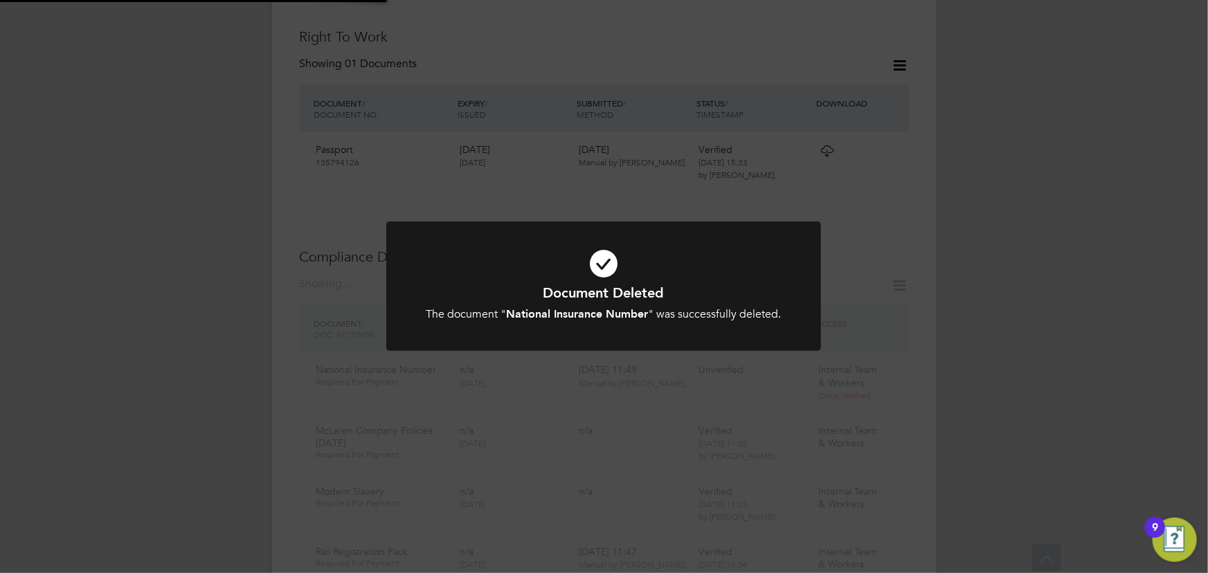
click at [1015, 331] on div "Document Deleted The document " National Insurance Number " was successfully de…" at bounding box center [604, 286] width 1208 height 573
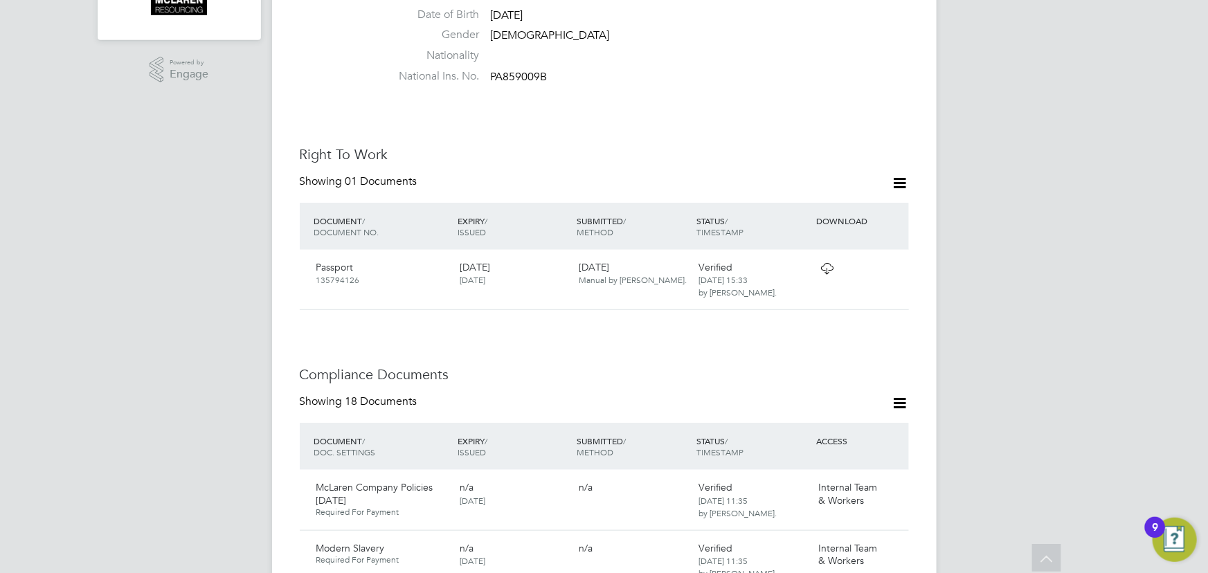
scroll to position [258, 0]
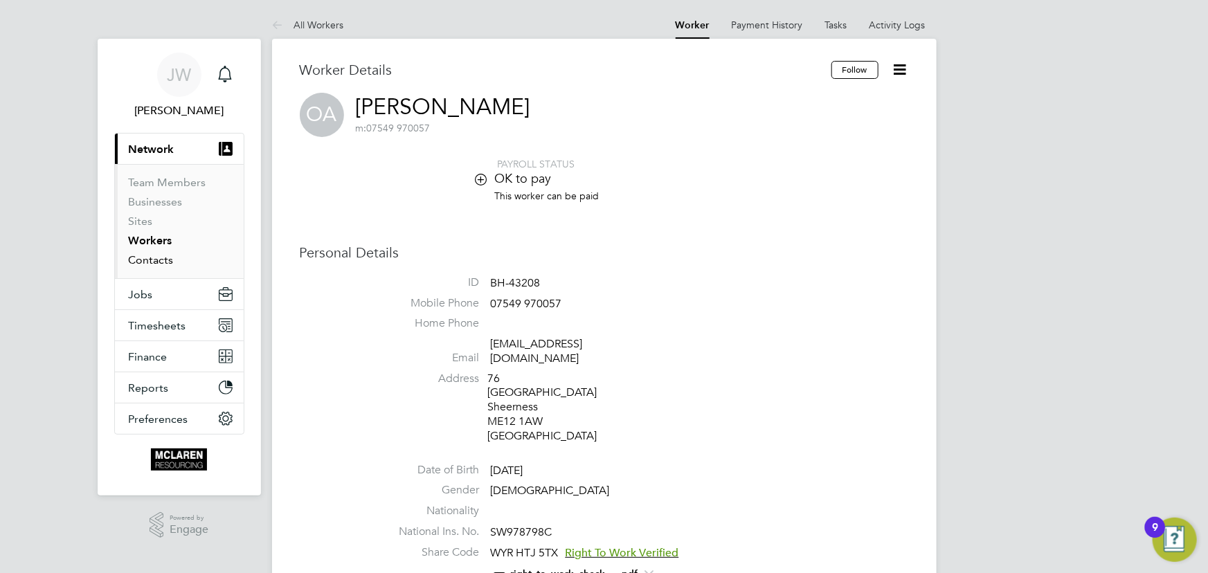
click at [158, 262] on link "Contacts" at bounding box center [151, 259] width 45 height 13
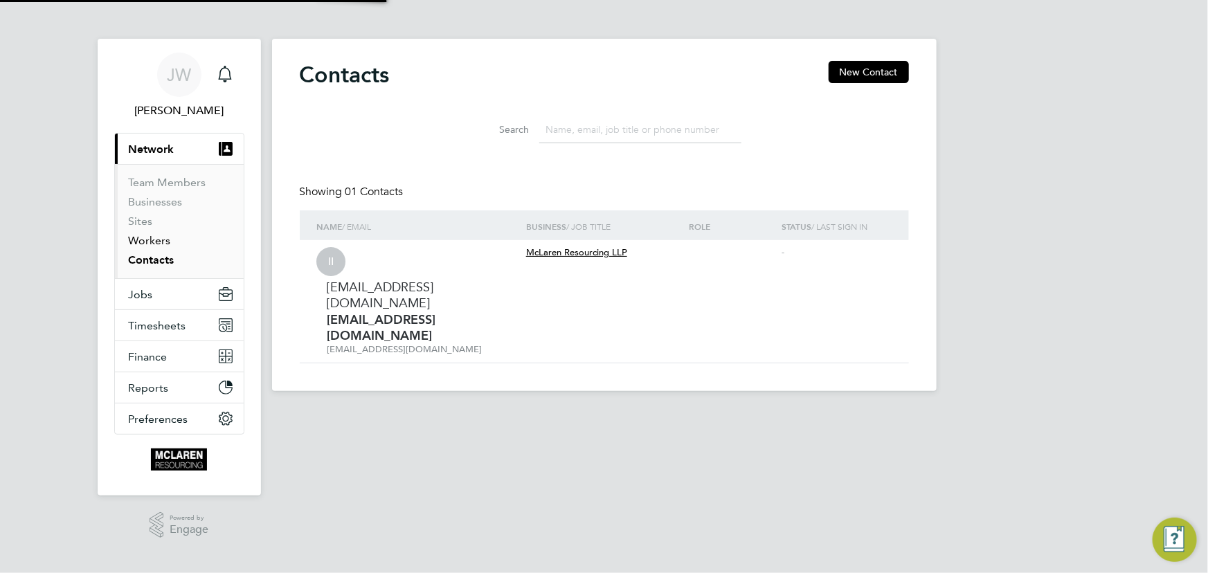
click at [158, 242] on link "Workers" at bounding box center [150, 240] width 42 height 13
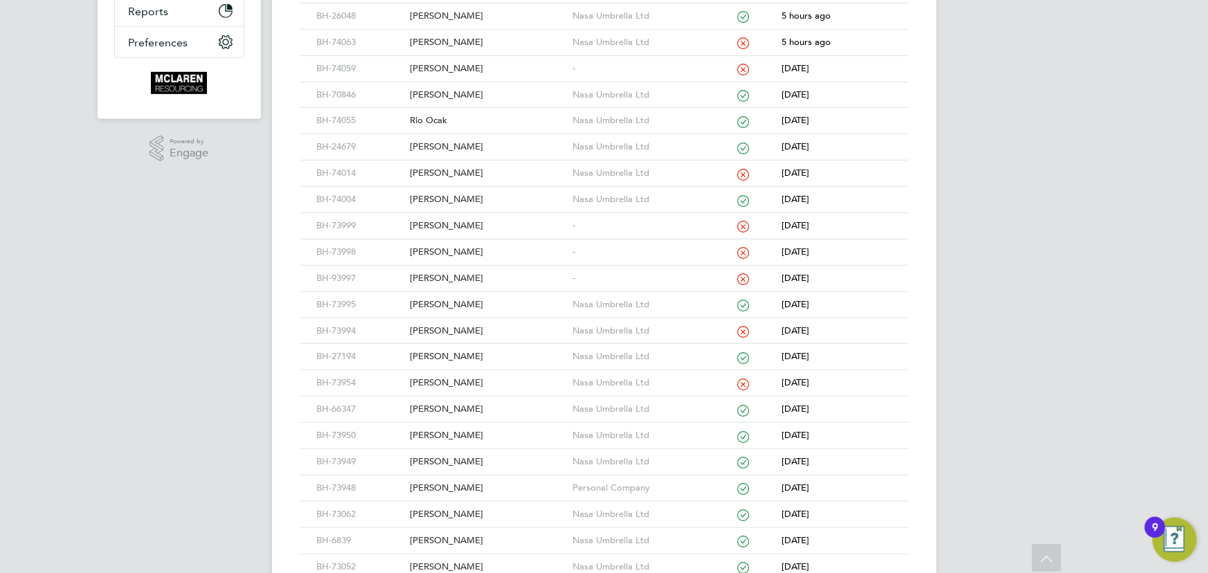
scroll to position [377, 0]
click at [459, 176] on div "[PERSON_NAME]" at bounding box center [487, 173] width 163 height 26
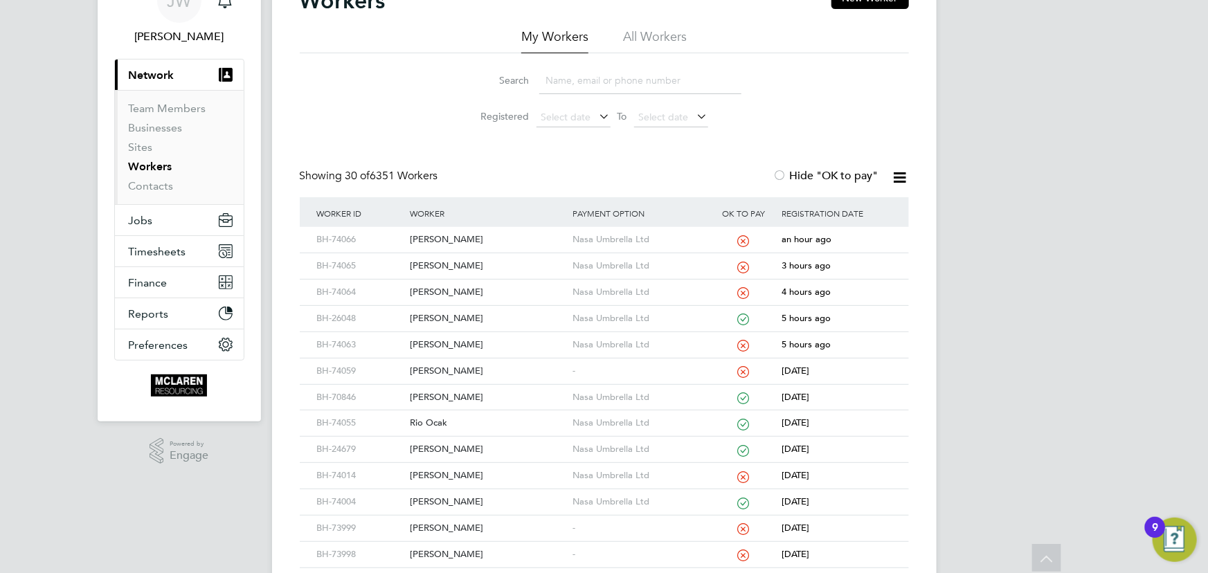
scroll to position [0, 0]
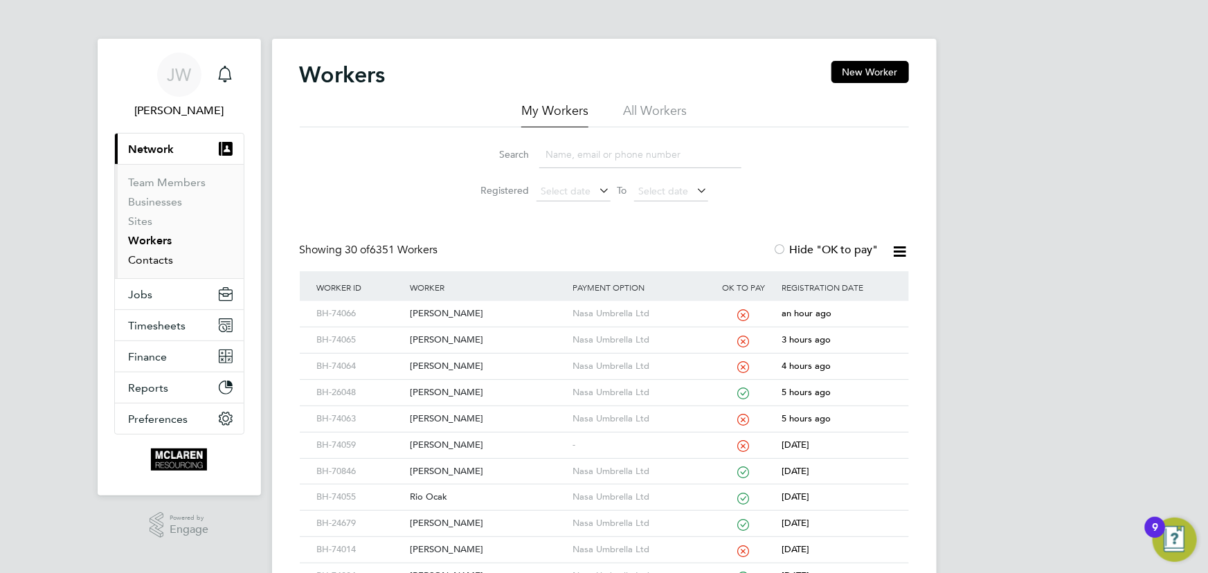
click at [154, 260] on link "Contacts" at bounding box center [151, 259] width 45 height 13
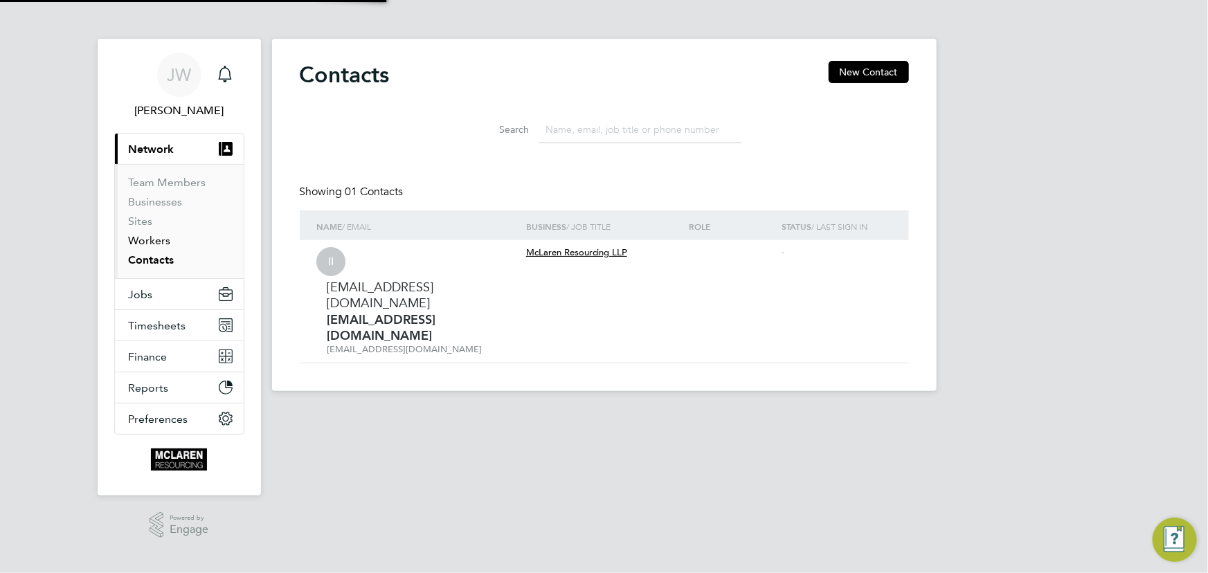
click at [152, 242] on link "Workers" at bounding box center [150, 240] width 42 height 13
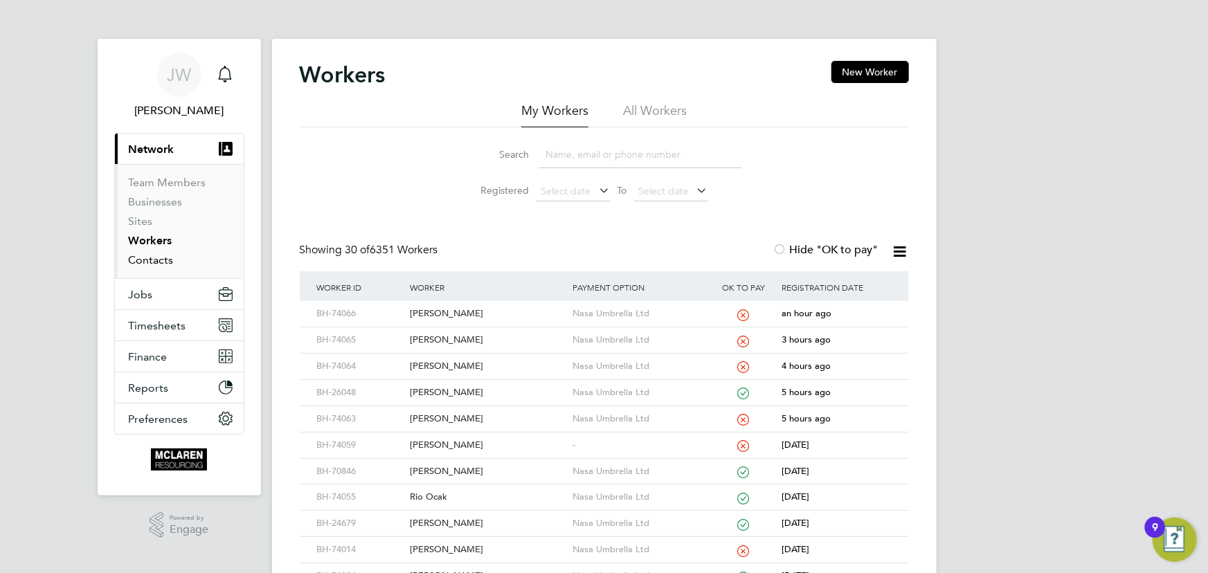
drag, startPoint x: 159, startPoint y: 262, endPoint x: 163, endPoint y: 250, distance: 12.7
click at [159, 262] on link "Contacts" at bounding box center [151, 259] width 45 height 13
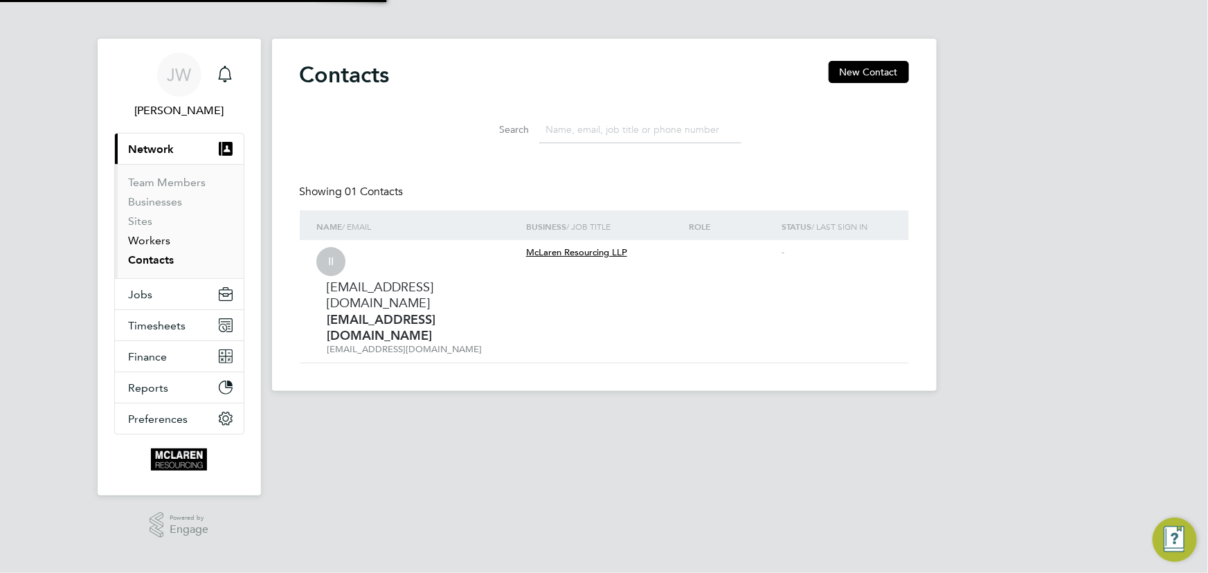
click at [165, 241] on link "Workers" at bounding box center [150, 240] width 42 height 13
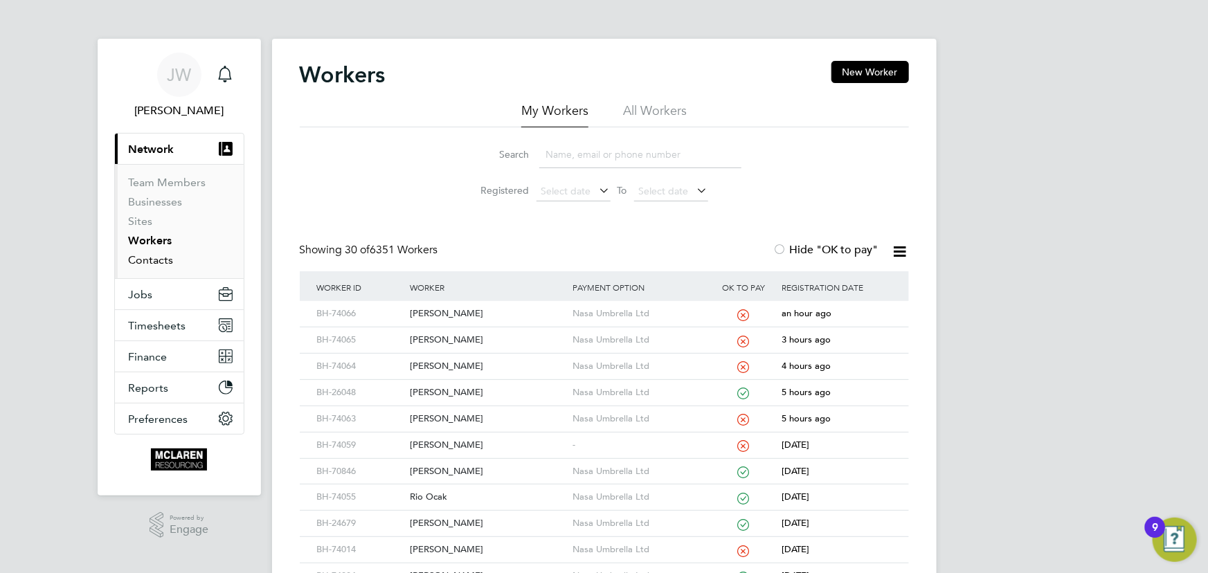
click at [161, 259] on link "Contacts" at bounding box center [151, 259] width 45 height 13
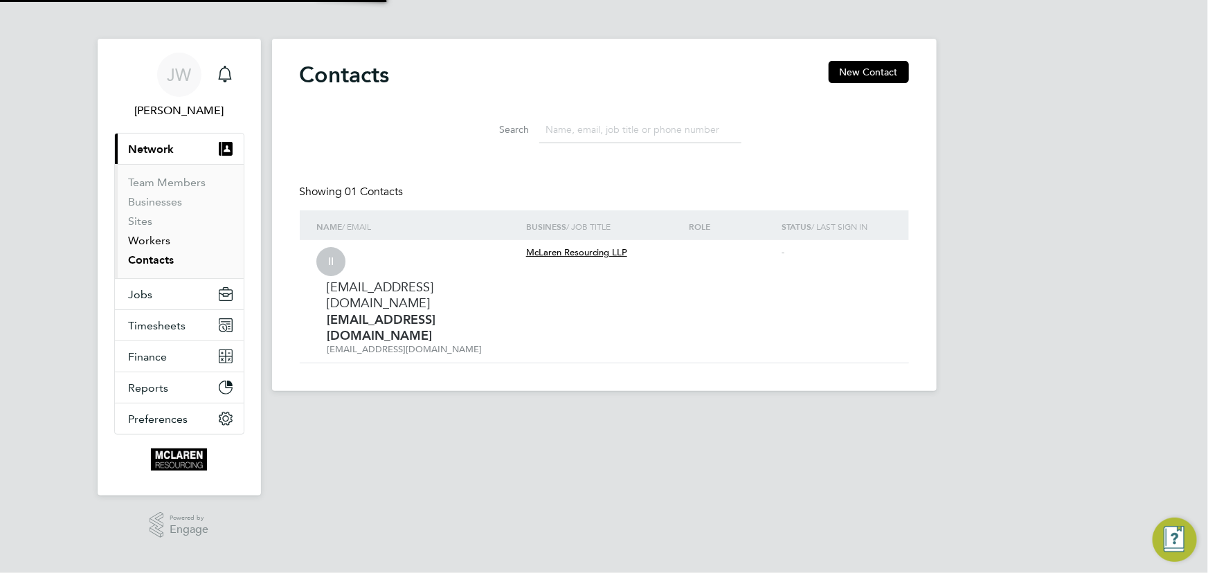
click at [154, 241] on link "Workers" at bounding box center [150, 240] width 42 height 13
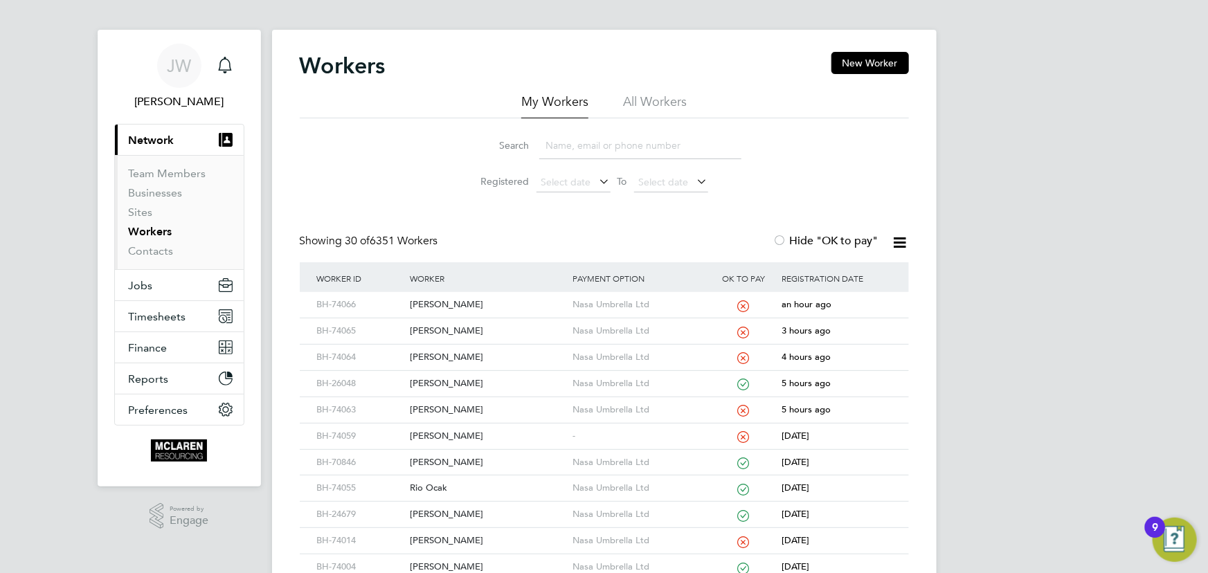
scroll to position [251, 0]
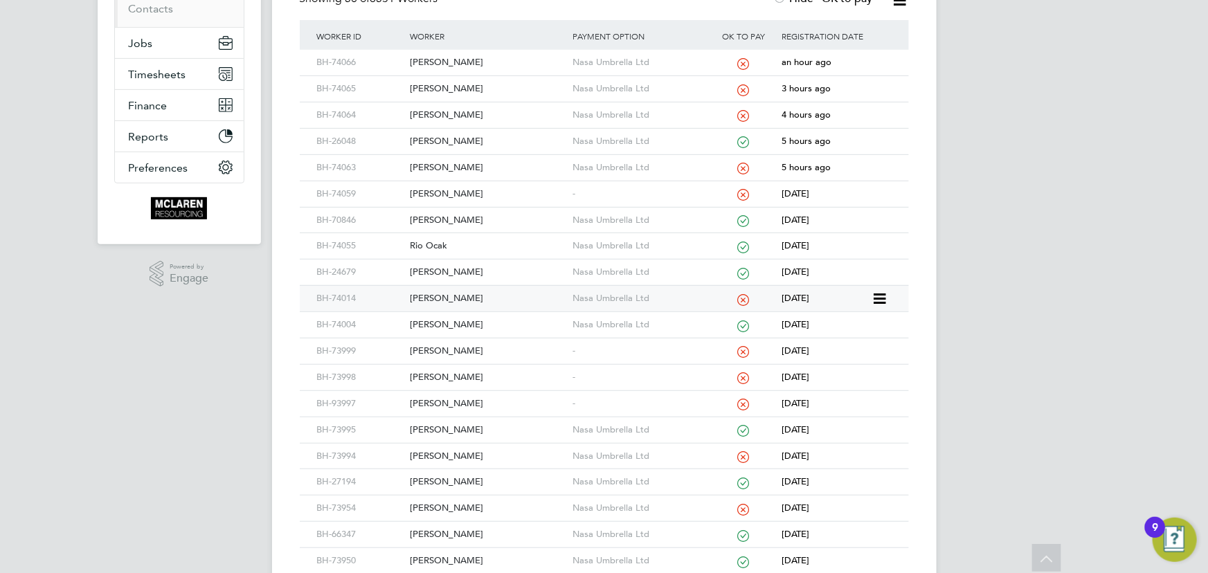
click at [466, 297] on div "[PERSON_NAME]" at bounding box center [487, 299] width 163 height 26
